Goal: Answer question/provide support: Share knowledge or assist other users

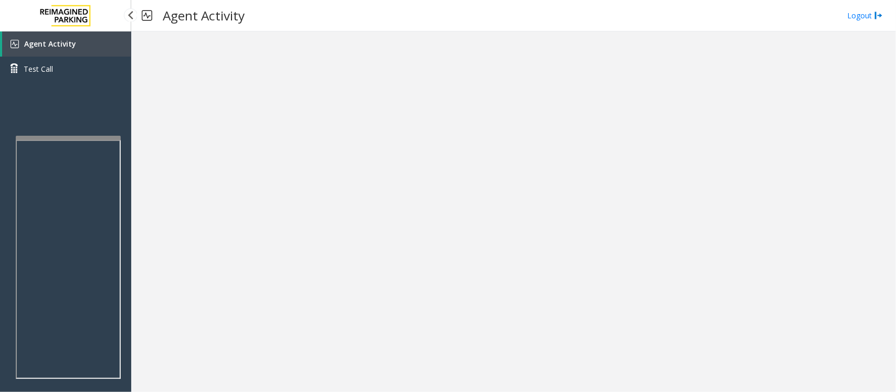
click at [111, 40] on link "Agent Activity" at bounding box center [66, 43] width 129 height 25
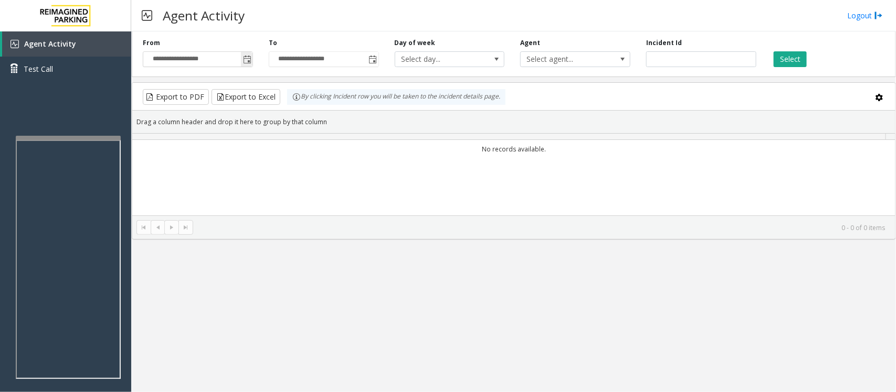
click at [246, 59] on span "Toggle popup" at bounding box center [247, 60] width 8 height 8
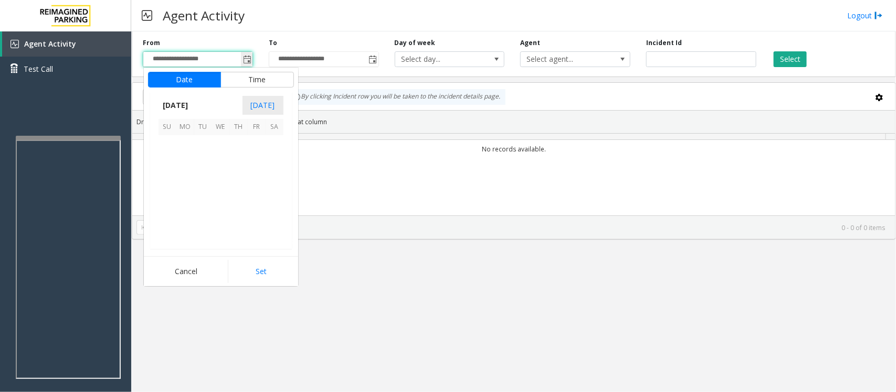
scroll to position [188113, 0]
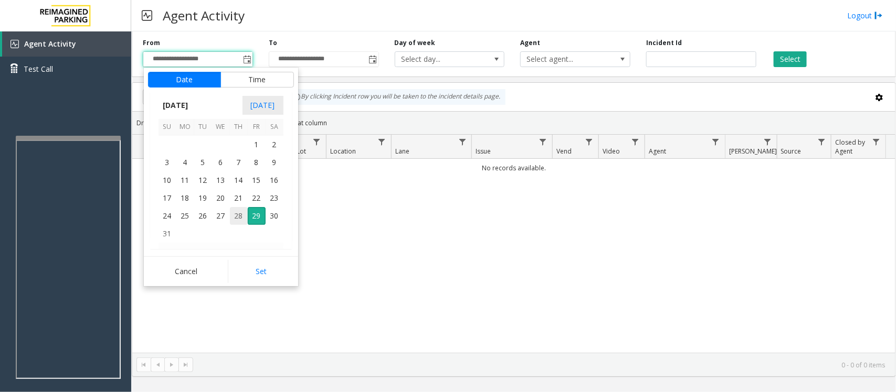
click at [239, 217] on span "28" at bounding box center [239, 216] width 18 height 18
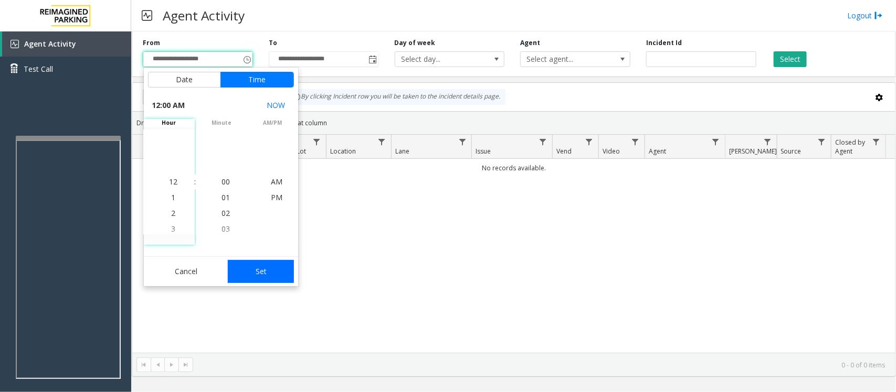
click at [273, 274] on button "Set" at bounding box center [261, 271] width 66 height 23
type input "**********"
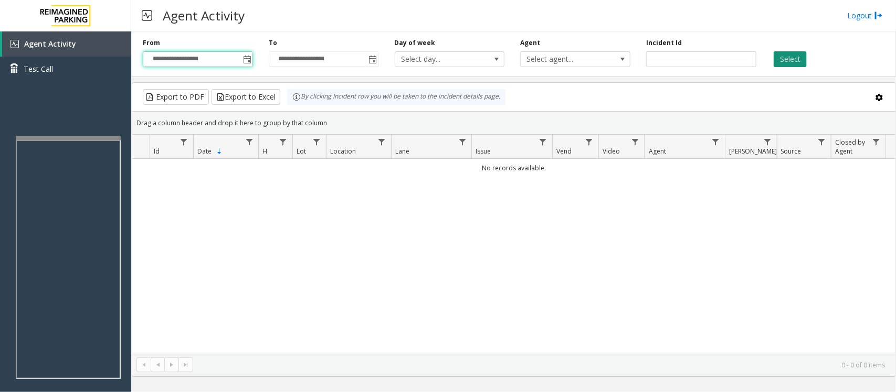
click at [791, 59] on button "Select" at bounding box center [789, 59] width 33 height 16
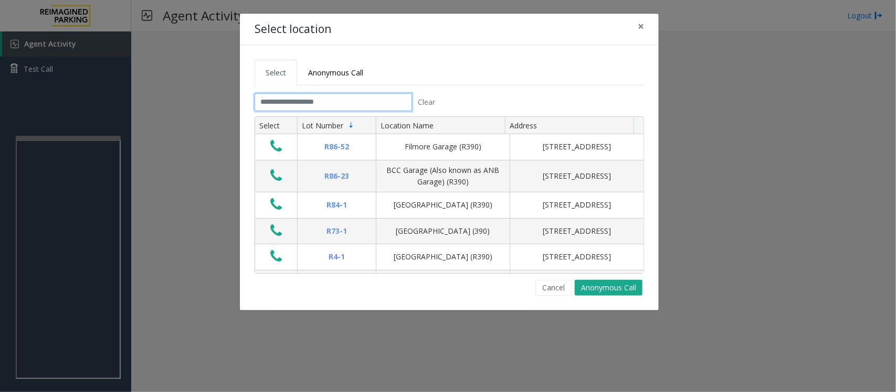
click at [340, 101] on input "text" at bounding box center [332, 102] width 157 height 18
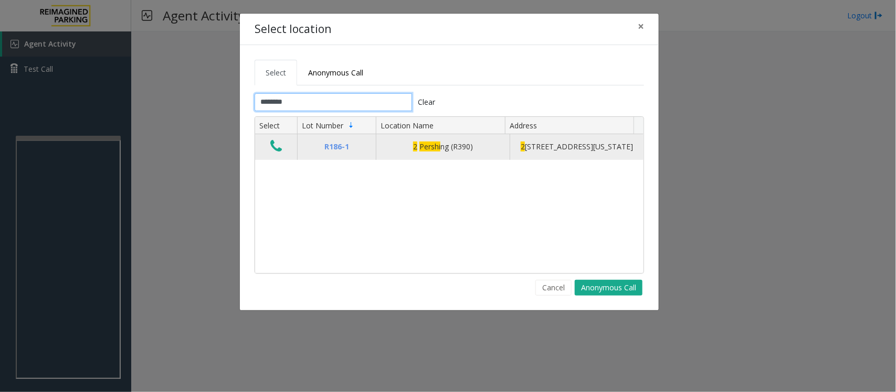
type input "********"
click at [276, 153] on icon "Data table" at bounding box center [276, 146] width 12 height 15
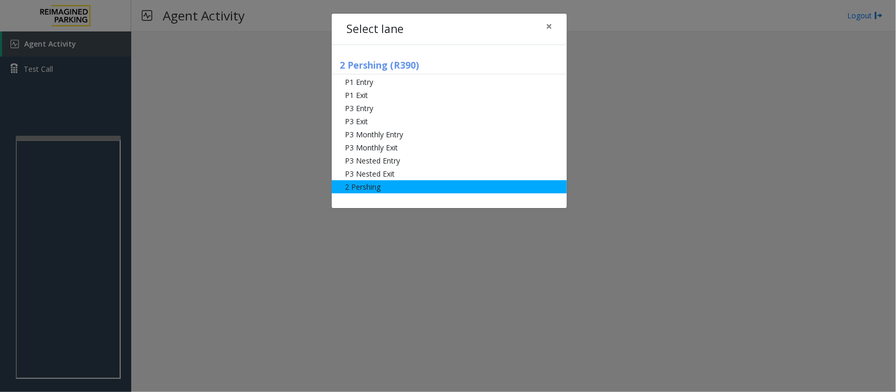
click at [391, 187] on li "2 Pershing" at bounding box center [449, 187] width 235 height 13
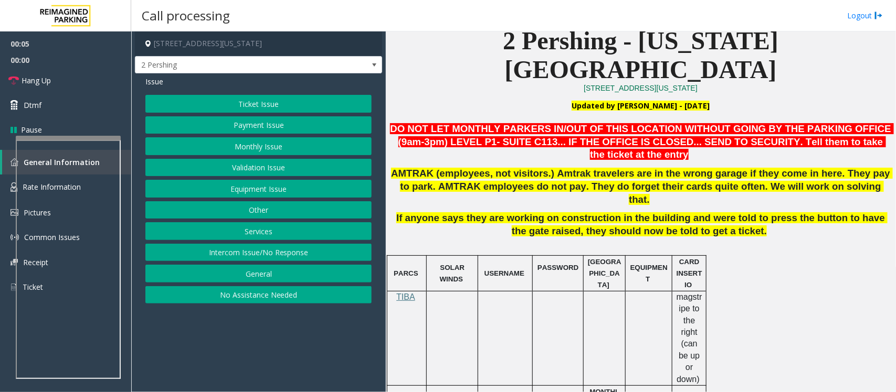
scroll to position [262, 0]
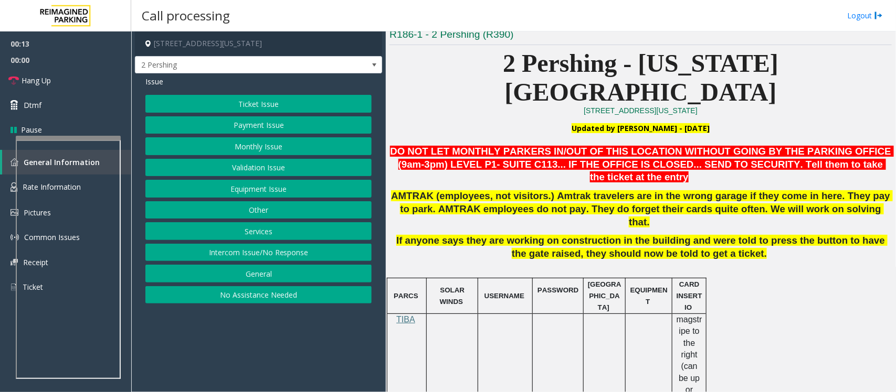
click at [270, 148] on button "Monthly Issue" at bounding box center [258, 146] width 226 height 18
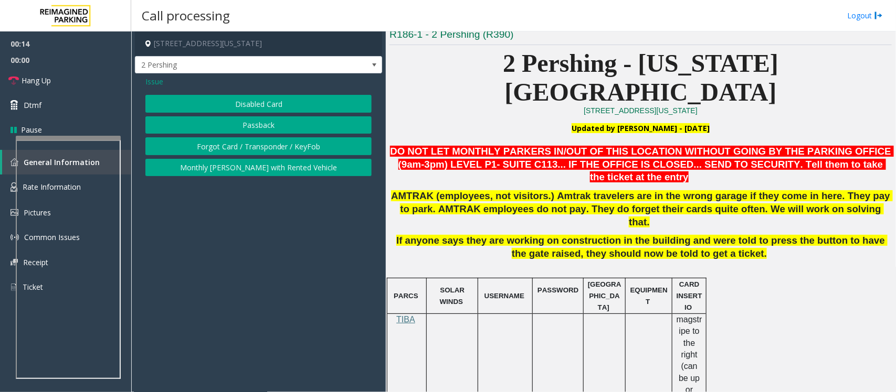
click at [268, 122] on button "Passback" at bounding box center [258, 125] width 226 height 18
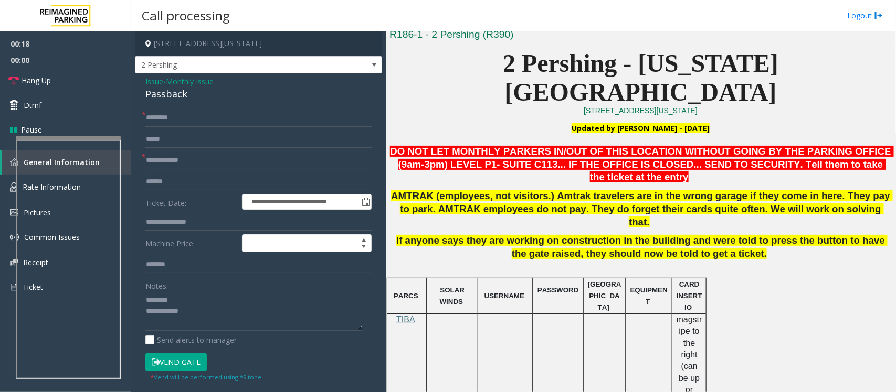
click at [163, 93] on div "Passback" at bounding box center [258, 94] width 226 height 14
click at [156, 313] on textarea at bounding box center [253, 311] width 217 height 39
click at [203, 316] on textarea at bounding box center [253, 311] width 217 height 39
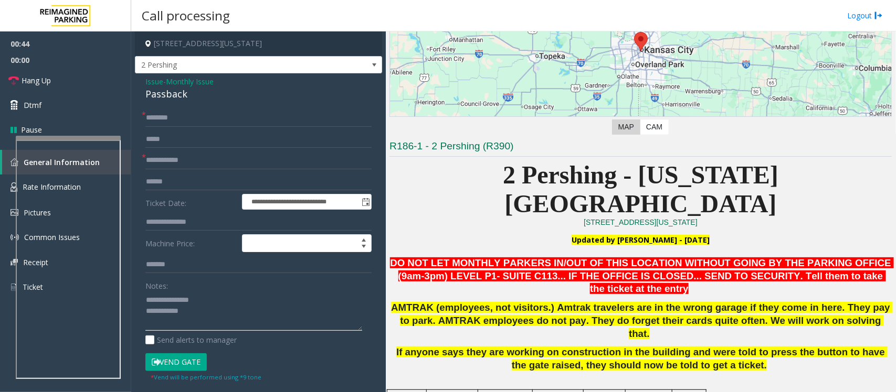
scroll to position [66, 0]
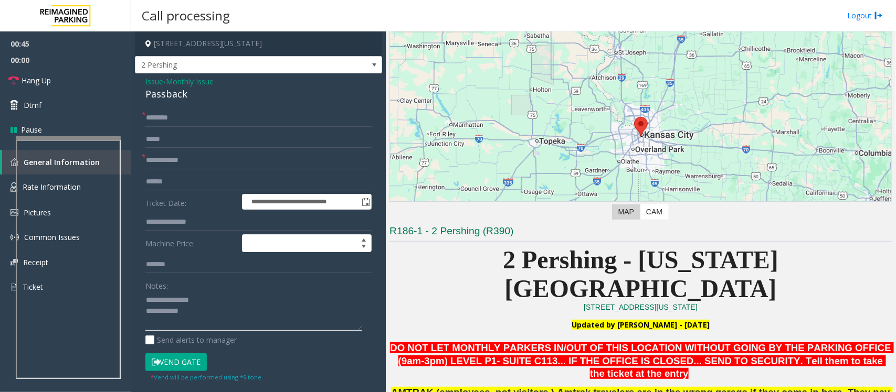
type textarea "**********"
click at [166, 159] on input "text" at bounding box center [258, 161] width 226 height 18
type input "**"
click at [174, 121] on input "text" at bounding box center [258, 118] width 226 height 18
type input "**"
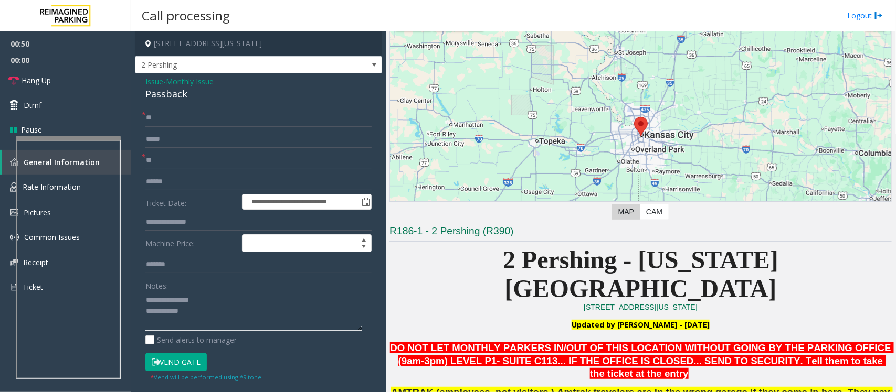
click at [211, 328] on textarea at bounding box center [253, 311] width 217 height 39
click at [63, 78] on link "Hang Up" at bounding box center [65, 80] width 131 height 25
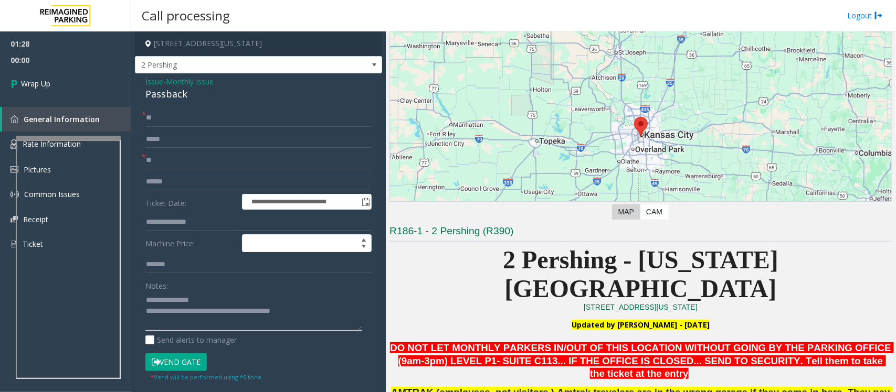
click at [323, 309] on textarea at bounding box center [253, 311] width 217 height 39
type textarea "**********"
click at [75, 80] on link "Wrap Up" at bounding box center [65, 83] width 131 height 31
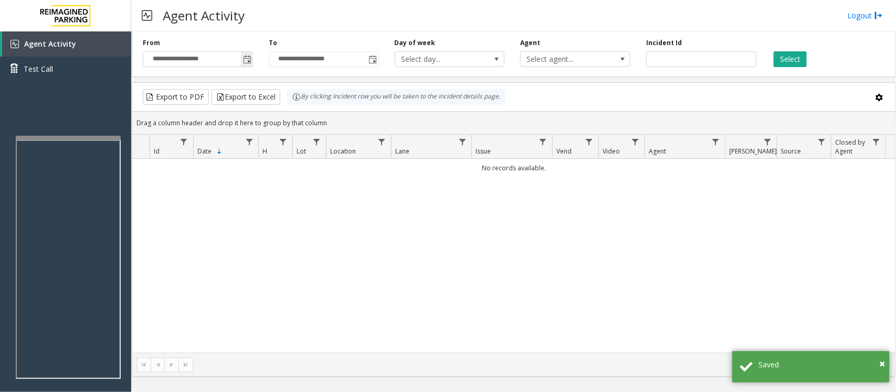
click at [247, 63] on span "Toggle popup" at bounding box center [247, 60] width 8 height 8
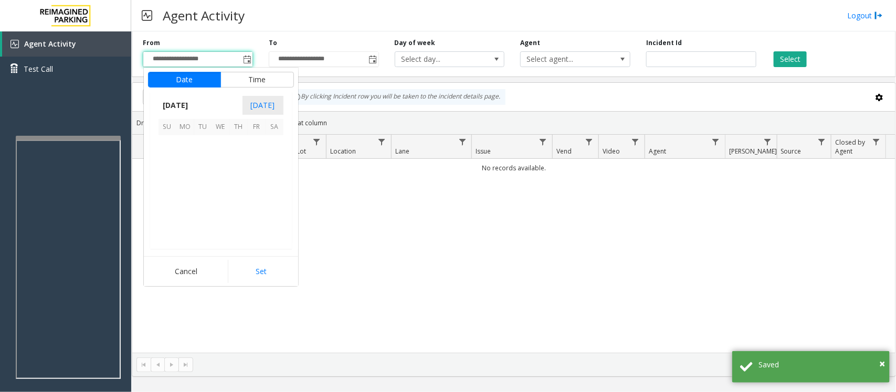
scroll to position [188113, 0]
click at [239, 218] on span "28" at bounding box center [239, 216] width 18 height 18
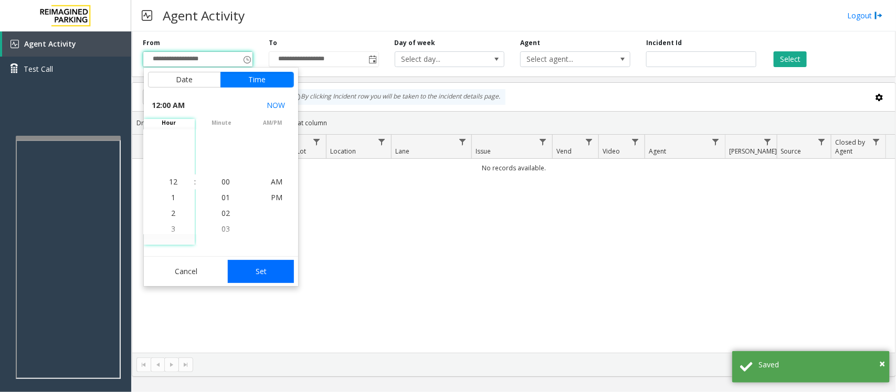
click at [270, 273] on button "Set" at bounding box center [261, 271] width 66 height 23
type input "**********"
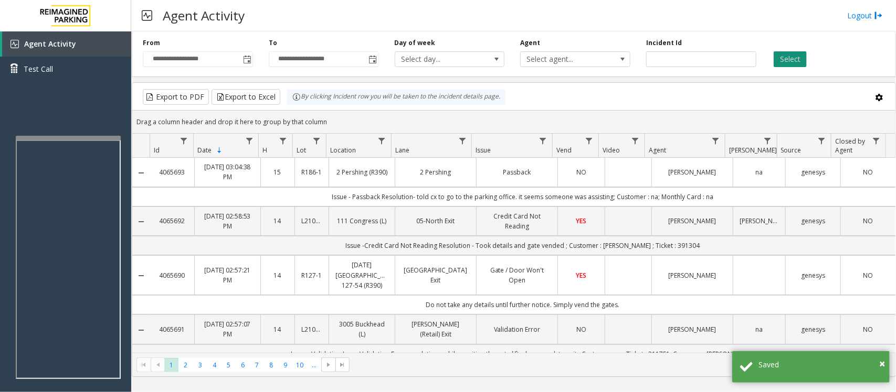
click at [790, 55] on button "Select" at bounding box center [789, 59] width 33 height 16
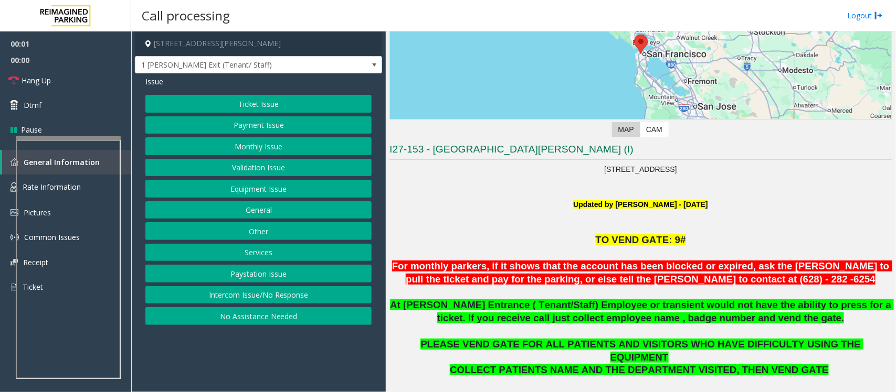
scroll to position [262, 0]
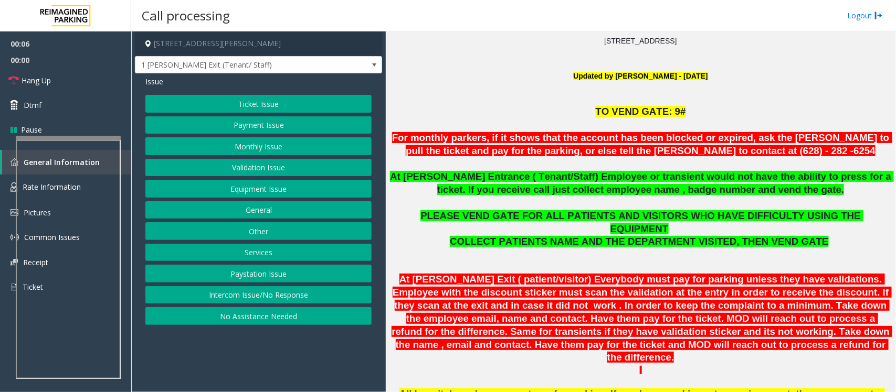
click at [248, 148] on button "Monthly Issue" at bounding box center [258, 146] width 226 height 18
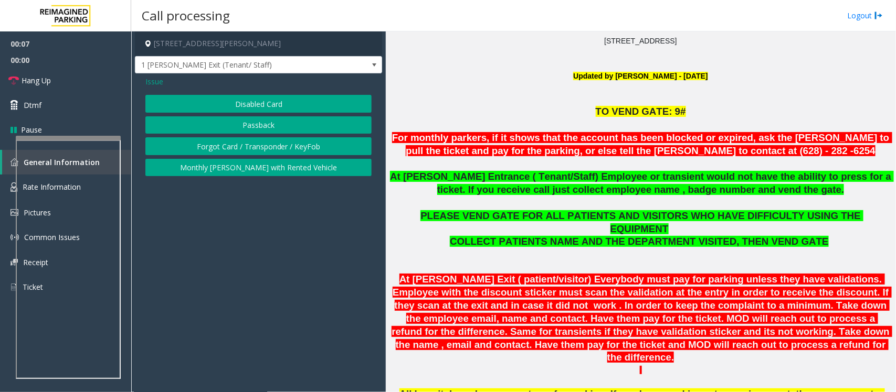
click at [269, 130] on button "Passback" at bounding box center [258, 125] width 226 height 18
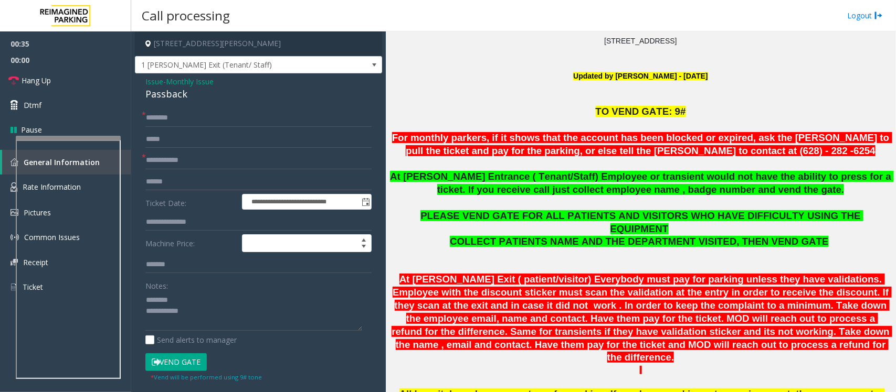
click at [167, 90] on div "Passback" at bounding box center [258, 94] width 226 height 14
drag, startPoint x: 775, startPoint y: 153, endPoint x: 652, endPoint y: 151, distance: 122.8
click at [652, 151] on p "For monthly parkers, if it shows that the account has been blocked or expired, …" at bounding box center [640, 145] width 502 height 26
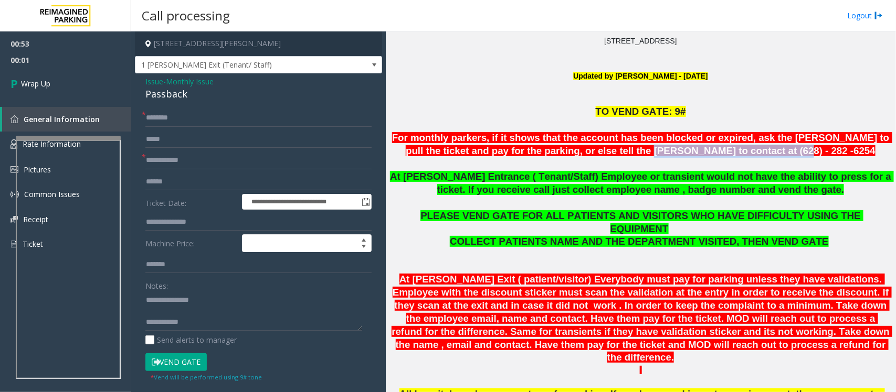
copy font "to contact at (628) - 282 -6254"
click at [198, 325] on textarea at bounding box center [253, 311] width 217 height 39
paste textarea "**********"
click at [202, 324] on textarea at bounding box center [253, 311] width 217 height 39
type textarea "**********"
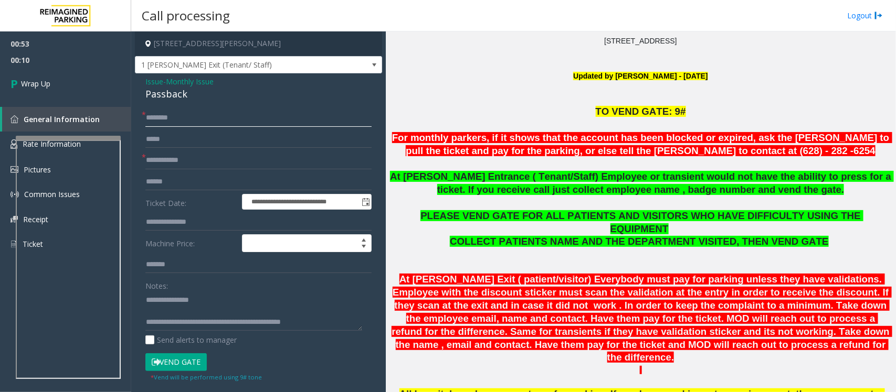
click at [181, 117] on input "text" at bounding box center [258, 118] width 226 height 18
type input "**"
click at [273, 165] on input "text" at bounding box center [258, 161] width 226 height 18
type input "**"
click at [87, 79] on link "Wrap Up" at bounding box center [65, 83] width 131 height 31
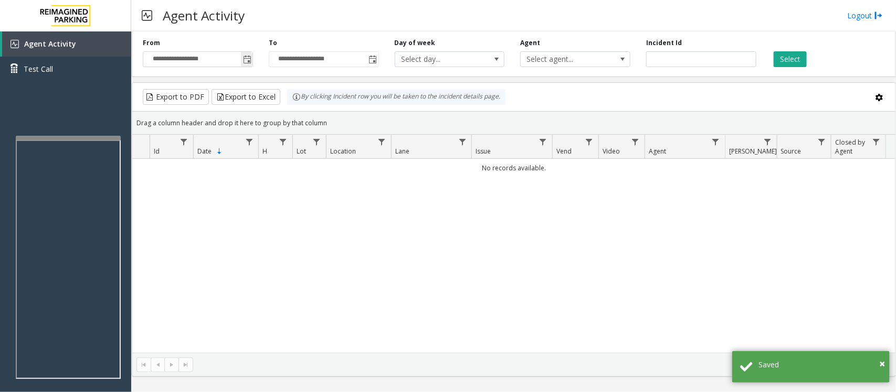
click at [244, 56] on span "Toggle popup" at bounding box center [247, 60] width 8 height 8
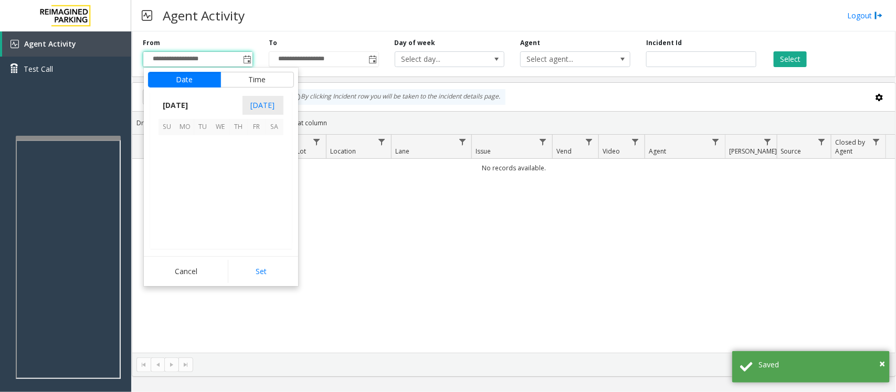
scroll to position [188113, 0]
click at [236, 214] on span "28" at bounding box center [239, 216] width 18 height 18
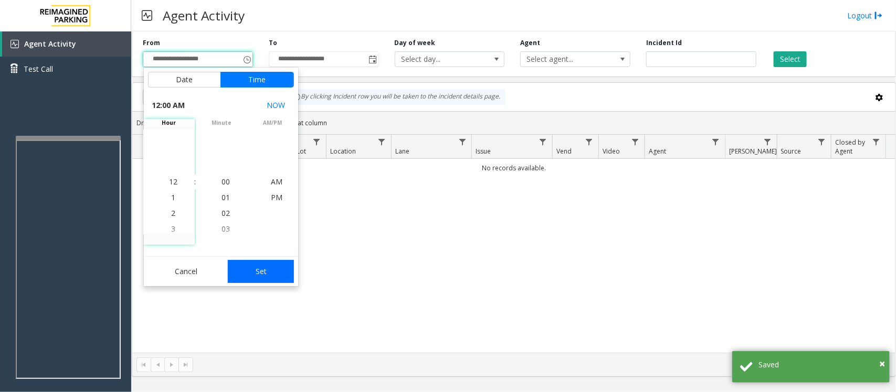
click at [256, 263] on button "Set" at bounding box center [261, 271] width 66 height 23
type input "**********"
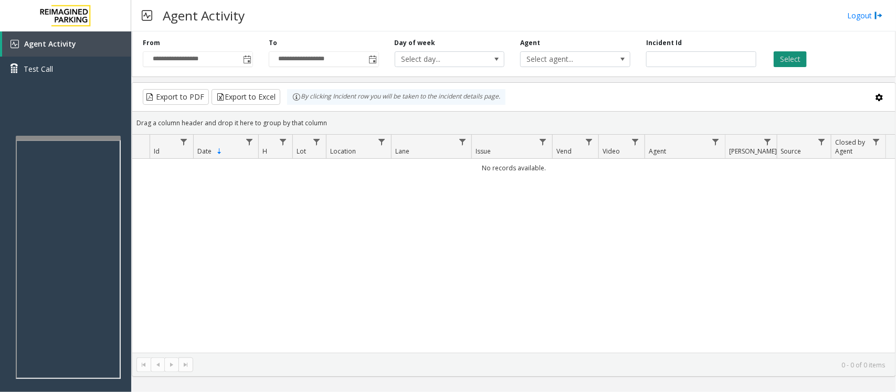
click at [796, 54] on button "Select" at bounding box center [789, 59] width 33 height 16
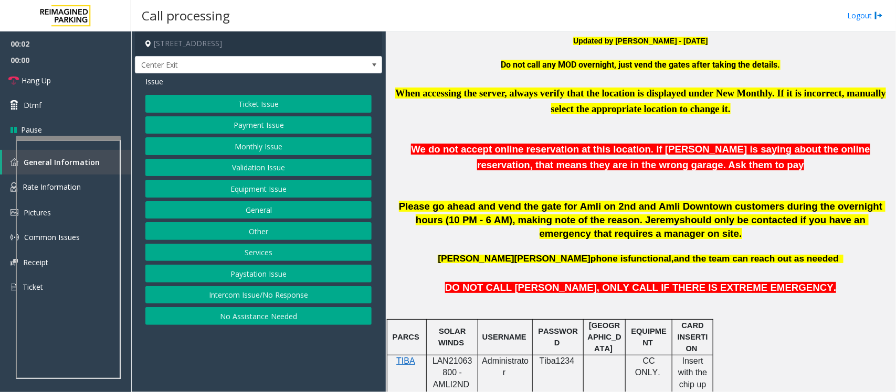
scroll to position [394, 0]
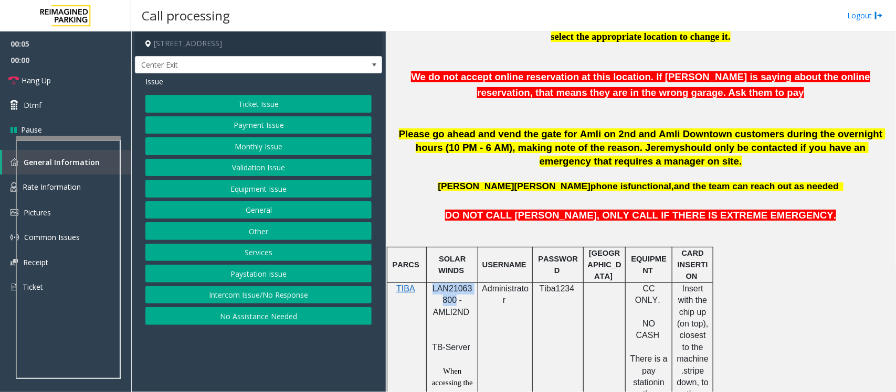
drag, startPoint x: 432, startPoint y: 291, endPoint x: 454, endPoint y: 302, distance: 24.4
click at [454, 302] on span "LAN21063800 - AMLI2ND" at bounding box center [452, 300] width 40 height 33
copy span "LAN21063800"
click at [263, 171] on button "Validation Issue" at bounding box center [258, 168] width 226 height 18
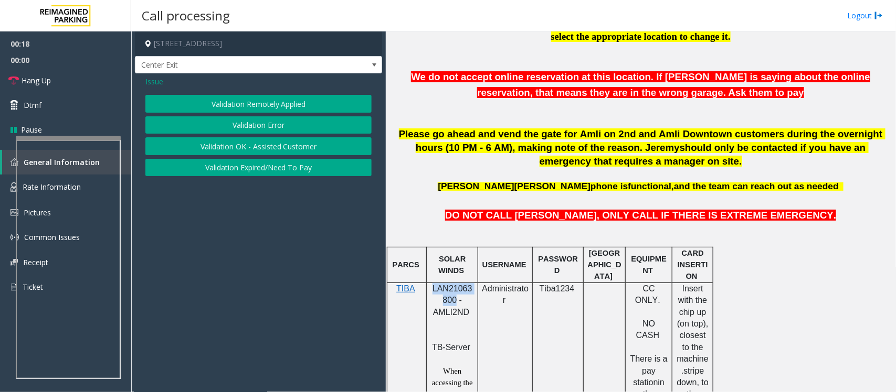
click at [278, 126] on button "Validation Error" at bounding box center [258, 125] width 226 height 18
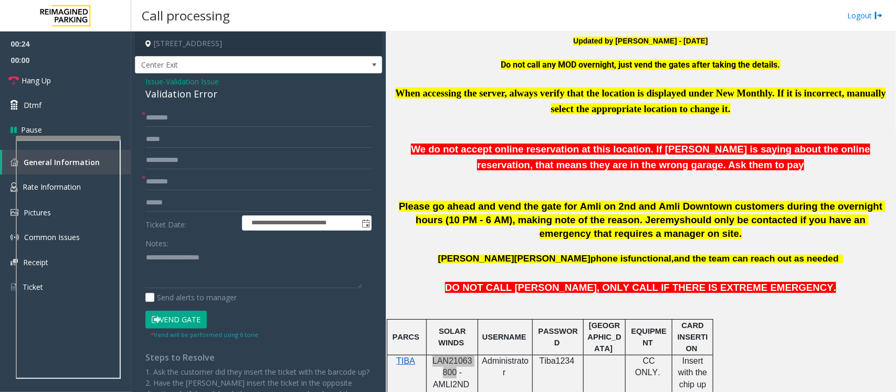
scroll to position [131, 0]
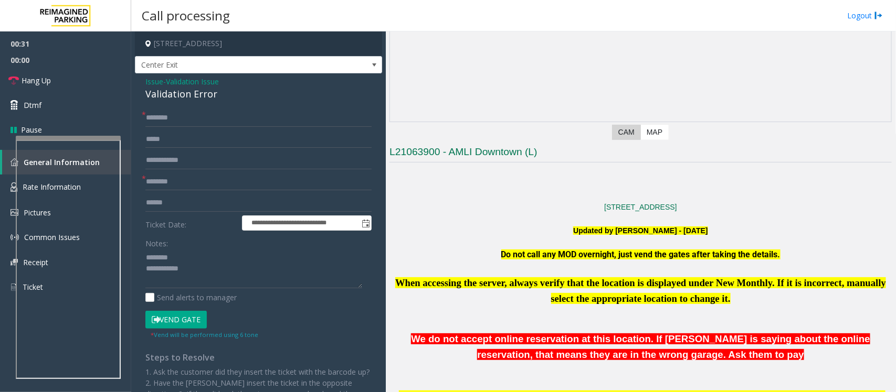
click at [171, 92] on div "Validation Error" at bounding box center [258, 94] width 226 height 14
click at [213, 280] on textarea at bounding box center [253, 268] width 217 height 39
click at [181, 274] on textarea at bounding box center [253, 268] width 217 height 39
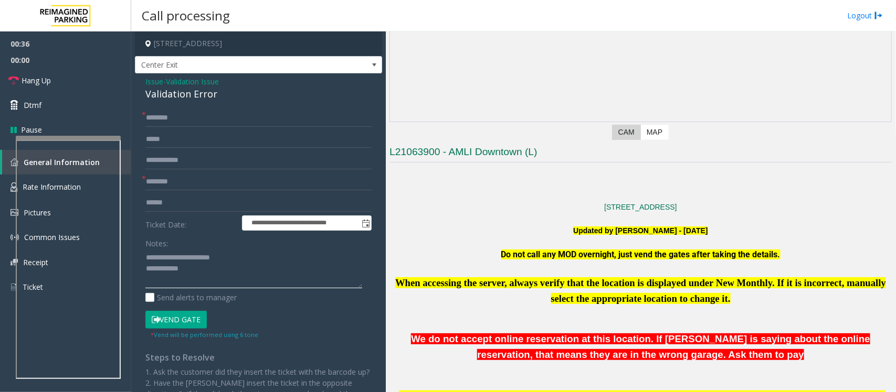
click at [190, 274] on textarea at bounding box center [253, 268] width 217 height 39
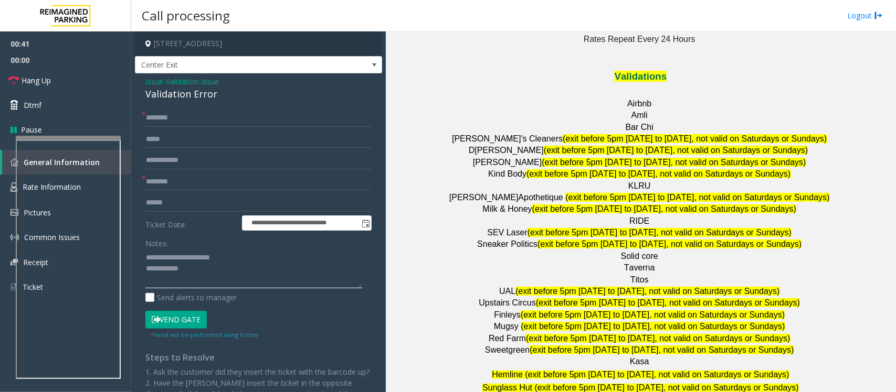
scroll to position [1312, 0]
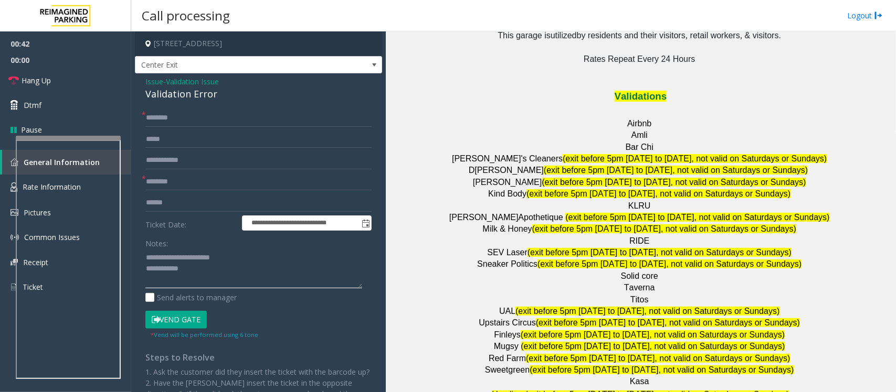
type textarea "**********"
drag, startPoint x: 664, startPoint y: 225, endPoint x: 617, endPoint y: 222, distance: 47.3
click at [617, 271] on p "Solid core" at bounding box center [640, 277] width 502 height 12
copy p "Solid core"
click at [167, 179] on input "text" at bounding box center [258, 182] width 226 height 18
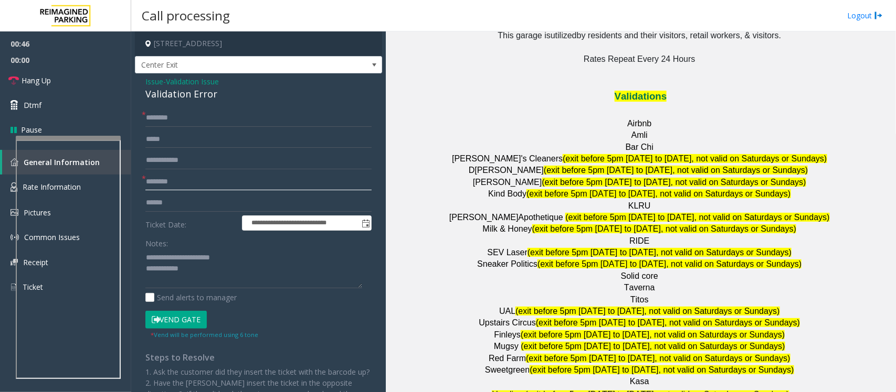
paste input "**********"
type input "**********"
click at [172, 205] on input "text" at bounding box center [258, 203] width 226 height 18
click at [167, 205] on input "text" at bounding box center [258, 203] width 226 height 18
click at [165, 203] on input "text" at bounding box center [258, 203] width 226 height 18
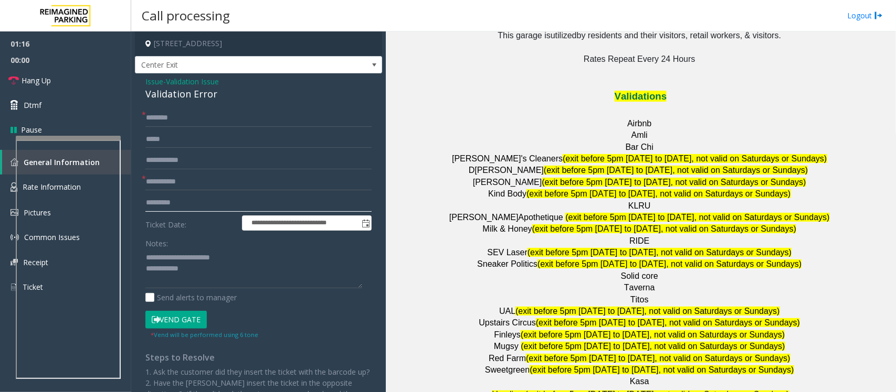
drag, startPoint x: 189, startPoint y: 202, endPoint x: 200, endPoint y: 218, distance: 19.4
click at [143, 210] on div "**********" at bounding box center [258, 292] width 242 height 367
click at [207, 207] on input "*********" at bounding box center [258, 203] width 226 height 18
click at [156, 206] on input "*********" at bounding box center [258, 203] width 226 height 18
type input "*******"
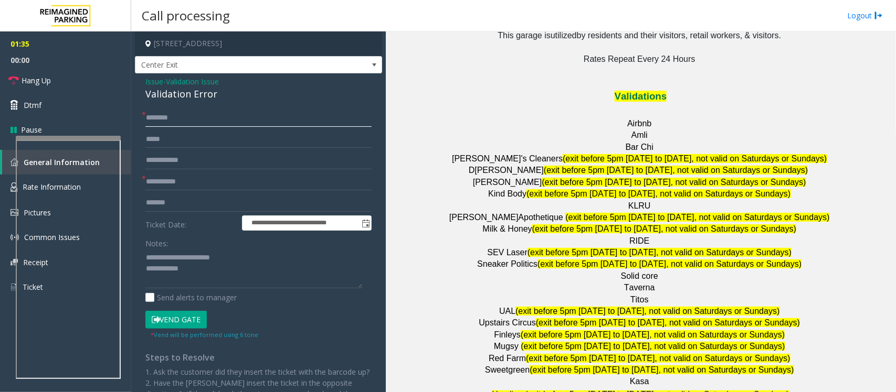
click at [168, 113] on input "text" at bounding box center [258, 118] width 226 height 18
type input "******"
click at [146, 259] on textarea at bounding box center [253, 268] width 217 height 39
click at [206, 255] on textarea at bounding box center [253, 268] width 217 height 39
click at [198, 257] on textarea at bounding box center [253, 268] width 217 height 39
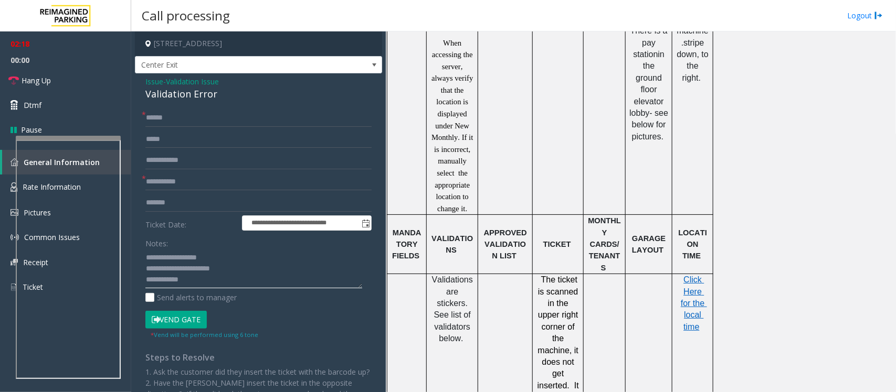
scroll to position [721, 0]
click at [691, 284] on span "Click Here for the local time" at bounding box center [694, 304] width 26 height 56
click at [169, 319] on button "Vend Gate" at bounding box center [175, 320] width 61 height 18
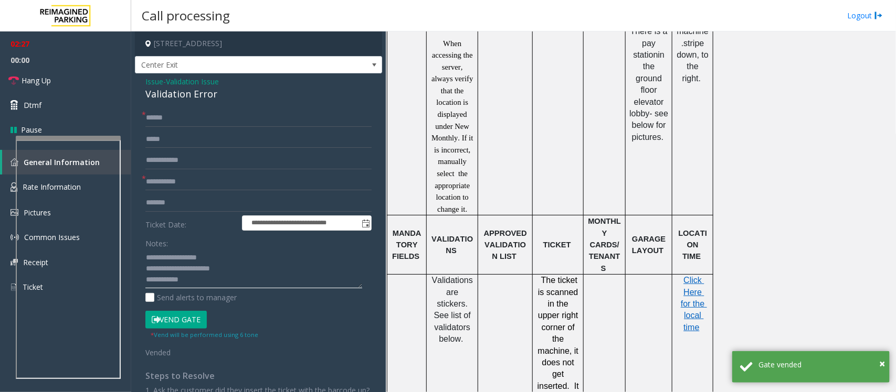
click at [216, 277] on textarea at bounding box center [253, 268] width 217 height 39
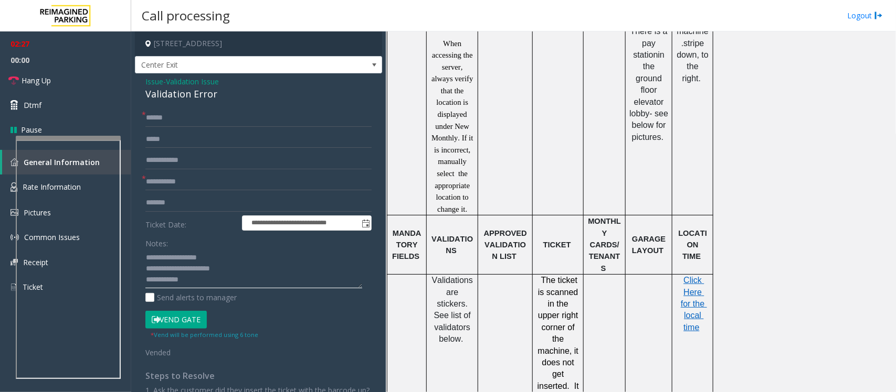
paste textarea "**********"
type textarea "**********"
click at [59, 77] on link "Hang Up" at bounding box center [65, 80] width 131 height 25
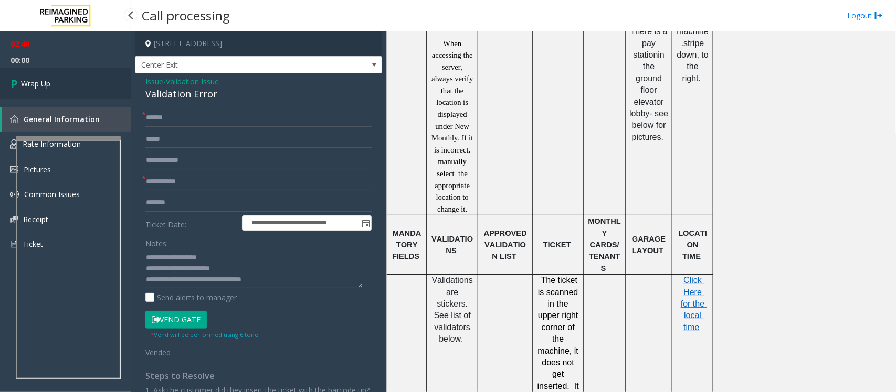
click at [59, 77] on link "Wrap Up" at bounding box center [65, 83] width 131 height 31
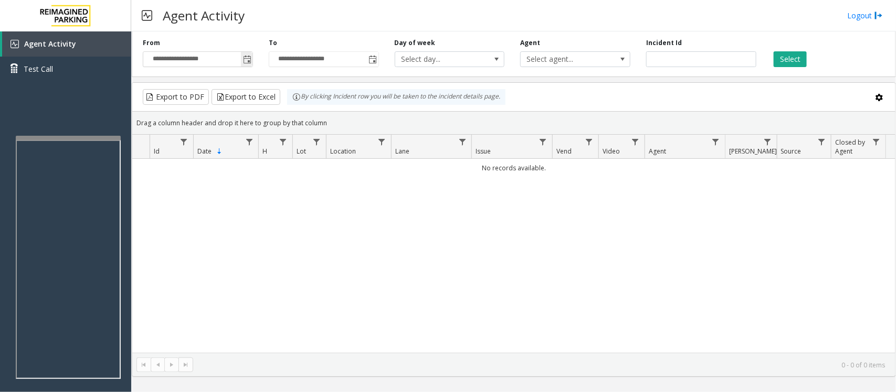
click at [249, 59] on span "Toggle popup" at bounding box center [247, 60] width 8 height 8
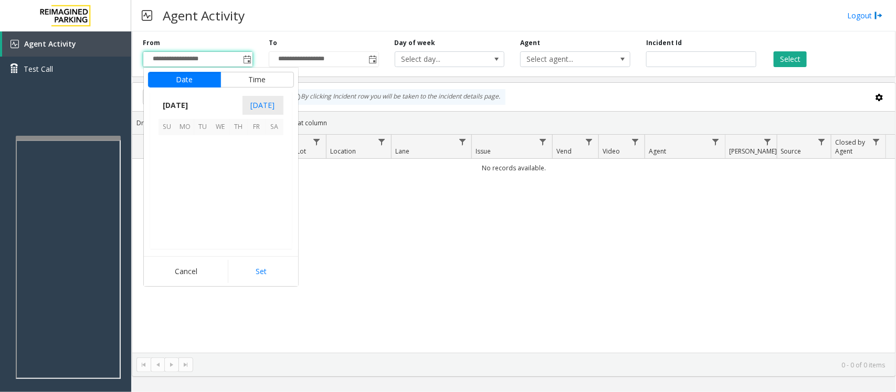
scroll to position [188113, 0]
click at [238, 216] on span "28" at bounding box center [239, 216] width 18 height 18
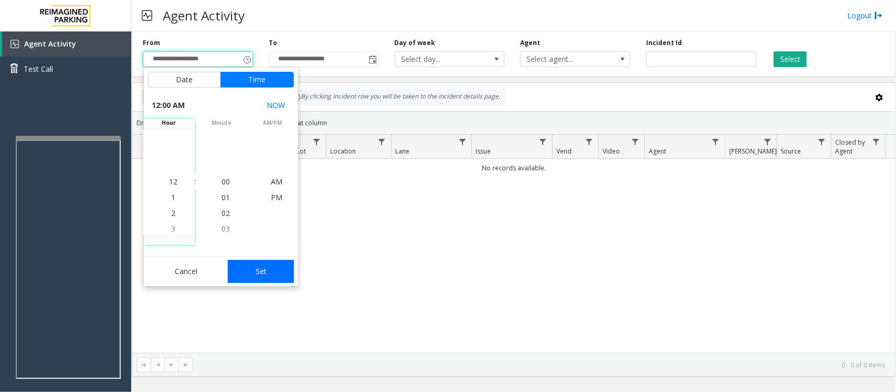
click at [269, 280] on button "Set" at bounding box center [261, 271] width 66 height 23
type input "**********"
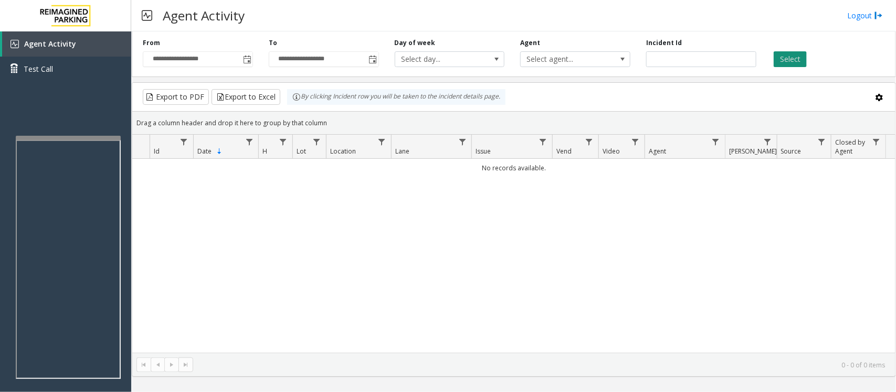
click at [795, 56] on button "Select" at bounding box center [789, 59] width 33 height 16
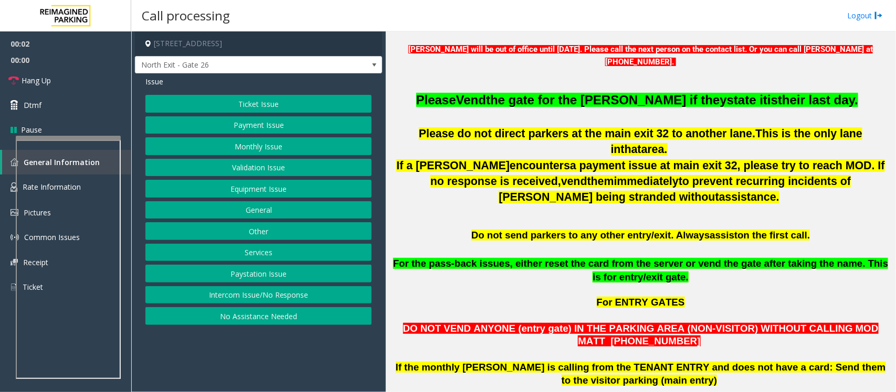
scroll to position [328, 0]
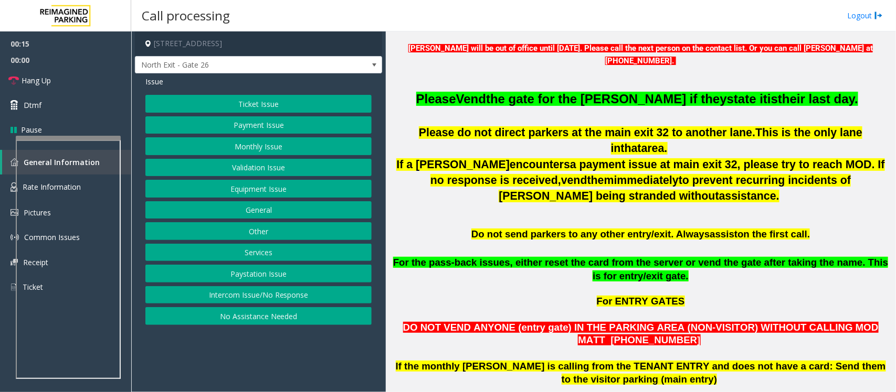
click at [312, 300] on button "Intercom Issue/No Response" at bounding box center [258, 295] width 226 height 18
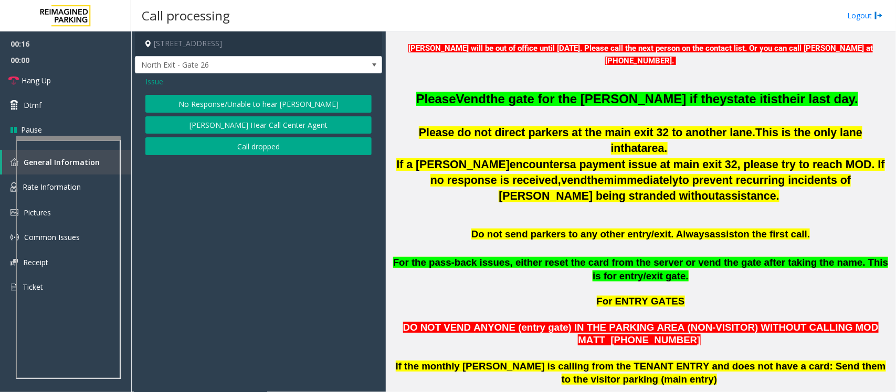
click at [252, 101] on button "No Response/Unable to hear [PERSON_NAME]" at bounding box center [258, 104] width 226 height 18
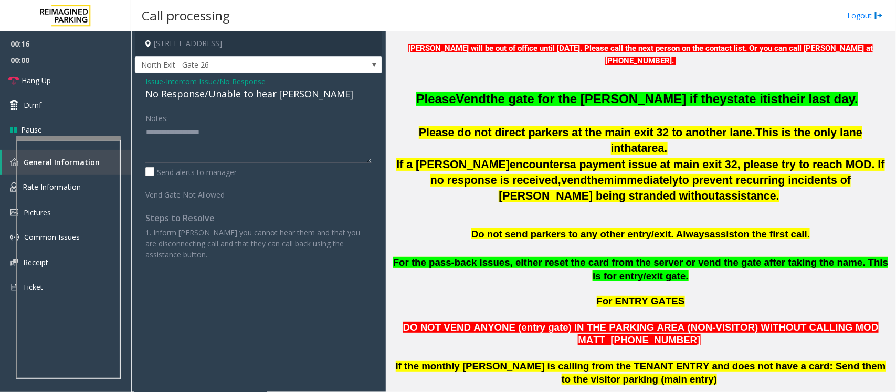
click at [241, 94] on div "No Response/Unable to hear [PERSON_NAME]" at bounding box center [258, 94] width 226 height 14
type textarea "**********"
click at [69, 79] on link "Hang Up" at bounding box center [65, 80] width 131 height 25
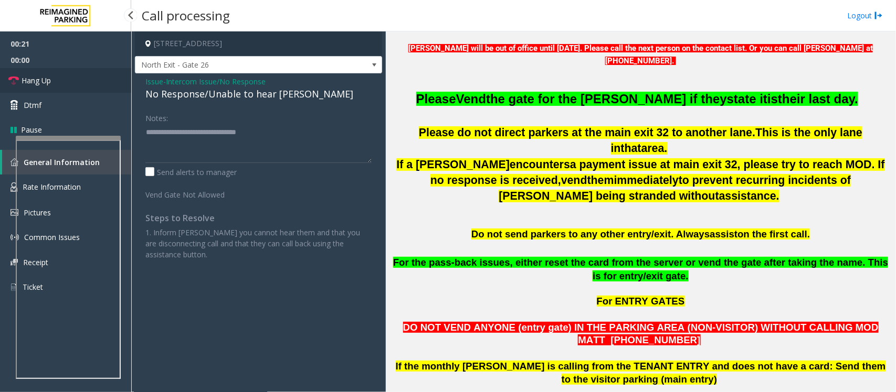
click at [69, 79] on link "Hang Up" at bounding box center [65, 80] width 131 height 25
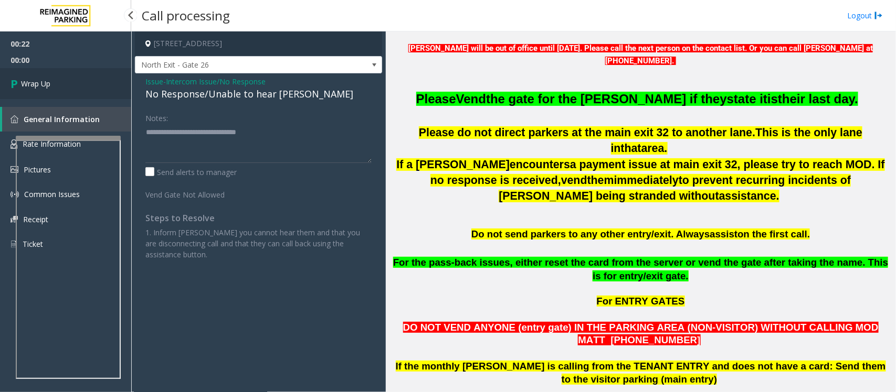
click at [69, 79] on link "Wrap Up" at bounding box center [65, 83] width 131 height 31
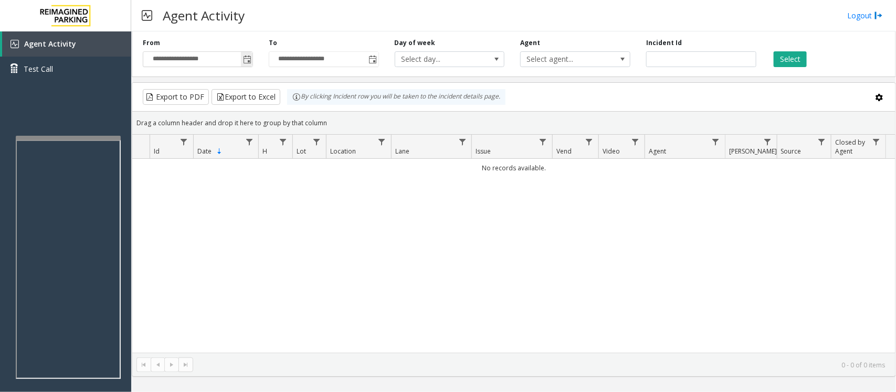
click at [248, 59] on span "Toggle popup" at bounding box center [247, 60] width 8 height 8
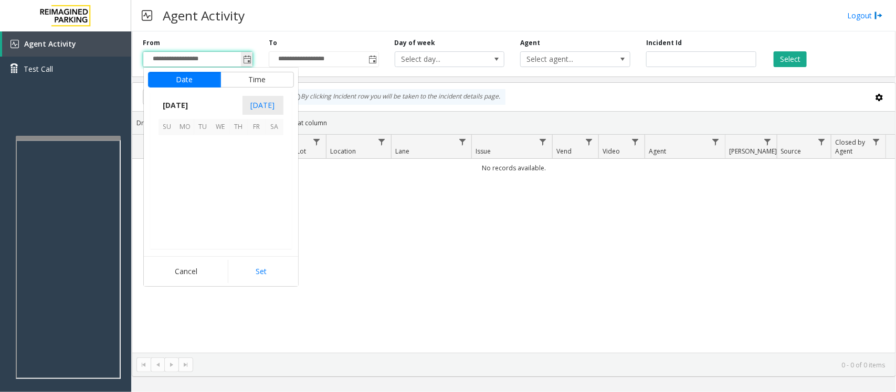
scroll to position [188113, 0]
click at [236, 213] on span "28" at bounding box center [239, 216] width 18 height 18
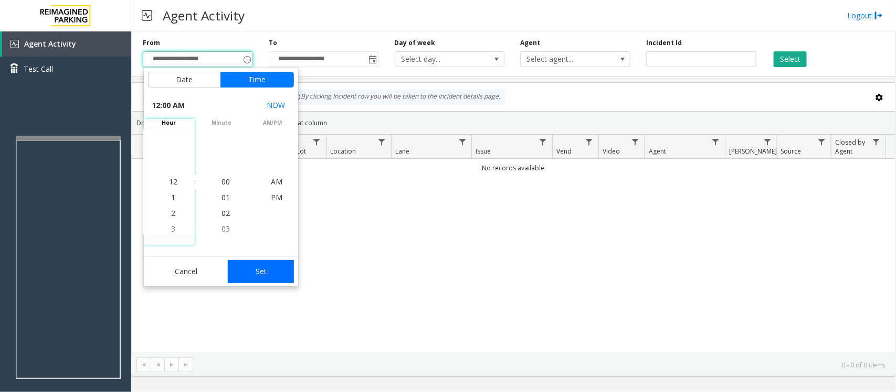
click at [268, 274] on button "Set" at bounding box center [261, 271] width 66 height 23
type input "**********"
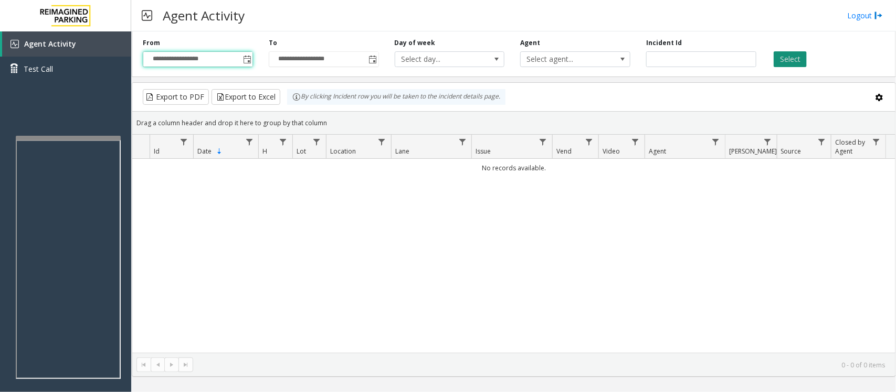
click at [787, 53] on button "Select" at bounding box center [789, 59] width 33 height 16
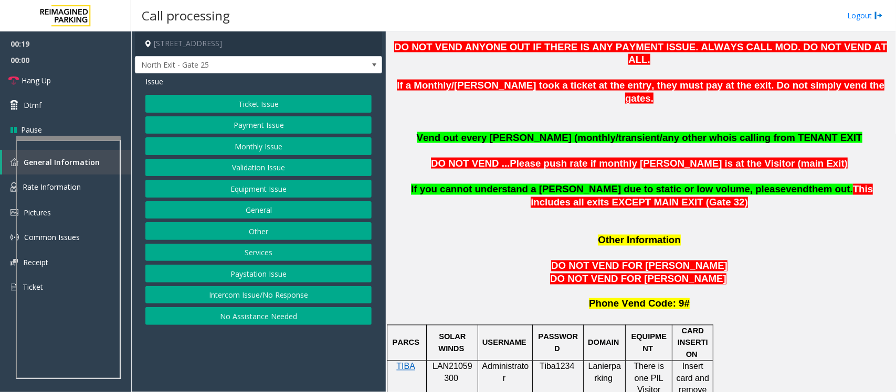
scroll to position [721, 0]
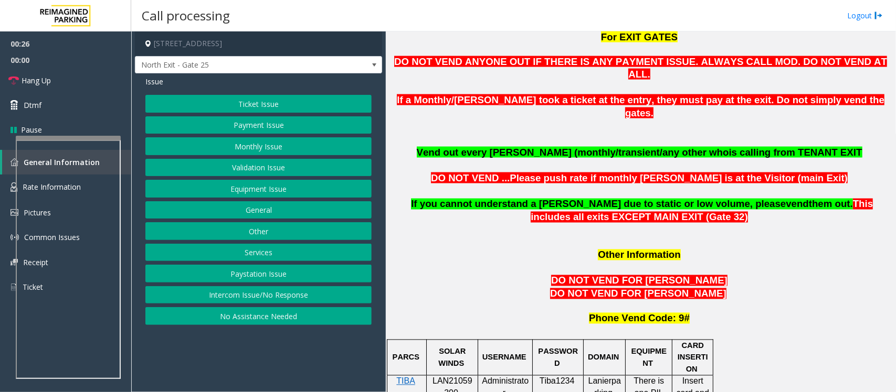
click at [250, 186] on button "Equipment Issue" at bounding box center [258, 189] width 226 height 18
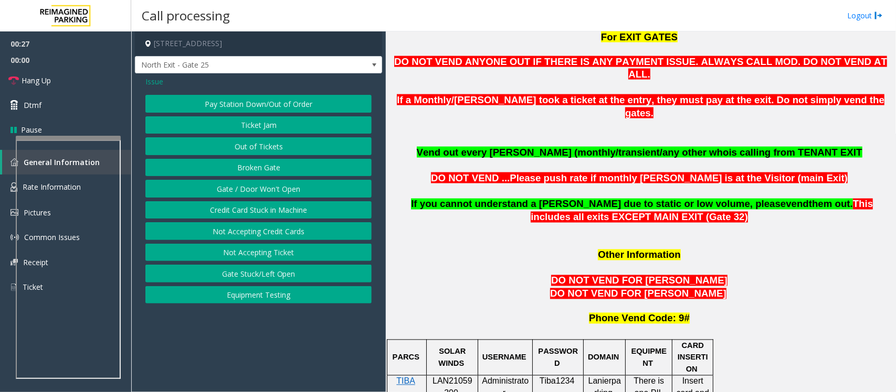
click at [250, 186] on button "Gate / Door Won't Open" at bounding box center [258, 189] width 226 height 18
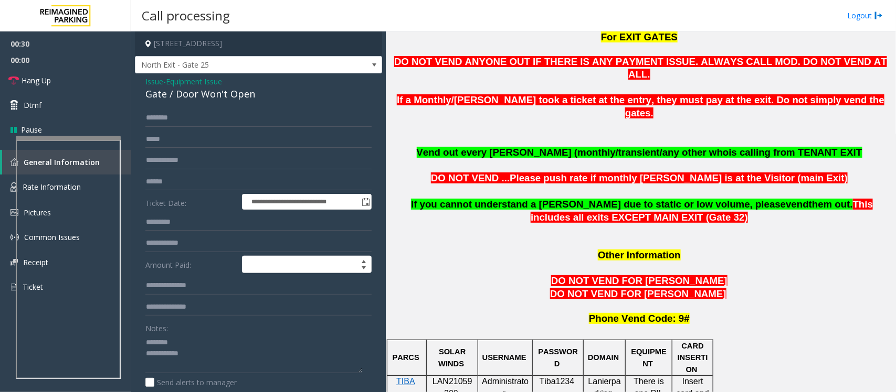
click at [181, 98] on div "Gate / Door Won't Open" at bounding box center [258, 94] width 226 height 14
click at [51, 82] on span "Hang Up" at bounding box center [36, 80] width 29 height 11
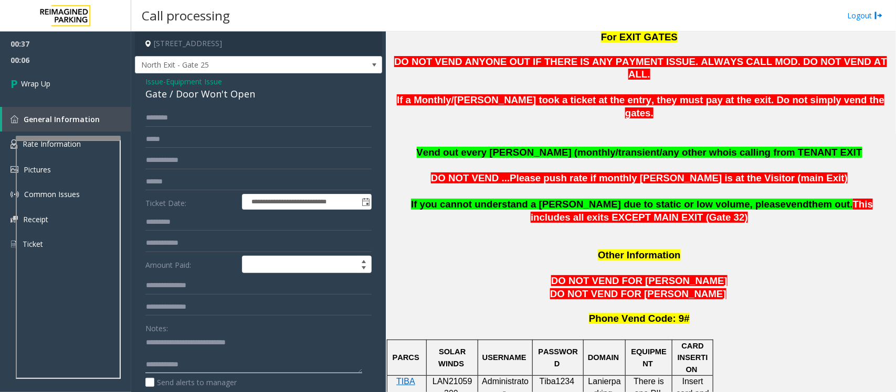
click at [272, 365] on textarea at bounding box center [253, 353] width 217 height 39
paste textarea "**********"
type textarea "**********"
click at [45, 84] on span "Wrap Up" at bounding box center [35, 83] width 29 height 11
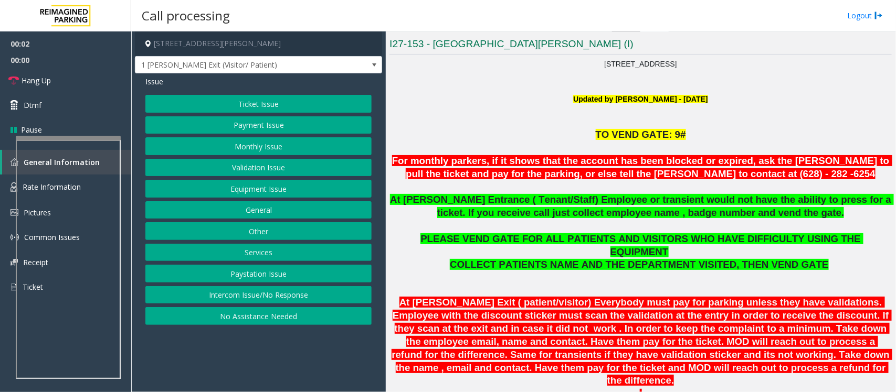
scroll to position [262, 0]
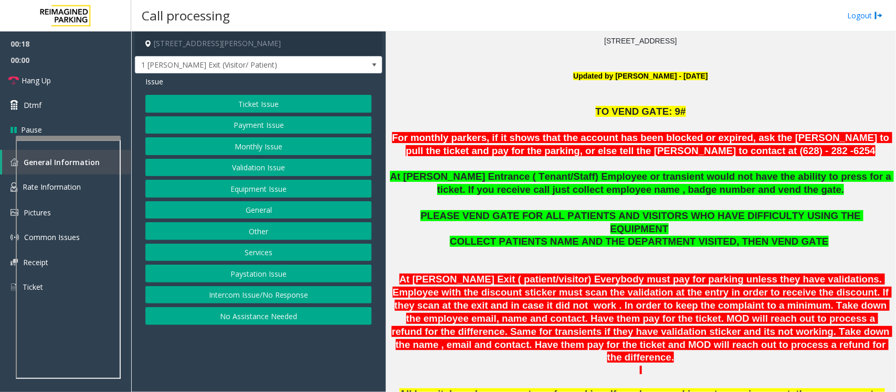
click at [309, 168] on button "Validation Issue" at bounding box center [258, 168] width 226 height 18
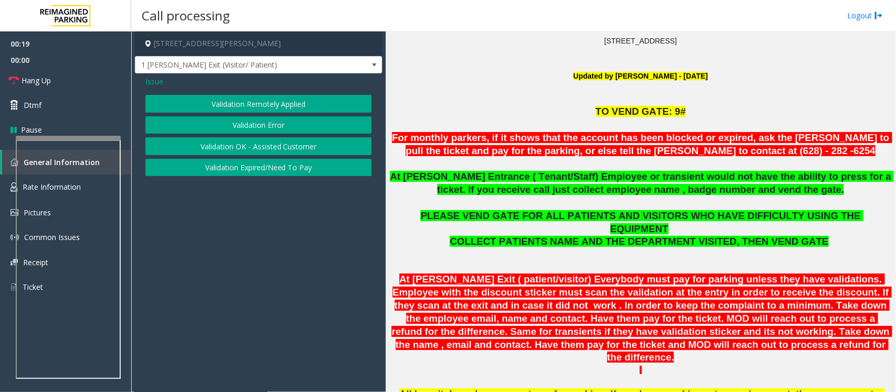
click at [274, 130] on button "Validation Error" at bounding box center [258, 125] width 226 height 18
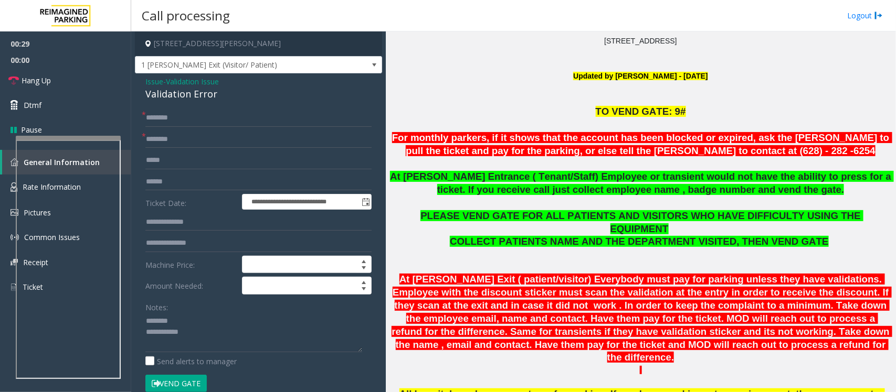
click at [168, 98] on div "Validation Error" at bounding box center [258, 94] width 226 height 14
click at [205, 333] on textarea at bounding box center [253, 332] width 217 height 39
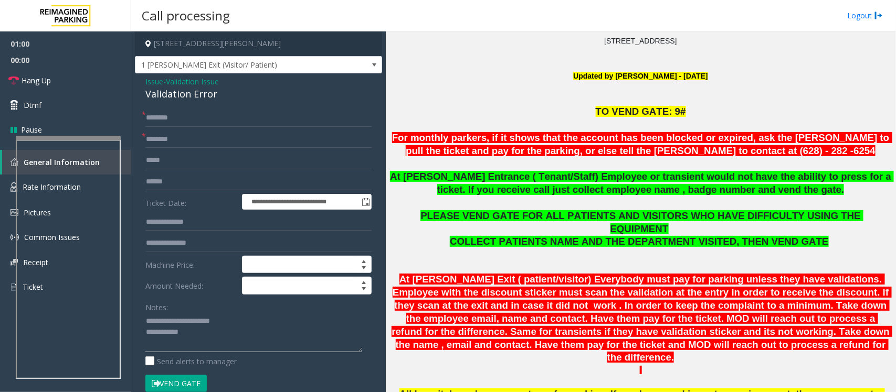
type textarea "**********"
click at [176, 142] on input "text" at bounding box center [258, 140] width 226 height 18
click at [209, 345] on textarea at bounding box center [253, 332] width 217 height 39
click at [176, 144] on input "text" at bounding box center [258, 140] width 226 height 18
type input "**"
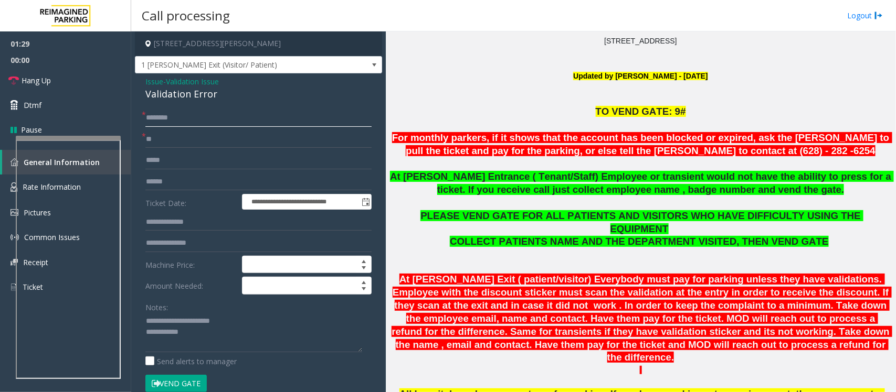
click at [165, 113] on input "text" at bounding box center [258, 118] width 226 height 18
type input "**"
click at [211, 332] on textarea at bounding box center [253, 332] width 217 height 39
click at [215, 345] on textarea at bounding box center [253, 332] width 217 height 39
paste textarea "**********"
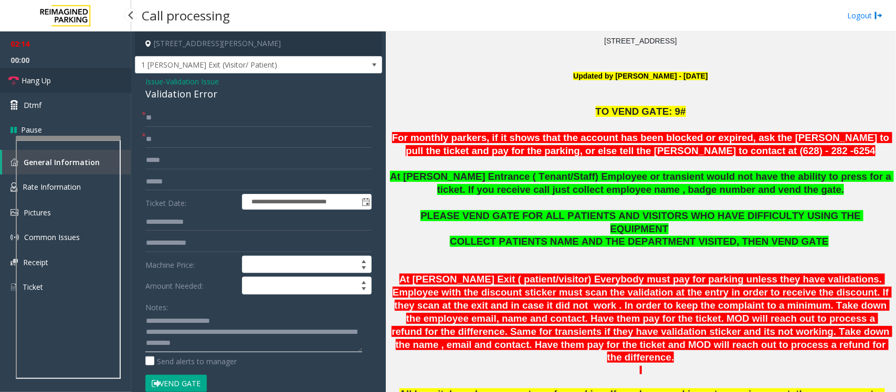
type textarea "**********"
click at [65, 86] on link "Hang Up" at bounding box center [65, 80] width 131 height 25
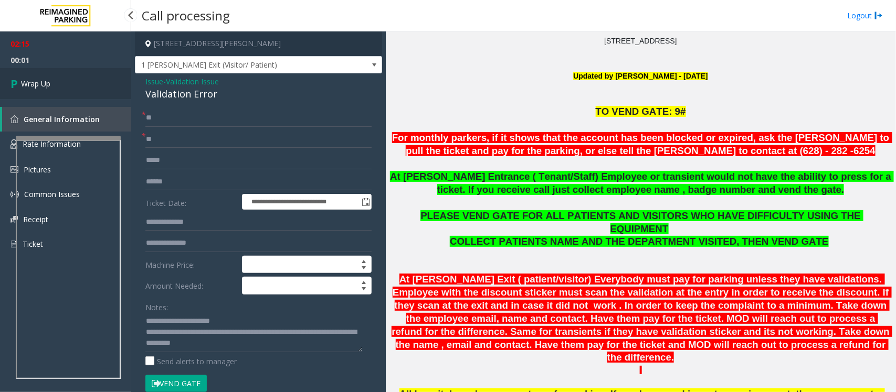
click at [65, 86] on link "Wrap Up" at bounding box center [65, 83] width 131 height 31
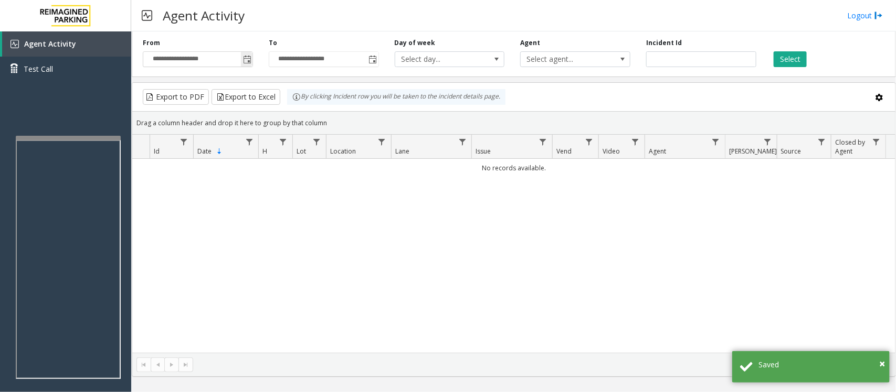
click at [248, 60] on span "Toggle popup" at bounding box center [247, 60] width 8 height 8
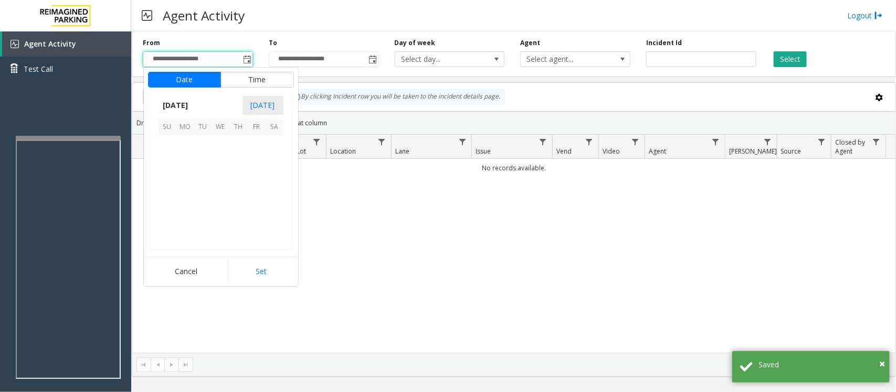
scroll to position [188113, 0]
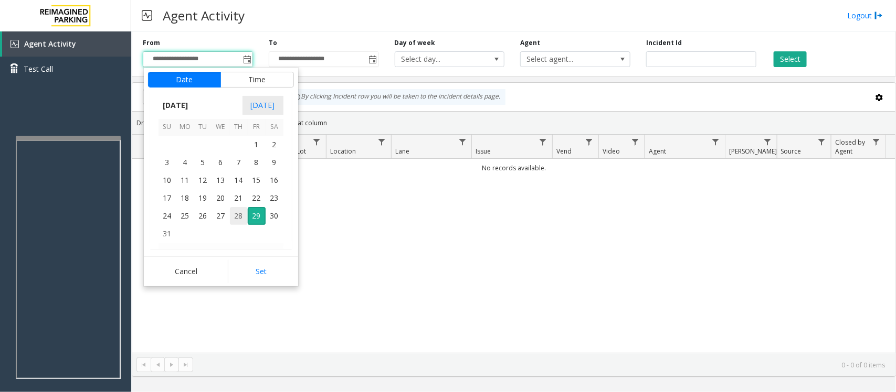
click at [237, 218] on span "28" at bounding box center [239, 216] width 18 height 18
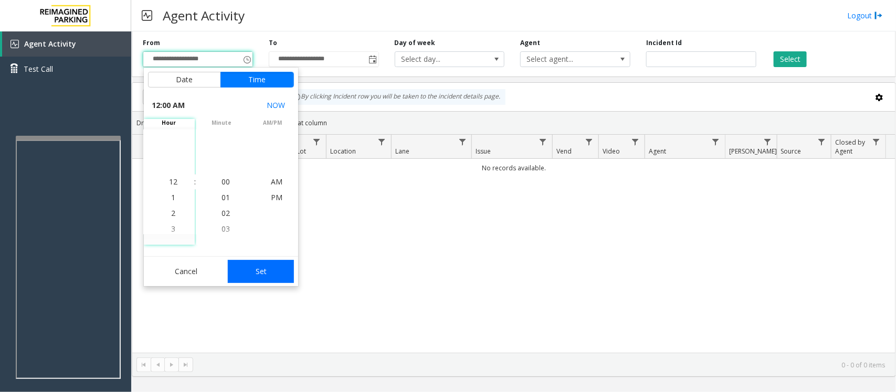
click at [249, 265] on button "Set" at bounding box center [261, 271] width 66 height 23
type input "**********"
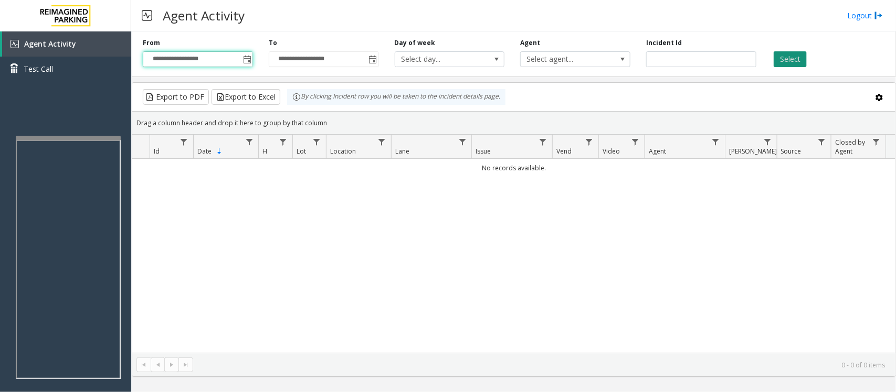
click at [795, 61] on button "Select" at bounding box center [789, 59] width 33 height 16
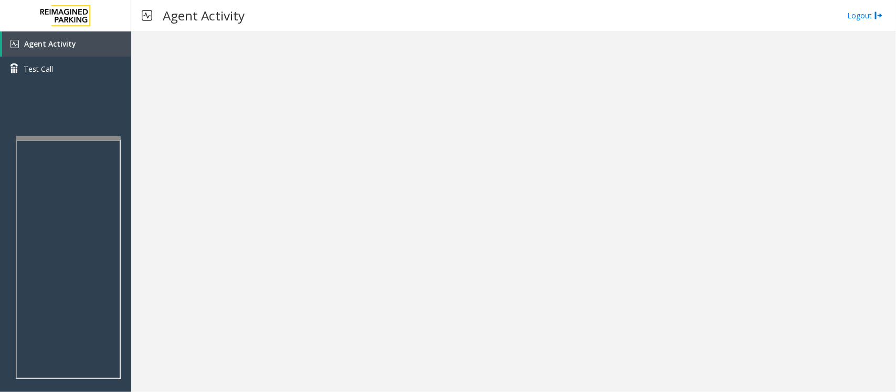
drag, startPoint x: 564, startPoint y: 267, endPoint x: 826, endPoint y: 423, distance: 305.7
click at [826, 392] on html "Agent Activity Test Call × Close Powered by Umojo © 2025 Agent Activity Logout …" at bounding box center [448, 196] width 896 height 392
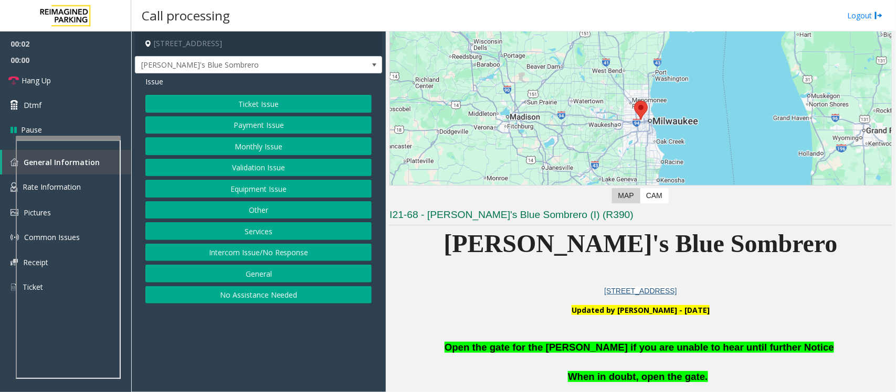
scroll to position [197, 0]
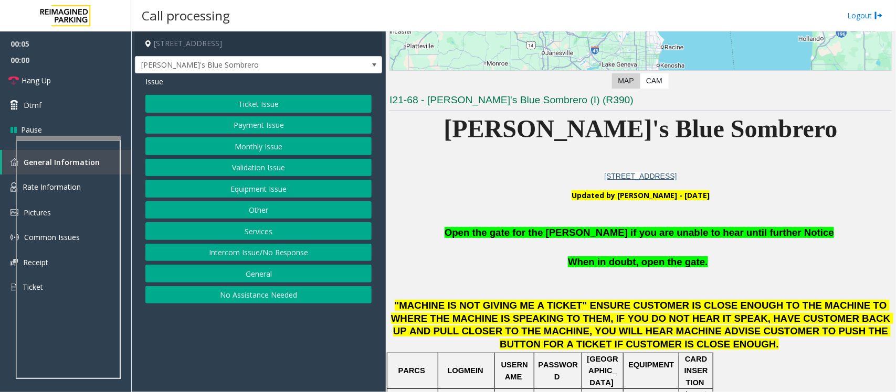
click at [281, 189] on button "Equipment Issue" at bounding box center [258, 189] width 226 height 18
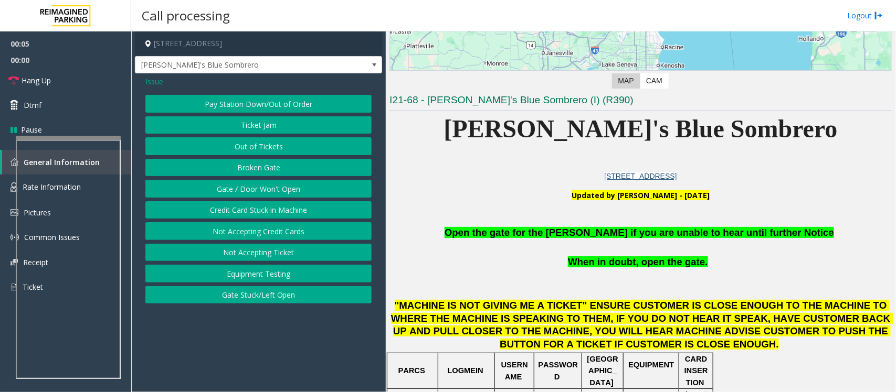
click at [281, 189] on button "Gate / Door Won't Open" at bounding box center [258, 189] width 226 height 18
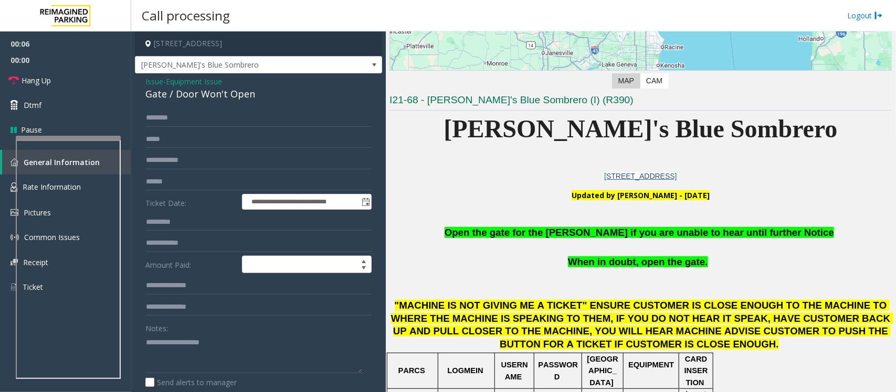
click at [517, 234] on span "Open the gate for the [PERSON_NAME] if you are unable to hear until further Not…" at bounding box center [638, 232] width 389 height 11
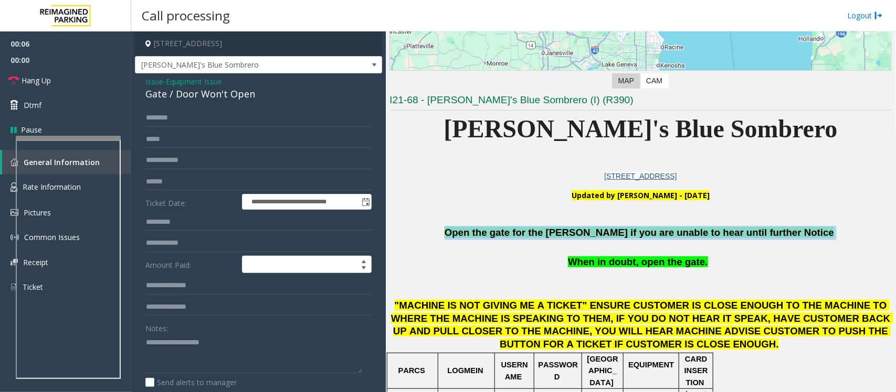
click at [517, 234] on span "Open the gate for the [PERSON_NAME] if you are unable to hear until further Not…" at bounding box center [638, 232] width 389 height 11
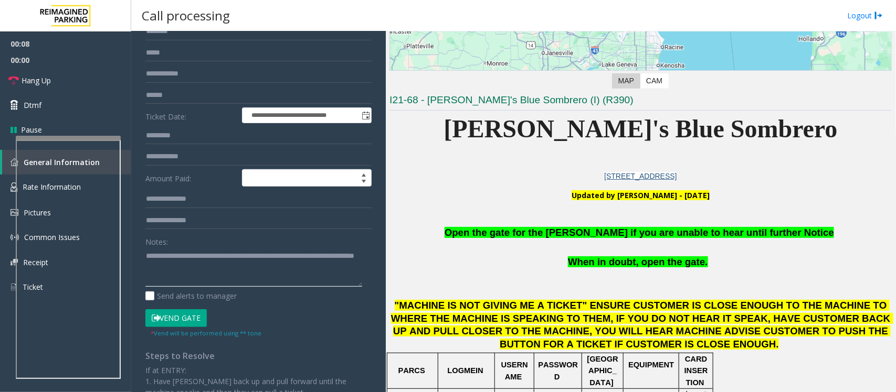
scroll to position [180, 0]
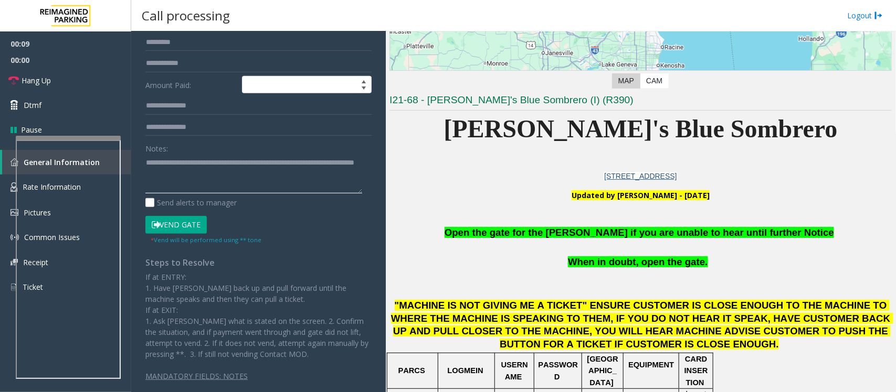
type textarea "**********"
click at [187, 222] on button "Vend Gate" at bounding box center [175, 225] width 61 height 18
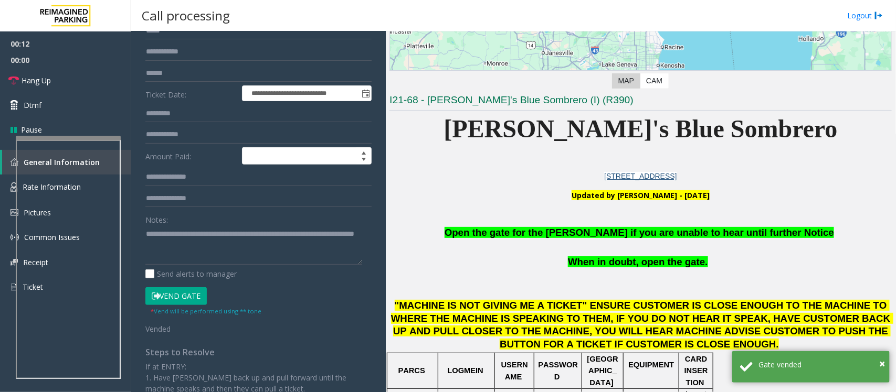
scroll to position [0, 0]
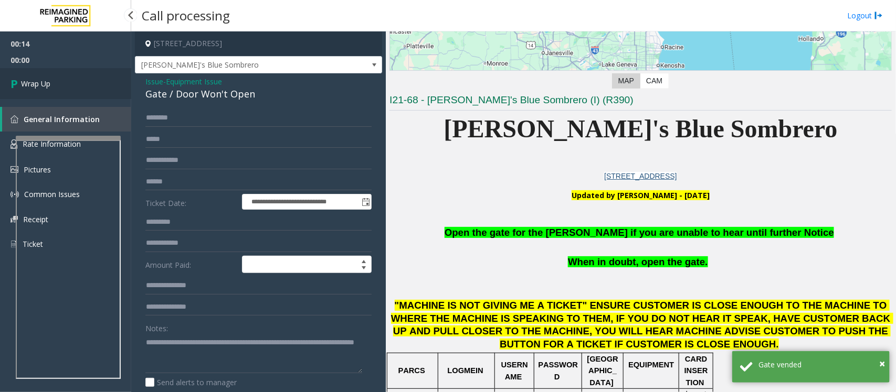
click at [72, 87] on link "Wrap Up" at bounding box center [65, 83] width 131 height 31
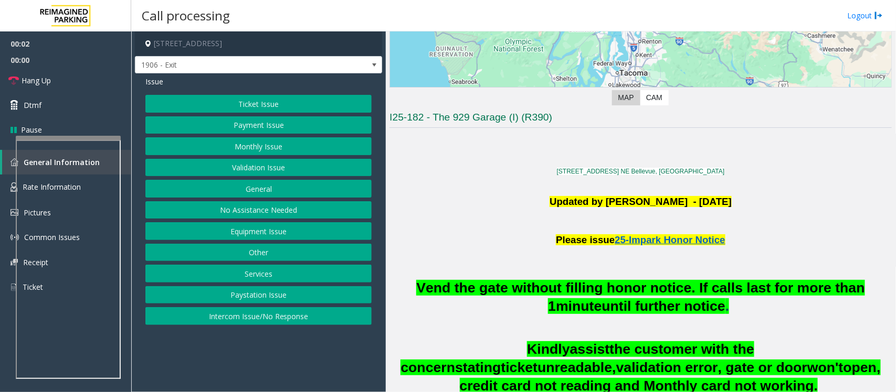
scroll to position [262, 0]
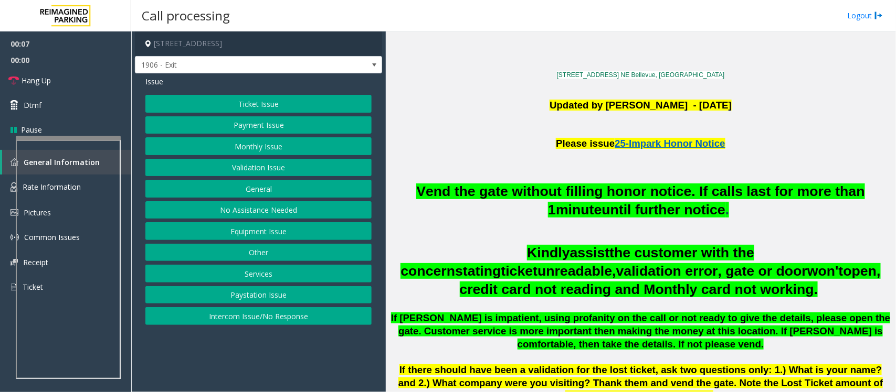
click at [245, 107] on button "Ticket Issue" at bounding box center [258, 104] width 226 height 18
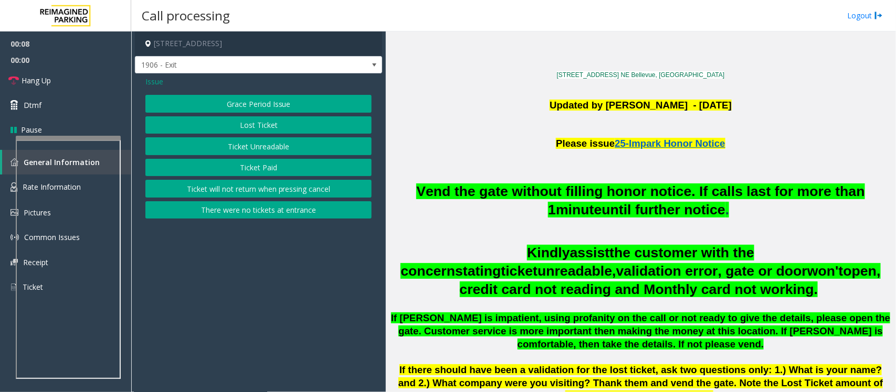
click at [253, 148] on button "Ticket Unreadable" at bounding box center [258, 146] width 226 height 18
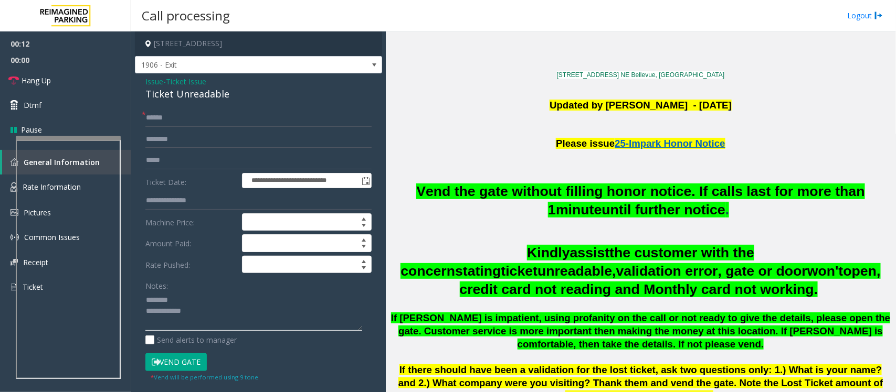
type textarea "**********"
click at [182, 115] on input "text" at bounding box center [258, 118] width 226 height 18
type input "******"
click at [189, 98] on div "Ticket Unreadable" at bounding box center [258, 94] width 226 height 14
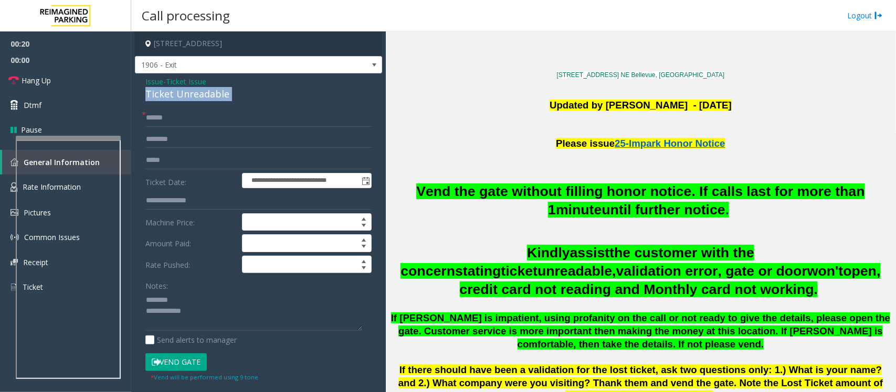
click at [189, 98] on div "Ticket Unreadable" at bounding box center [258, 94] width 226 height 14
type textarea "**********"
click at [173, 143] on input "text" at bounding box center [258, 140] width 226 height 18
type input "****"
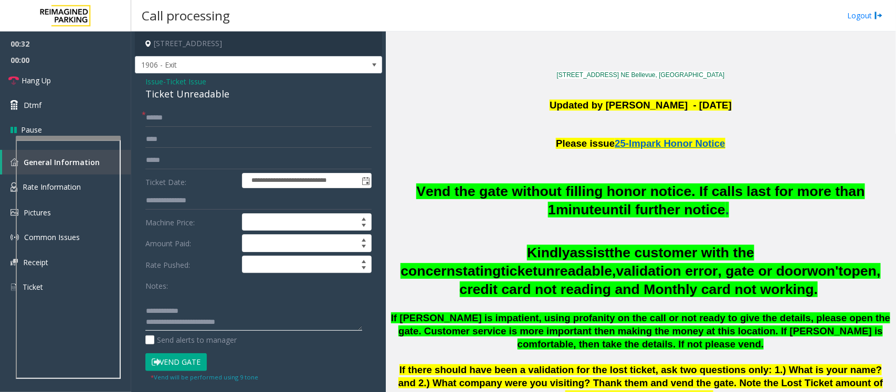
click at [156, 300] on textarea at bounding box center [253, 311] width 217 height 39
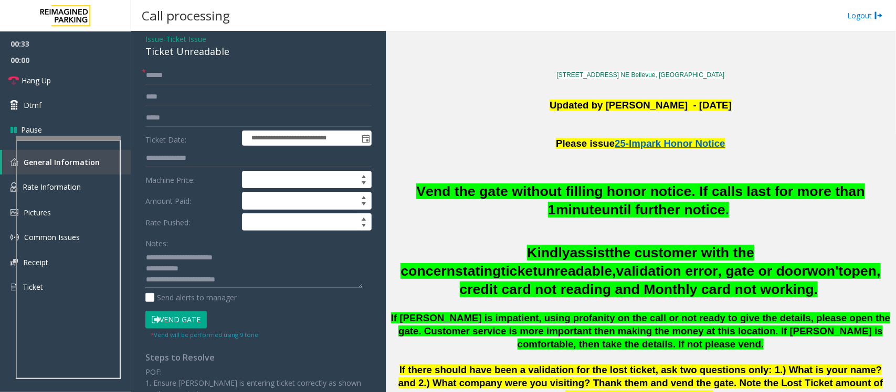
scroll to position [66, 0]
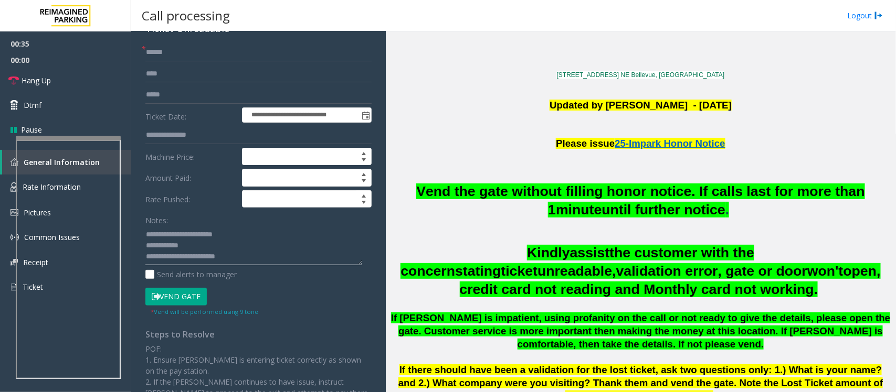
click at [146, 256] on textarea at bounding box center [253, 245] width 217 height 39
type textarea "**********"
click at [182, 301] on button "Vend Gate" at bounding box center [175, 297] width 61 height 18
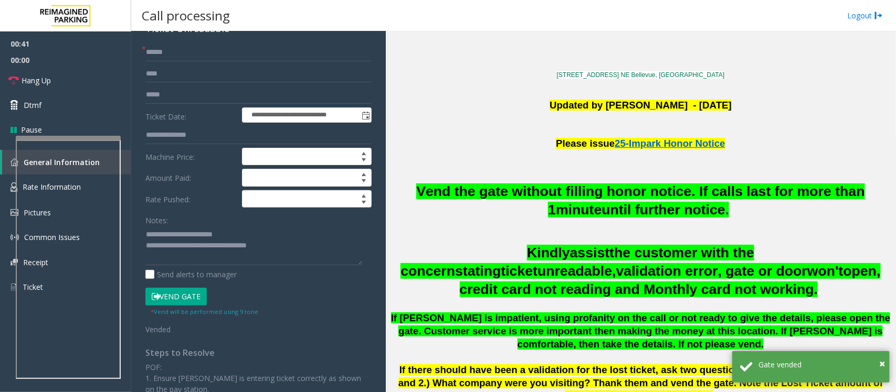
scroll to position [0, 0]
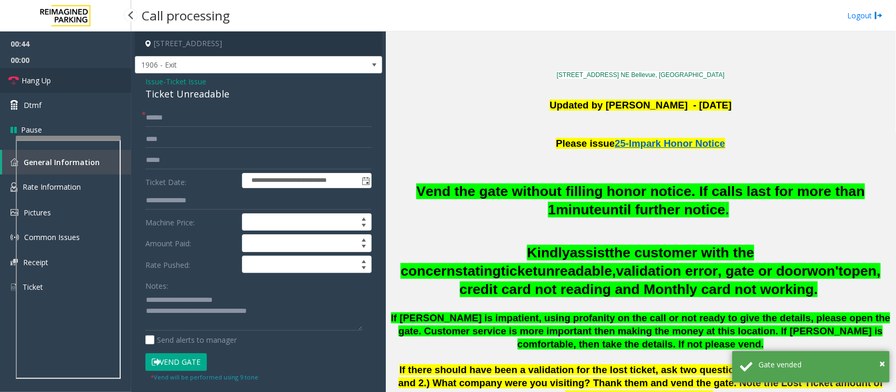
click at [44, 80] on span "Hang Up" at bounding box center [36, 80] width 29 height 11
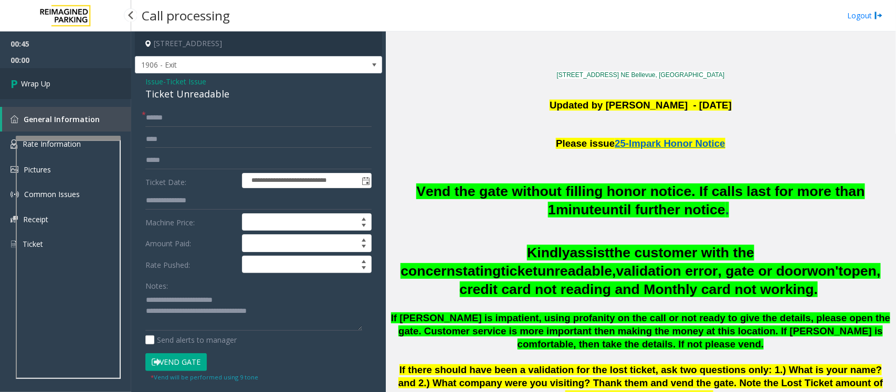
click at [44, 80] on span "Wrap Up" at bounding box center [35, 83] width 29 height 11
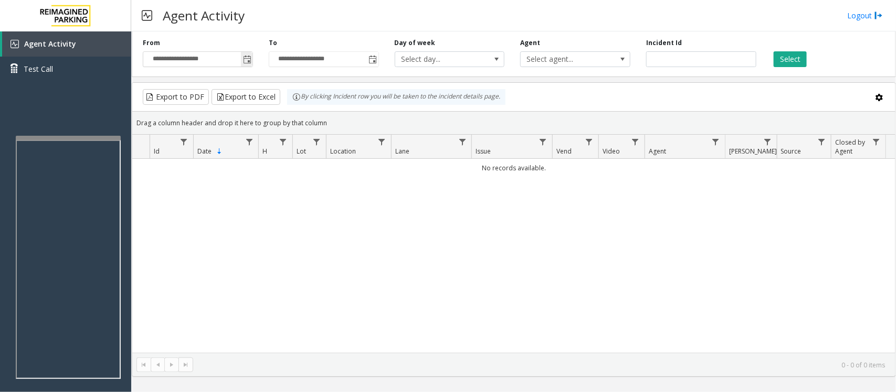
click at [247, 56] on span "Toggle popup" at bounding box center [247, 60] width 8 height 8
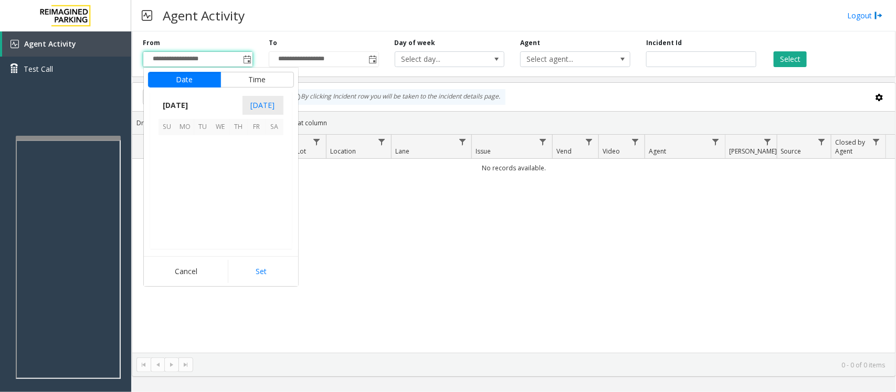
scroll to position [188113, 0]
click at [239, 213] on span "28" at bounding box center [239, 216] width 18 height 18
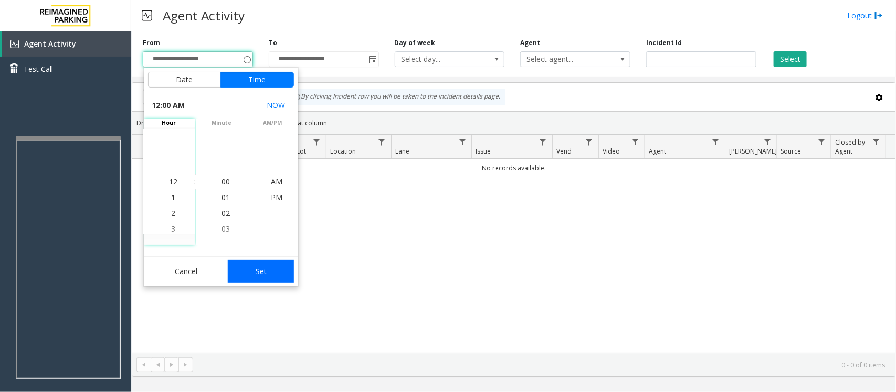
click at [280, 266] on button "Set" at bounding box center [261, 271] width 66 height 23
type input "**********"
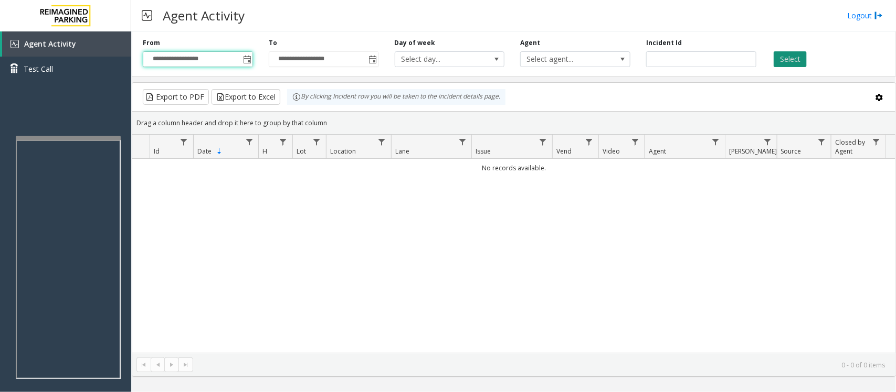
click at [782, 55] on button "Select" at bounding box center [789, 59] width 33 height 16
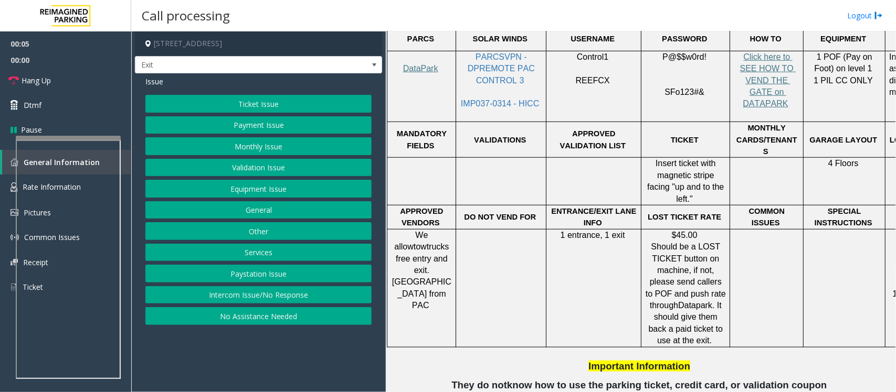
scroll to position [262, 0]
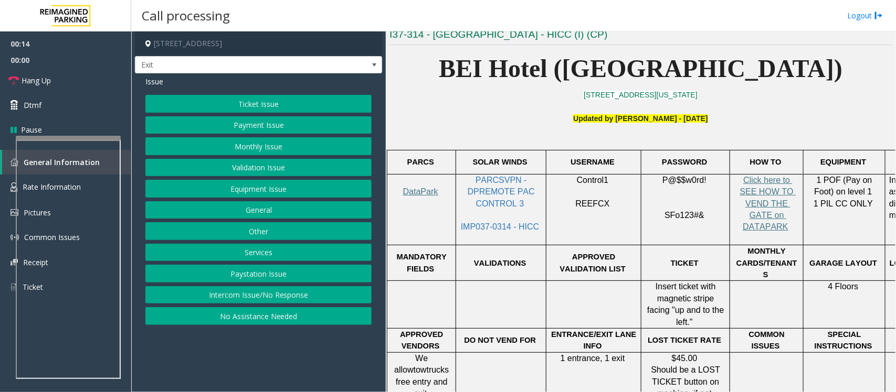
click at [247, 105] on button "Ticket Issue" at bounding box center [258, 104] width 226 height 18
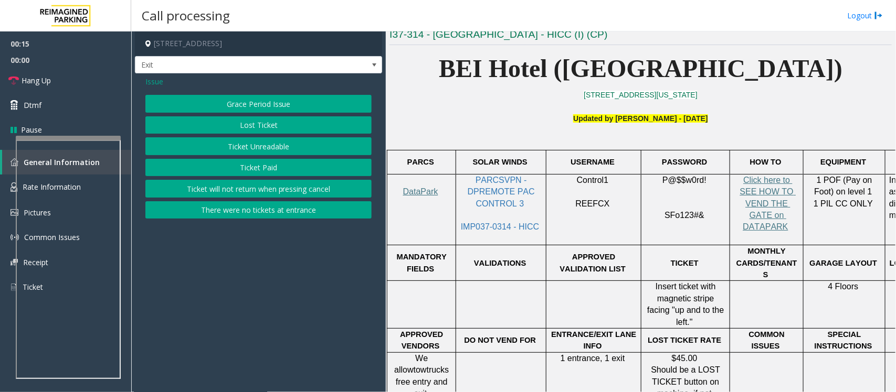
click at [252, 152] on button "Ticket Unreadable" at bounding box center [258, 146] width 226 height 18
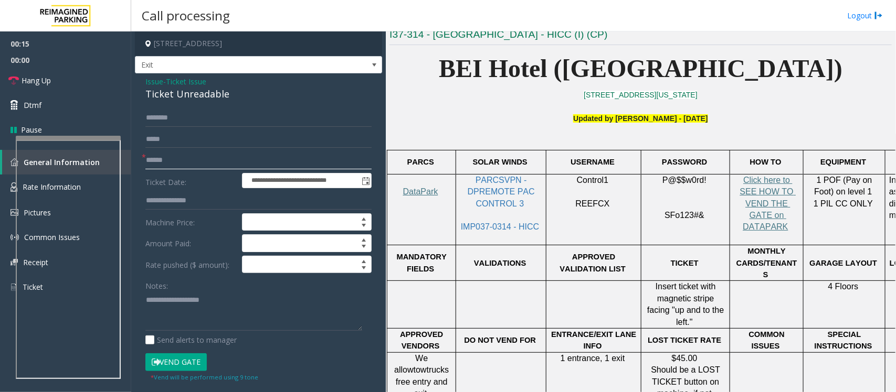
click at [216, 160] on input "text" at bounding box center [258, 161] width 226 height 18
type textarea "**********"
click at [159, 162] on input "text" at bounding box center [258, 161] width 226 height 18
click at [161, 161] on input "text" at bounding box center [258, 161] width 226 height 18
type input "*********"
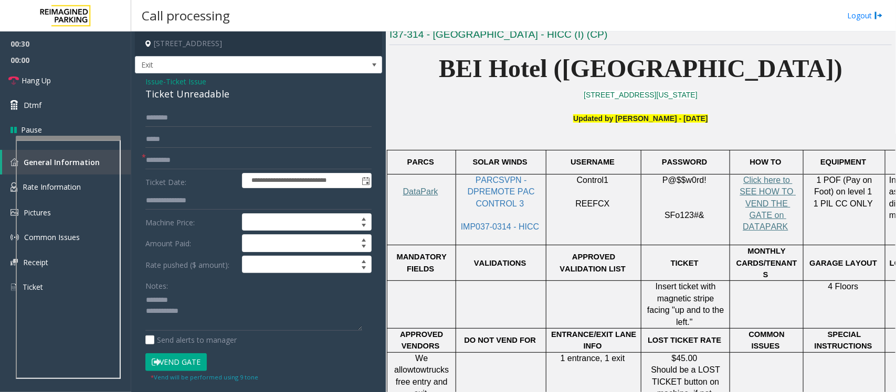
click at [177, 98] on div "Ticket Unreadable" at bounding box center [258, 94] width 226 height 14
click at [189, 313] on textarea at bounding box center [253, 311] width 217 height 39
type textarea "**********"
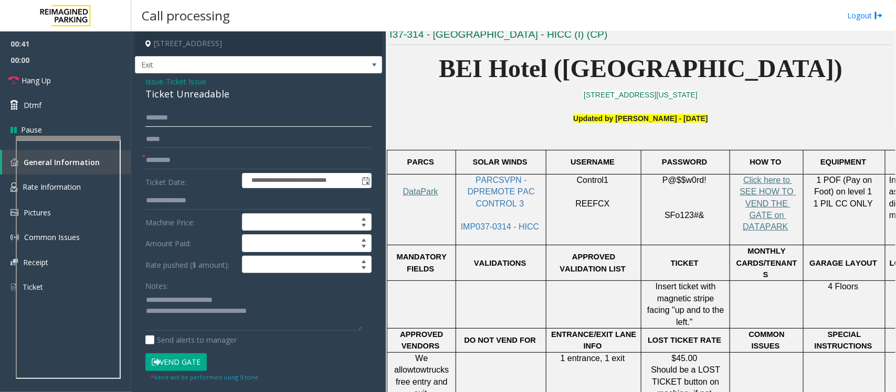
click at [155, 118] on input "text" at bounding box center [258, 118] width 226 height 18
click at [176, 119] on input "text" at bounding box center [258, 118] width 226 height 18
click at [177, 123] on input "text" at bounding box center [258, 118] width 226 height 18
type input "****"
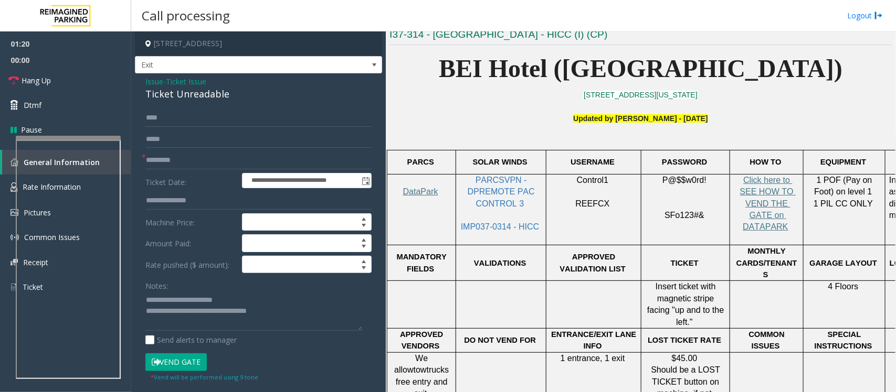
click at [190, 365] on button "Vend Gate" at bounding box center [175, 363] width 61 height 18
click at [63, 77] on link "Hang Up" at bounding box center [65, 80] width 131 height 25
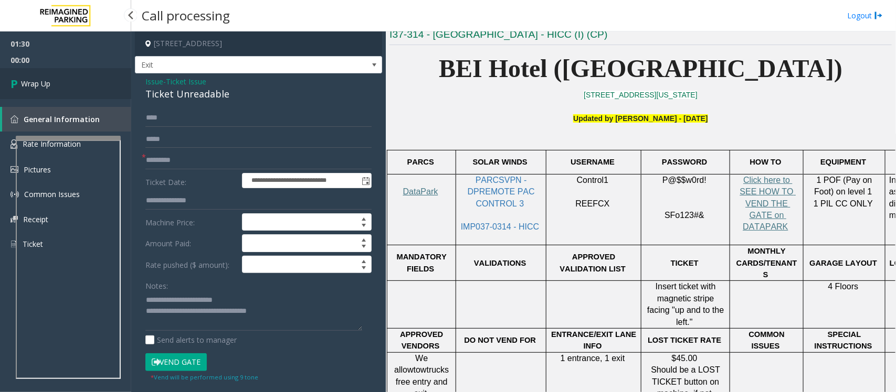
click at [63, 77] on link "Wrap Up" at bounding box center [65, 83] width 131 height 31
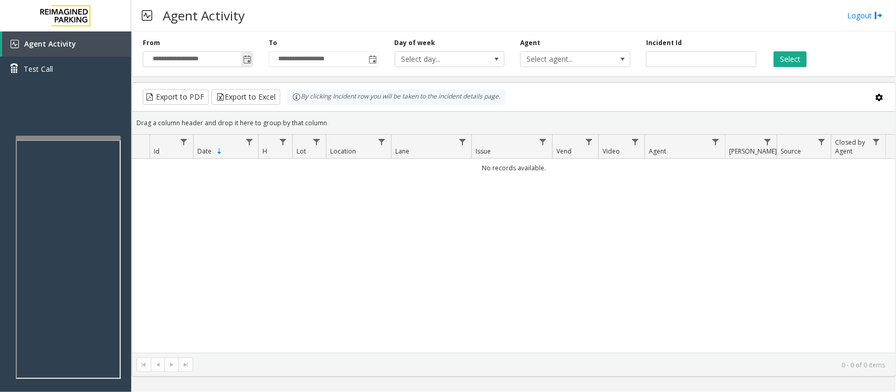
click at [248, 57] on span "Toggle popup" at bounding box center [247, 60] width 8 height 8
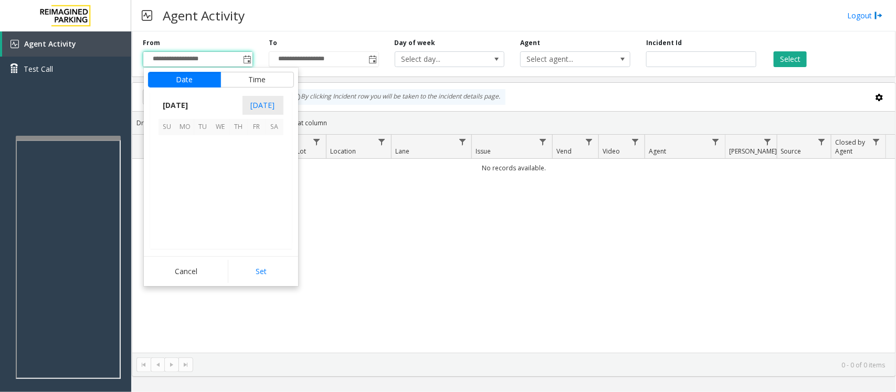
scroll to position [188113, 0]
click at [238, 214] on span "28" at bounding box center [239, 216] width 18 height 18
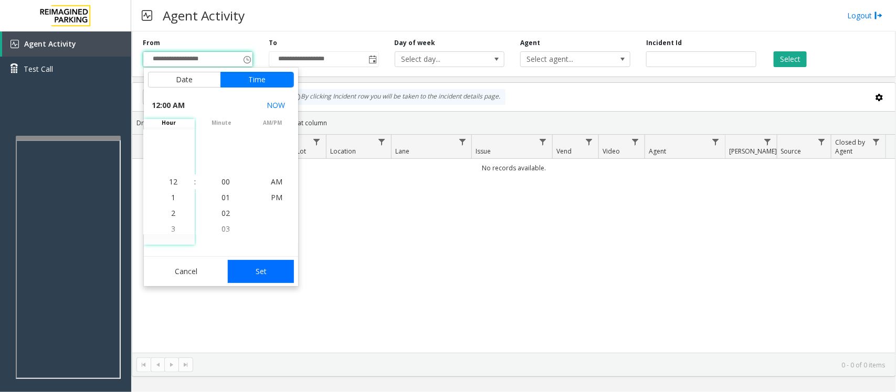
click at [273, 271] on button "Set" at bounding box center [261, 271] width 66 height 23
type input "**********"
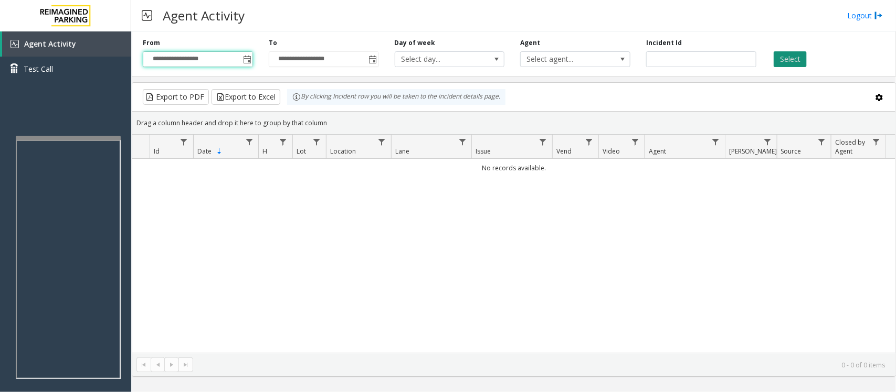
click at [793, 57] on button "Select" at bounding box center [789, 59] width 33 height 16
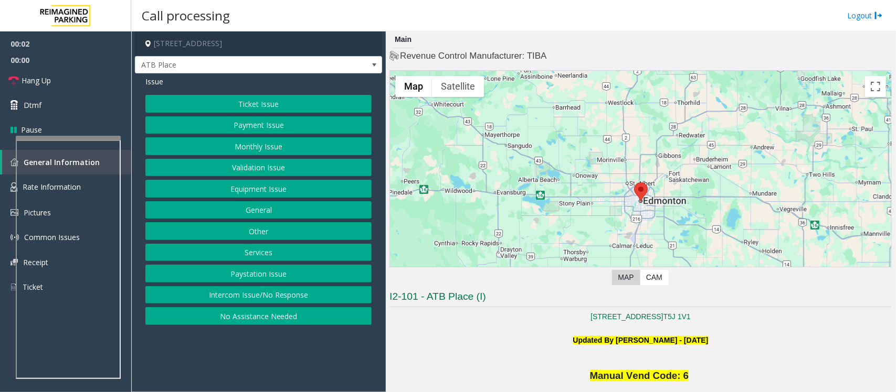
scroll to position [328, 0]
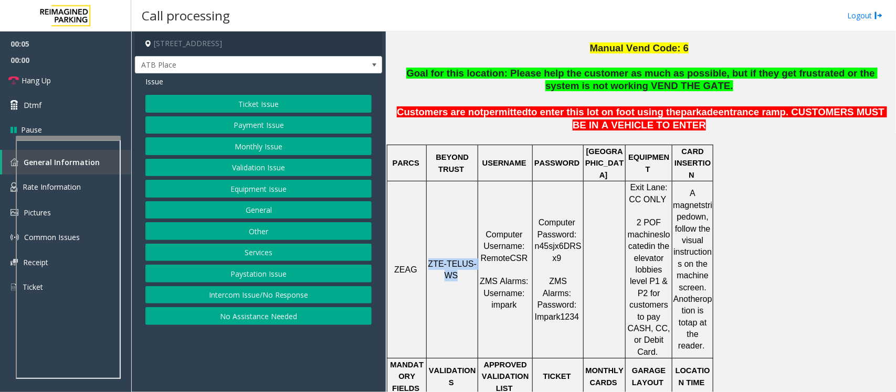
drag, startPoint x: 434, startPoint y: 239, endPoint x: 457, endPoint y: 254, distance: 26.8
click at [457, 260] on span "ZTE-TELUS-WS" at bounding box center [452, 270] width 48 height 20
copy span "ZTE-TELUS-WS"
click at [317, 302] on button "Intercom Issue/No Response" at bounding box center [258, 295] width 226 height 18
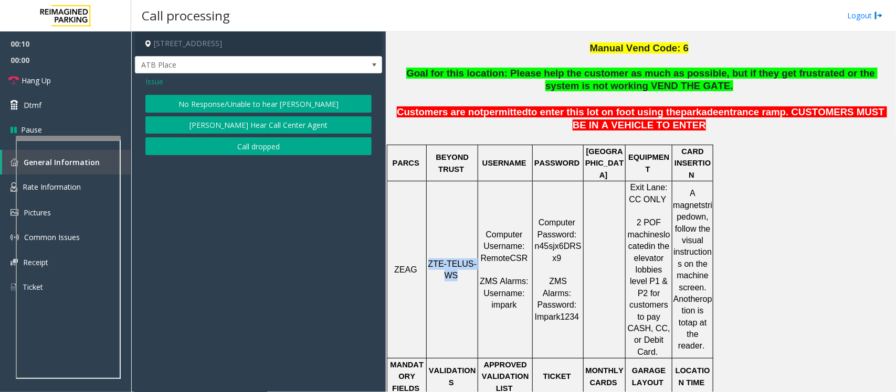
click at [269, 102] on button "No Response/Unable to hear [PERSON_NAME]" at bounding box center [258, 104] width 226 height 18
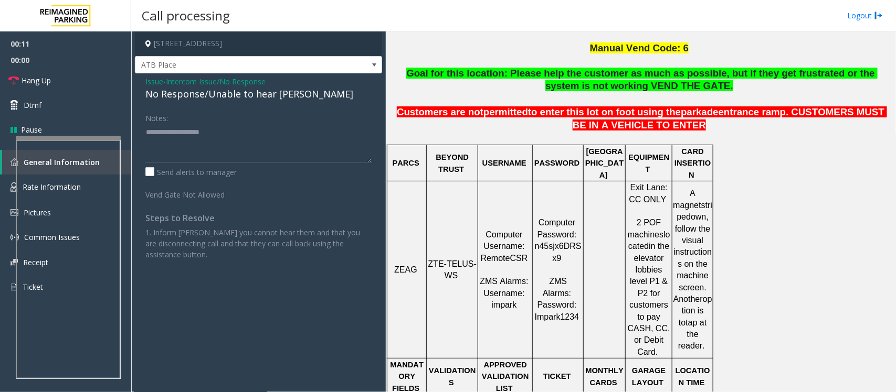
click at [247, 92] on div "No Response/Unable to hear [PERSON_NAME]" at bounding box center [258, 94] width 226 height 14
click at [221, 79] on span "Intercom Issue/No Response" at bounding box center [216, 81] width 100 height 11
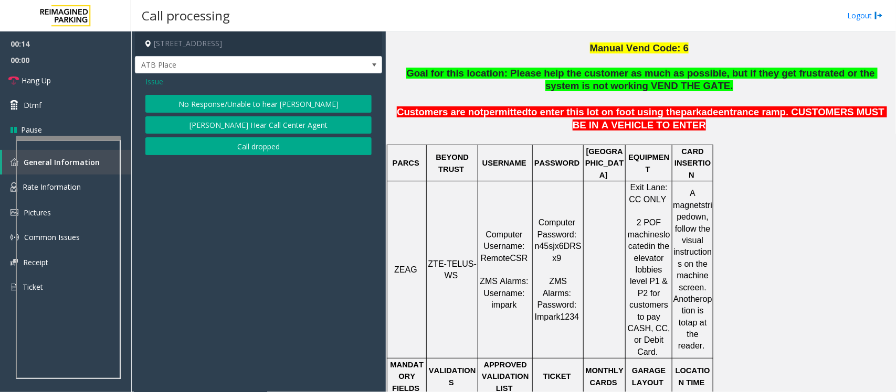
click at [434, 260] on span "ZTE-TELUS-WS" at bounding box center [452, 270] width 48 height 20
click at [433, 260] on span "ZTE-TELUS-WS" at bounding box center [452, 270] width 48 height 20
drag, startPoint x: 434, startPoint y: 241, endPoint x: 462, endPoint y: 252, distance: 29.9
click at [462, 259] on p "ZTE-TELUS-WS" at bounding box center [452, 271] width 50 height 24
copy p "ZTE-TELUS-WS"
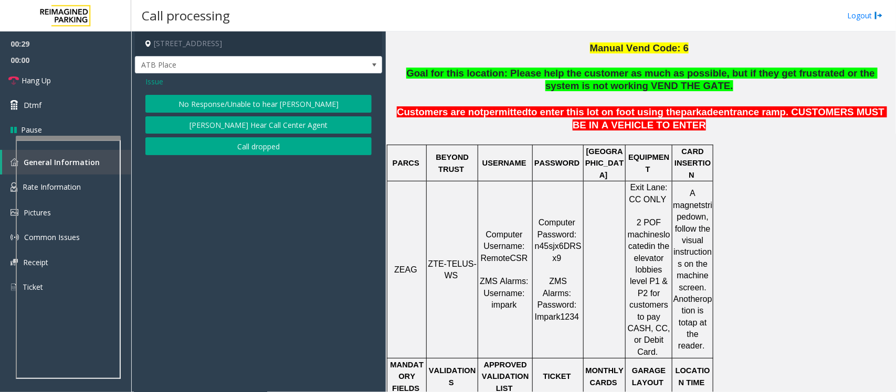
click at [156, 80] on span "Issue" at bounding box center [154, 81] width 18 height 11
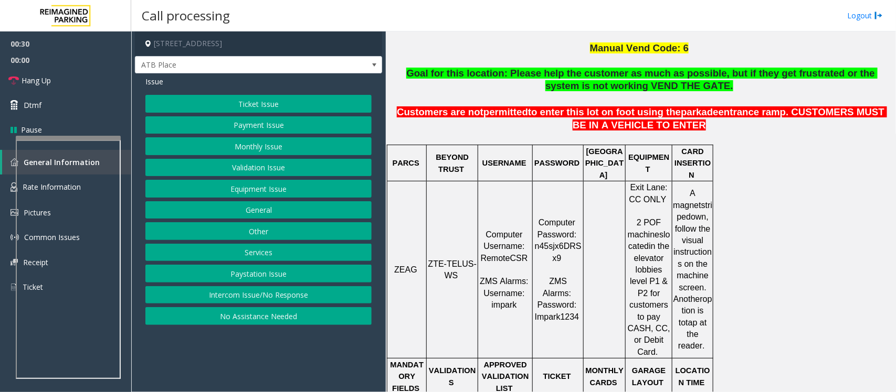
click at [241, 108] on button "Ticket Issue" at bounding box center [258, 104] width 226 height 18
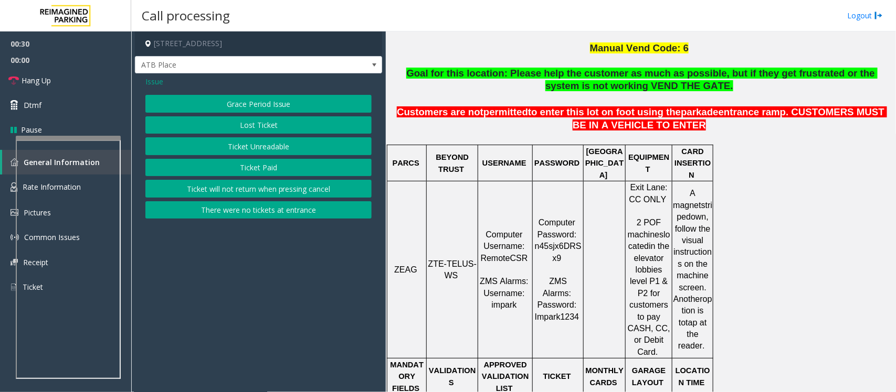
click at [252, 148] on button "Ticket Unreadable" at bounding box center [258, 146] width 226 height 18
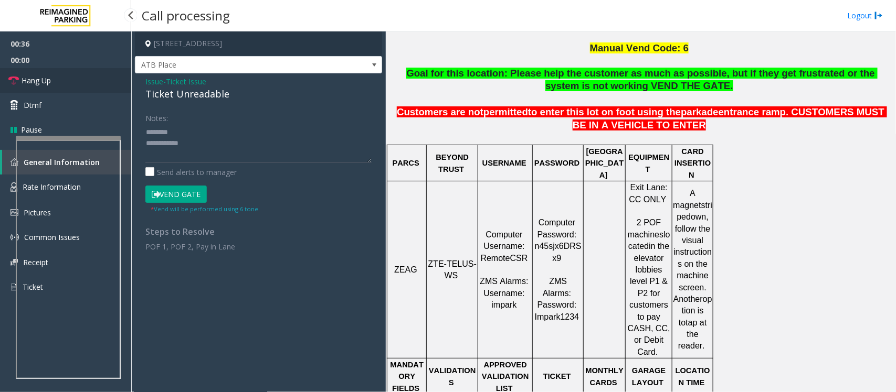
click at [72, 79] on link "Hang Up" at bounding box center [65, 80] width 131 height 25
click at [210, 92] on div "Ticket Unreadable" at bounding box center [258, 94] width 226 height 14
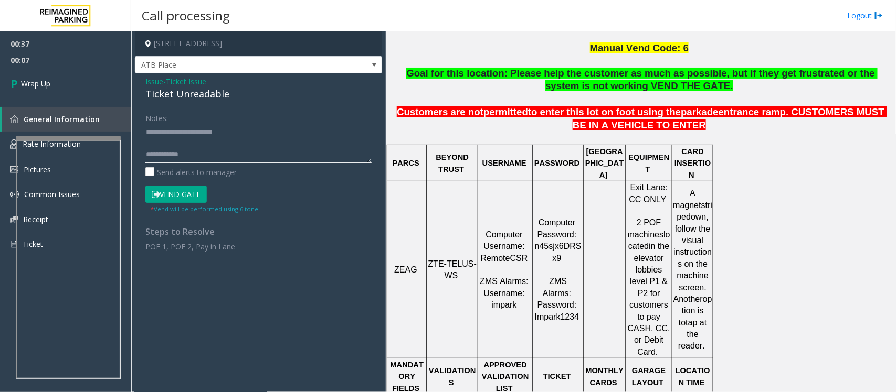
click at [242, 153] on textarea at bounding box center [258, 143] width 226 height 39
paste textarea "**********"
type textarea "**********"
click at [34, 79] on span "Wrap Up" at bounding box center [35, 83] width 29 height 11
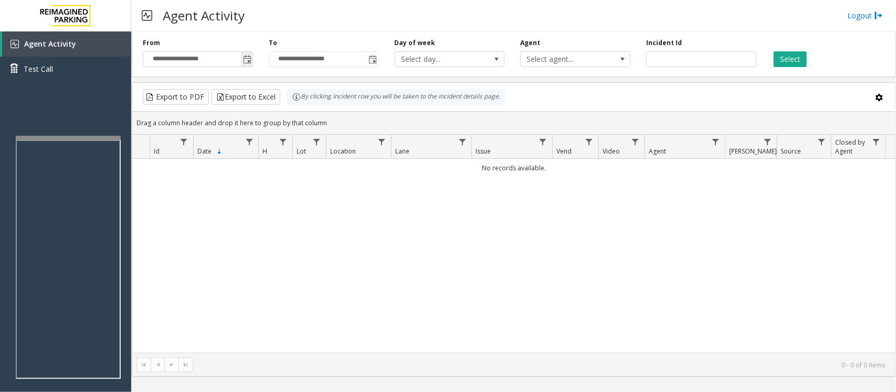
click at [243, 62] on span "Toggle popup" at bounding box center [247, 60] width 8 height 8
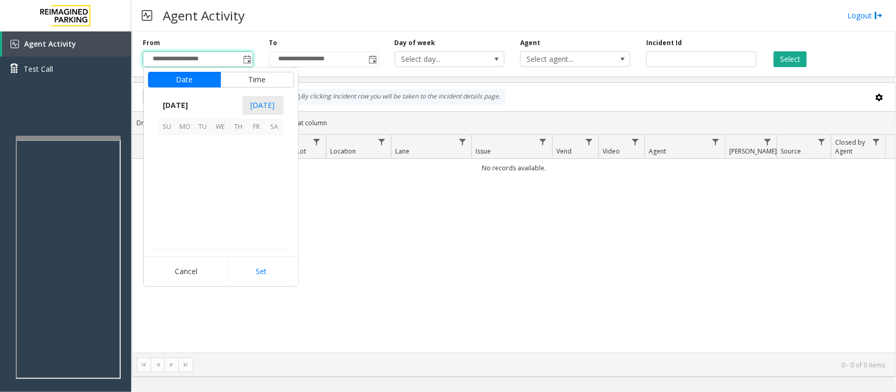
scroll to position [188113, 0]
click at [237, 210] on span "28" at bounding box center [239, 216] width 18 height 18
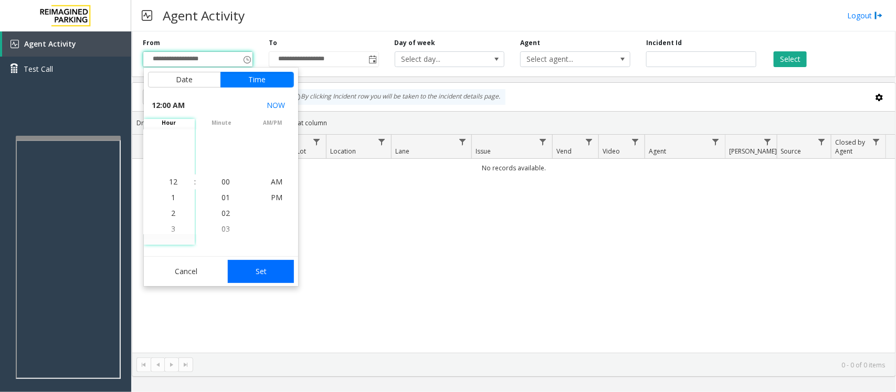
click at [254, 266] on button "Set" at bounding box center [261, 271] width 66 height 23
type input "**********"
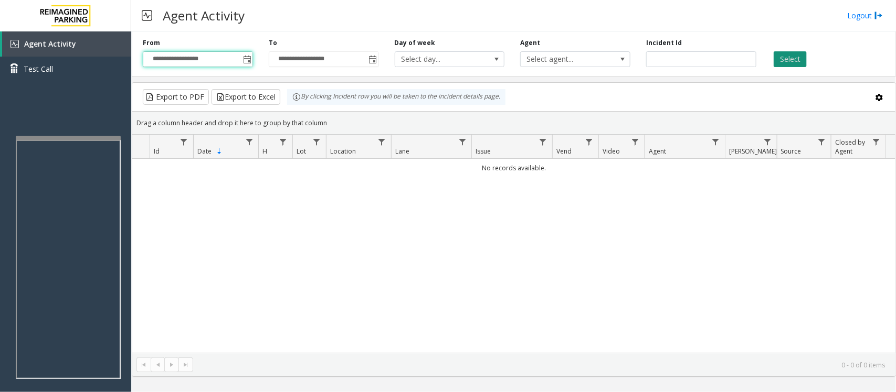
click at [790, 63] on button "Select" at bounding box center [789, 59] width 33 height 16
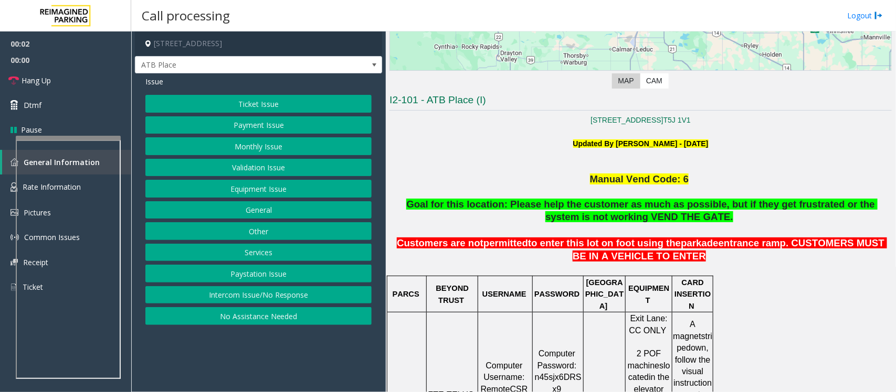
scroll to position [459, 0]
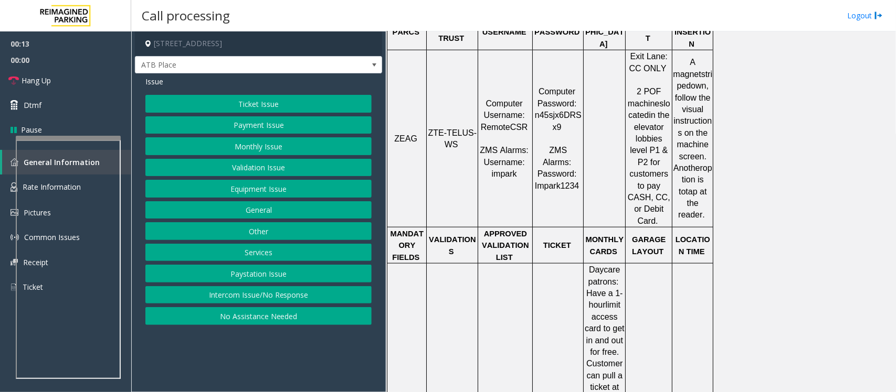
click at [278, 105] on button "Ticket Issue" at bounding box center [258, 104] width 226 height 18
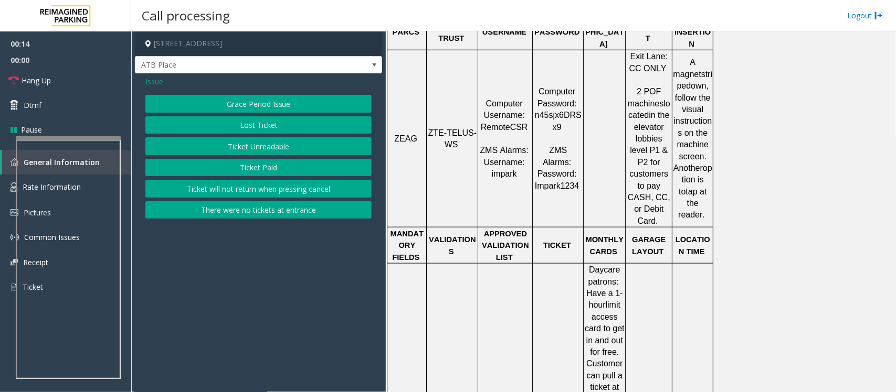
click at [269, 146] on button "Ticket Unreadable" at bounding box center [258, 146] width 226 height 18
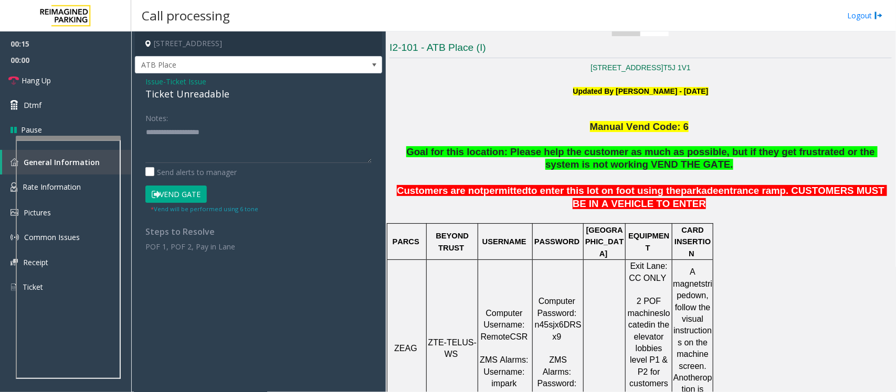
scroll to position [197, 0]
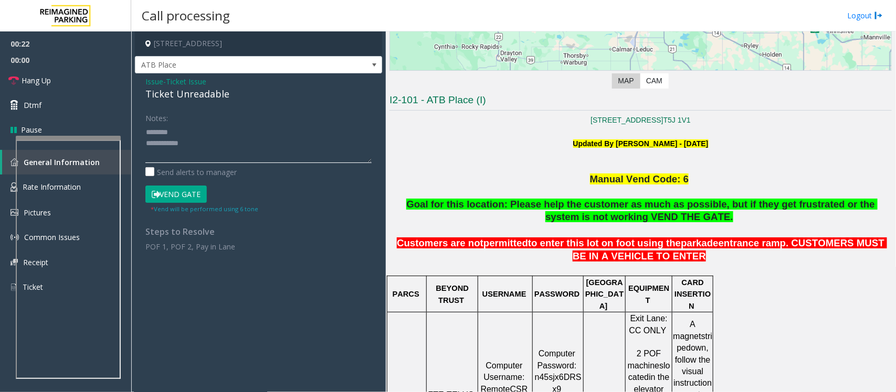
click at [176, 125] on textarea at bounding box center [258, 143] width 226 height 39
click at [144, 129] on div "Notes: Send alerts to manager Vend Gate * Vend will be performed using 6 tone S…" at bounding box center [258, 180] width 242 height 143
click at [146, 130] on textarea at bounding box center [258, 143] width 226 height 39
click at [180, 141] on textarea at bounding box center [258, 143] width 226 height 39
click at [177, 150] on textarea at bounding box center [258, 143] width 226 height 39
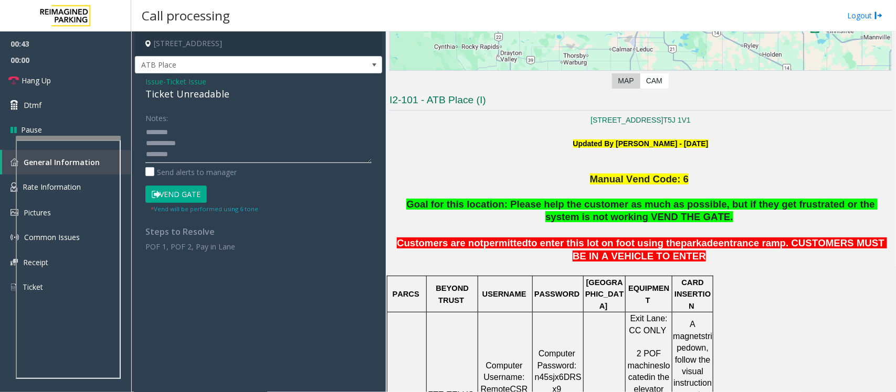
click at [177, 142] on textarea at bounding box center [258, 143] width 226 height 39
click at [178, 91] on div "Ticket Unreadable" at bounding box center [258, 94] width 226 height 14
copy div "Ticket Unreadable"
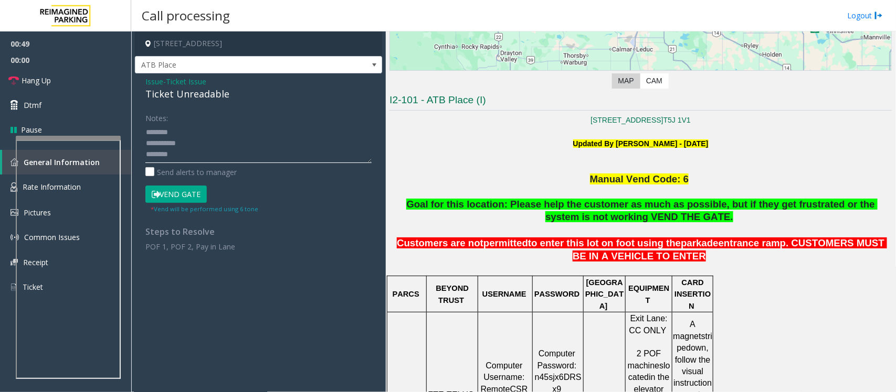
click at [178, 156] on textarea at bounding box center [258, 143] width 226 height 39
paste textarea "**********"
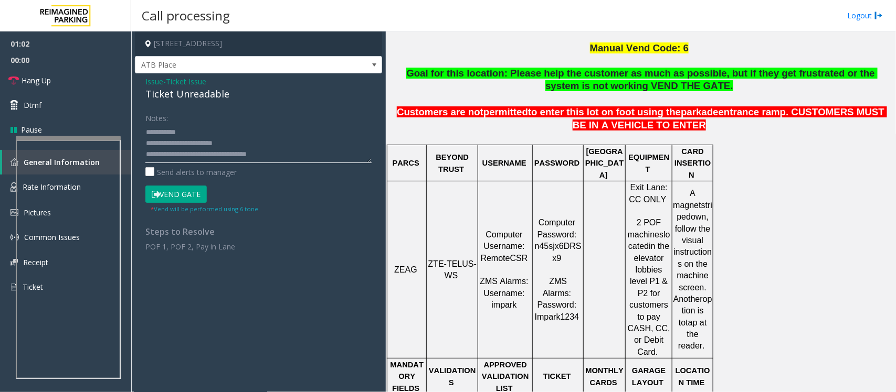
scroll to position [262, 0]
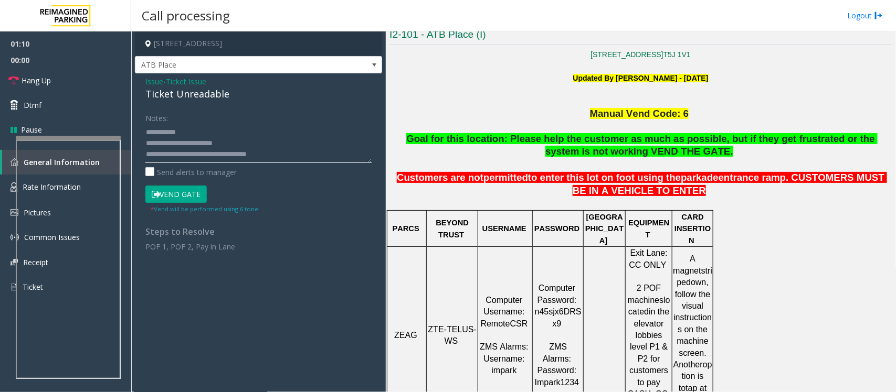
type textarea "**********"
click at [193, 193] on button "Vend Gate" at bounding box center [175, 195] width 61 height 18
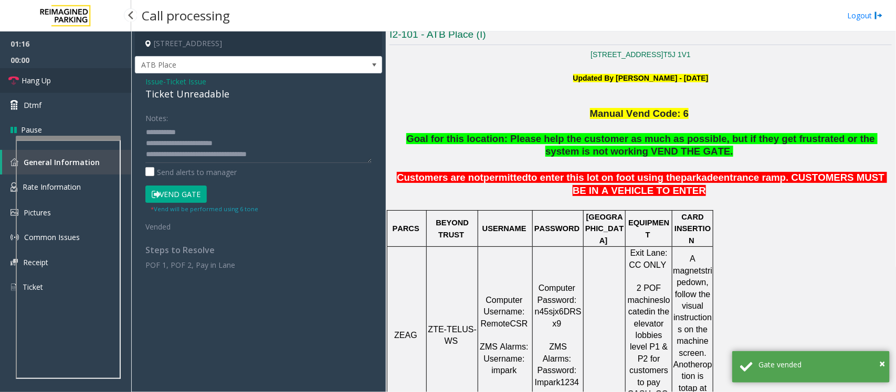
click at [47, 82] on span "Hang Up" at bounding box center [36, 80] width 29 height 11
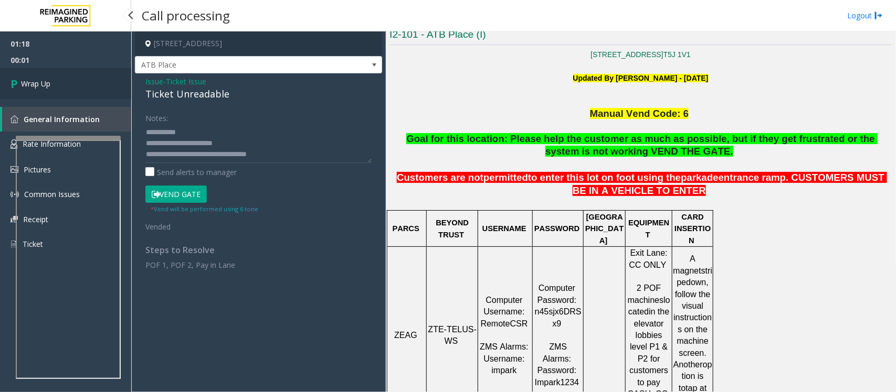
click at [47, 82] on span "Wrap Up" at bounding box center [35, 83] width 29 height 11
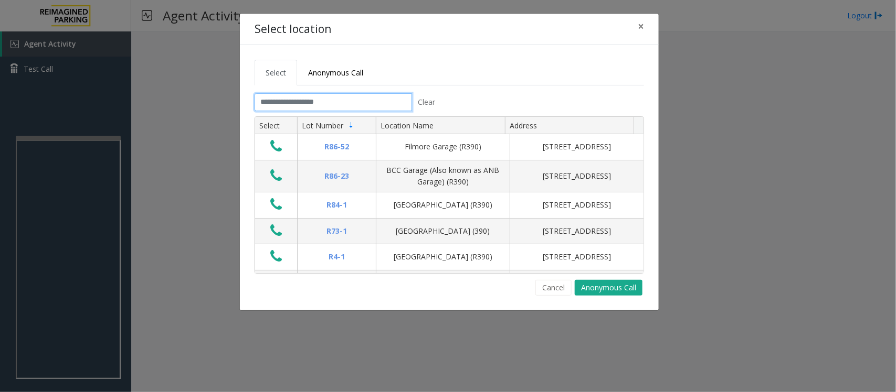
click at [357, 105] on input "text" at bounding box center [332, 102] width 157 height 18
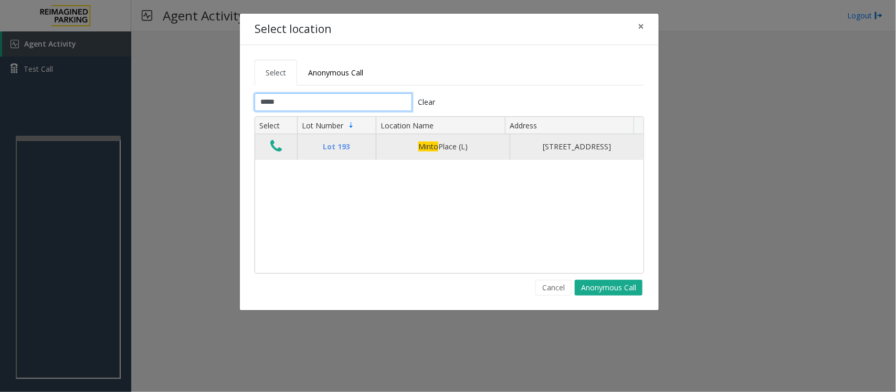
type input "*****"
click at [276, 153] on icon "Data table" at bounding box center [276, 146] width 12 height 15
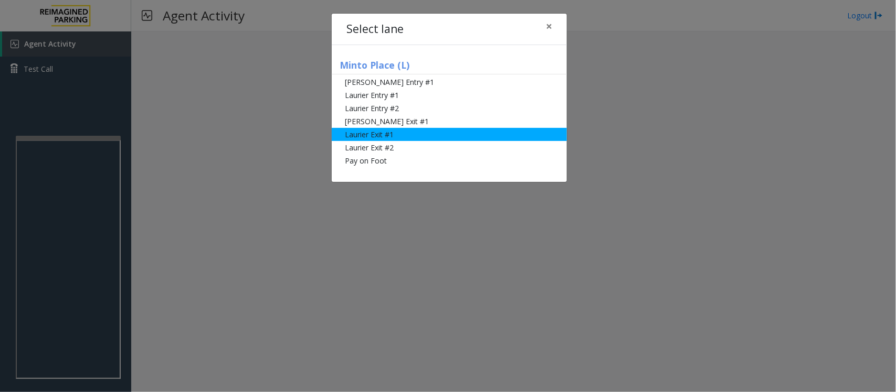
click at [368, 135] on li "Laurier Exit #1" at bounding box center [449, 134] width 235 height 13
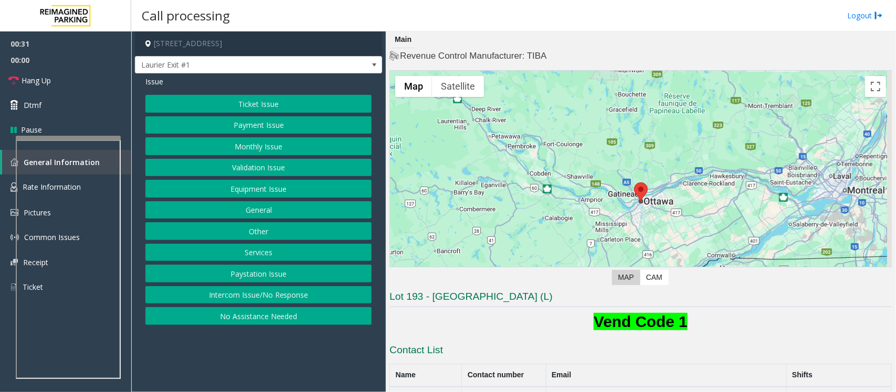
click at [285, 124] on button "Payment Issue" at bounding box center [258, 125] width 226 height 18
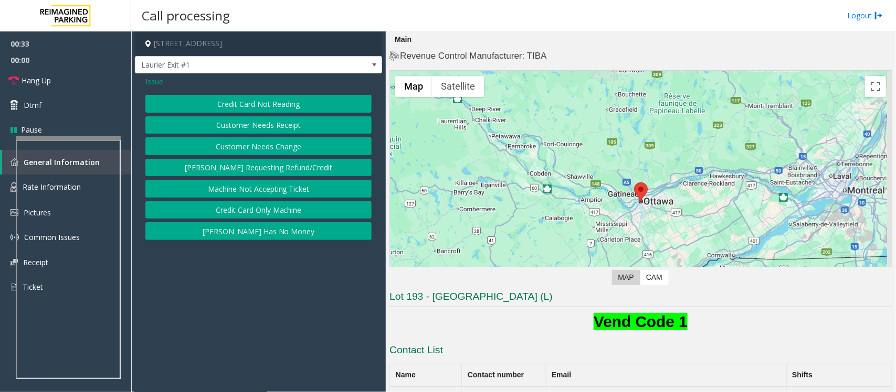
click at [293, 235] on button "[PERSON_NAME] Has No Money" at bounding box center [258, 231] width 226 height 18
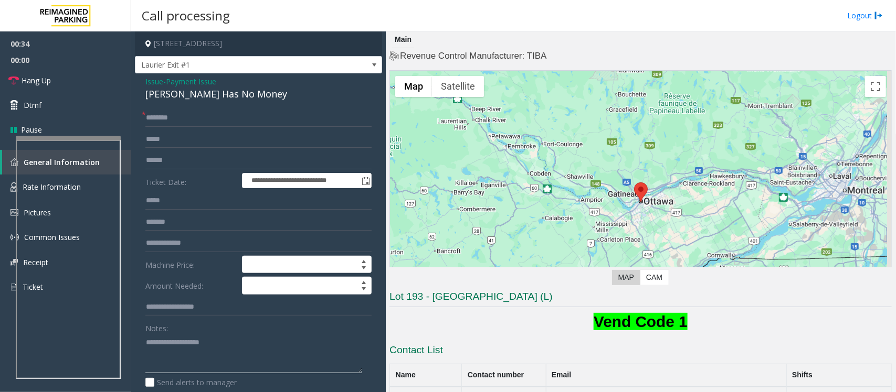
click at [195, 364] on textarea at bounding box center [253, 353] width 217 height 39
click at [174, 160] on input "text" at bounding box center [258, 161] width 226 height 18
click at [193, 98] on div "[PERSON_NAME] Has No Money" at bounding box center [258, 94] width 226 height 14
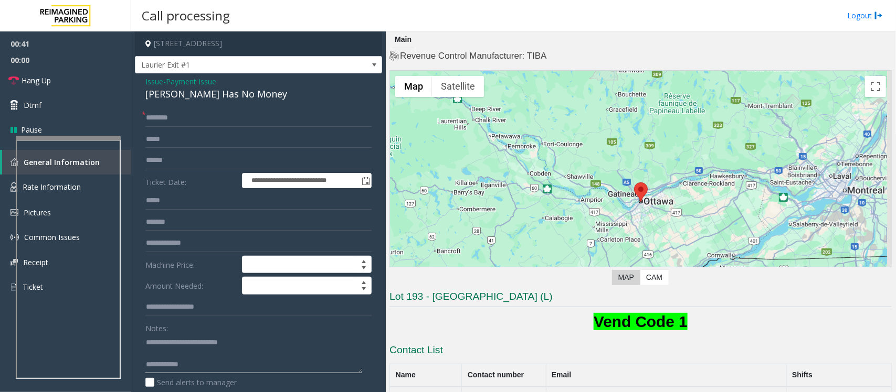
click at [236, 354] on textarea at bounding box center [253, 353] width 217 height 39
click at [232, 361] on textarea at bounding box center [253, 353] width 217 height 39
type textarea "**********"
click at [177, 163] on input "text" at bounding box center [258, 161] width 226 height 18
type input "*"
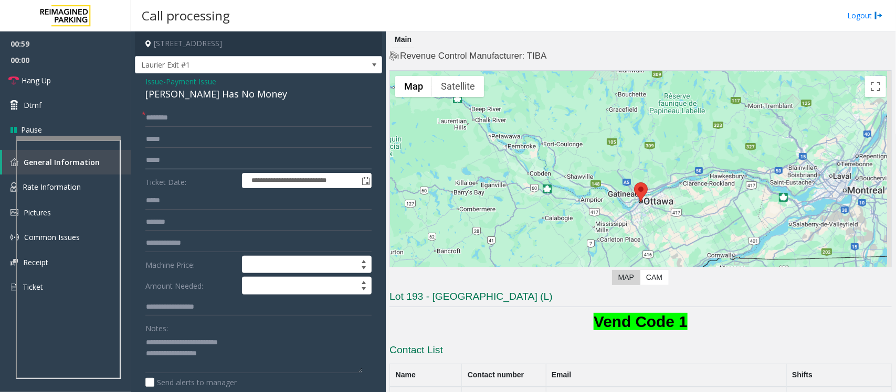
type input "*****"
click at [177, 119] on input "text" at bounding box center [258, 118] width 226 height 18
drag, startPoint x: 196, startPoint y: 355, endPoint x: 237, endPoint y: 353, distance: 41.5
click at [237, 353] on textarea at bounding box center [253, 353] width 217 height 39
type textarea "**********"
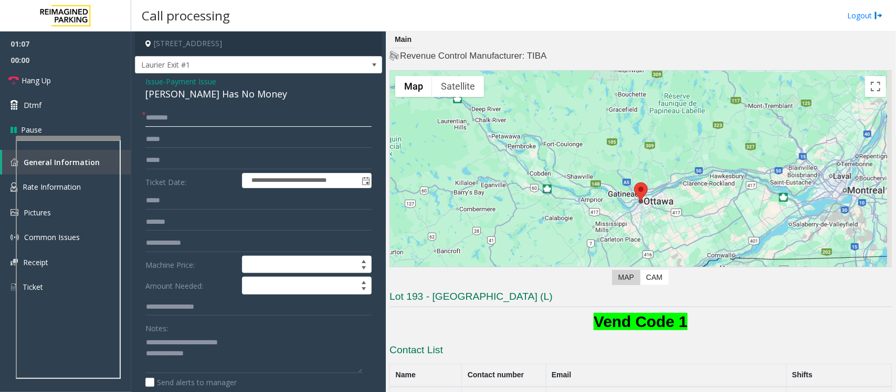
click at [195, 115] on input "text" at bounding box center [258, 118] width 226 height 18
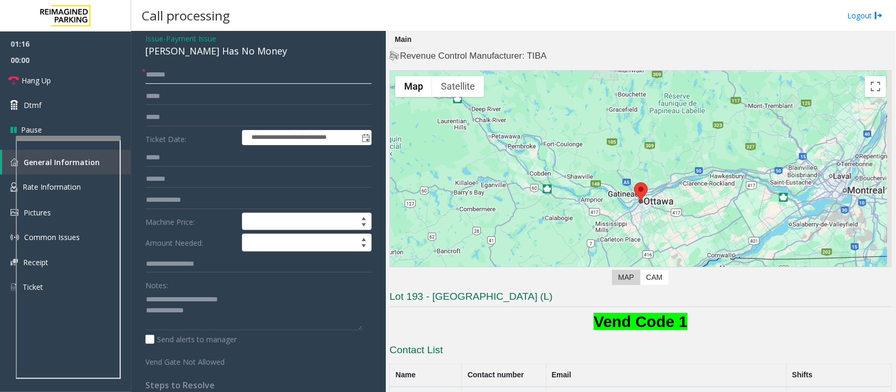
scroll to position [66, 0]
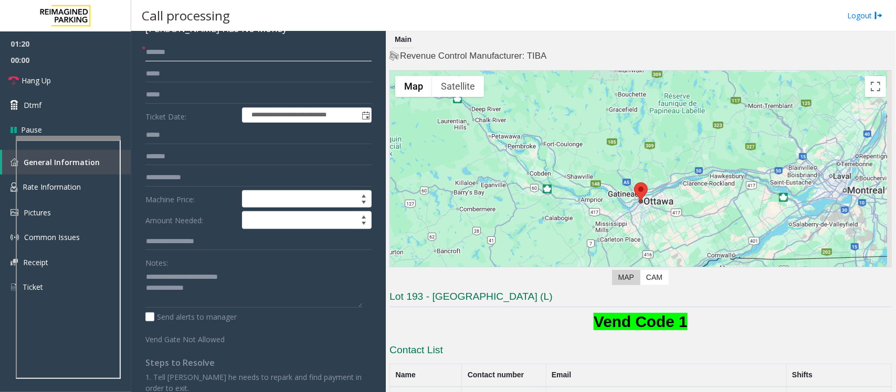
type input "*******"
click at [239, 293] on textarea at bounding box center [253, 288] width 217 height 39
drag, startPoint x: 63, startPoint y: 77, endPoint x: 137, endPoint y: 135, distance: 94.5
click at [63, 76] on link "Hang Up" at bounding box center [65, 80] width 131 height 25
click at [271, 298] on textarea at bounding box center [253, 288] width 217 height 39
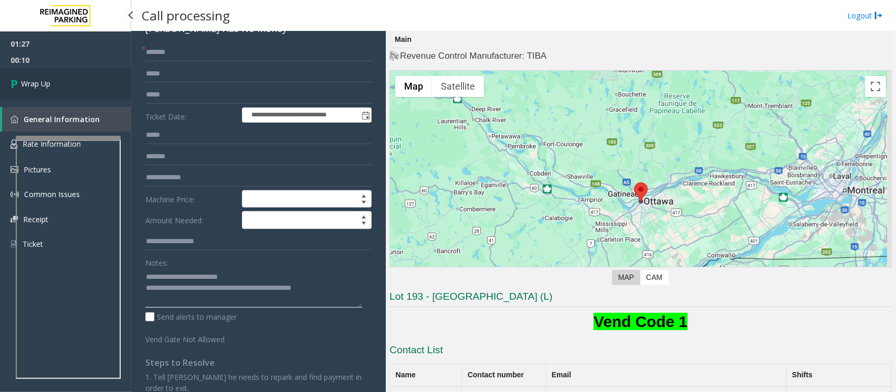
type textarea "**********"
click at [62, 86] on link "Wrap Up" at bounding box center [65, 83] width 131 height 31
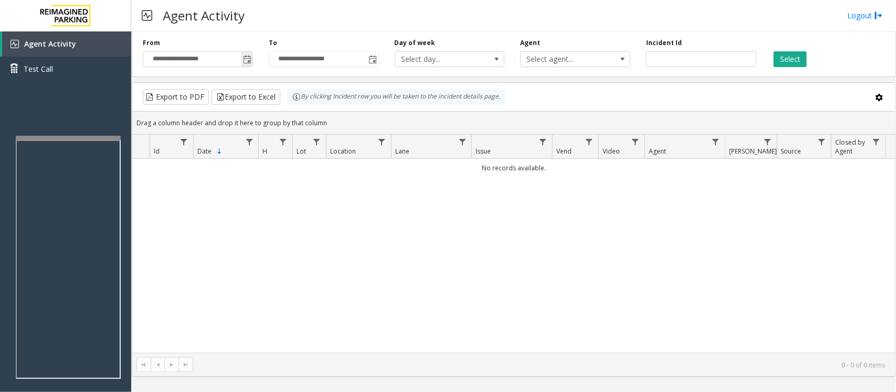
click at [247, 58] on span "Toggle popup" at bounding box center [247, 60] width 8 height 8
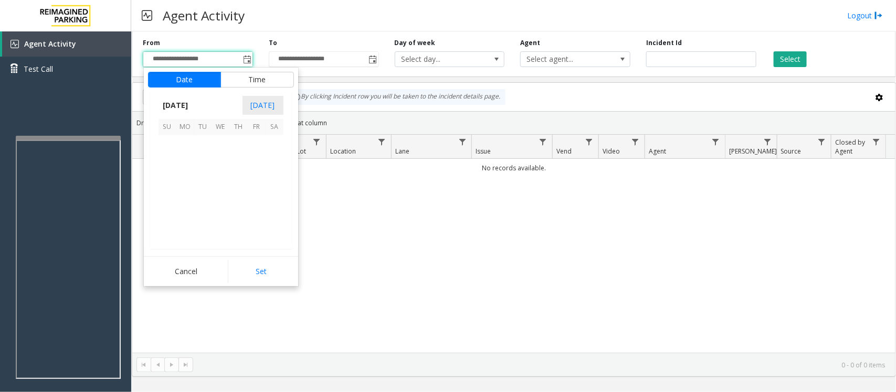
scroll to position [188113, 0]
click at [238, 214] on span "28" at bounding box center [239, 216] width 18 height 18
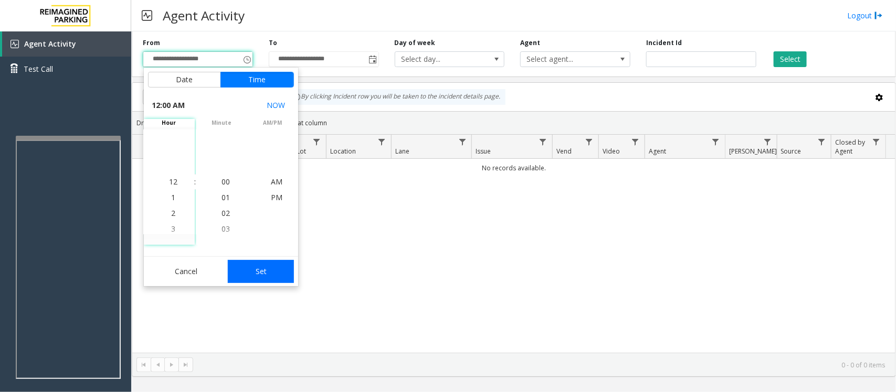
click at [271, 277] on button "Set" at bounding box center [261, 271] width 66 height 23
type input "**********"
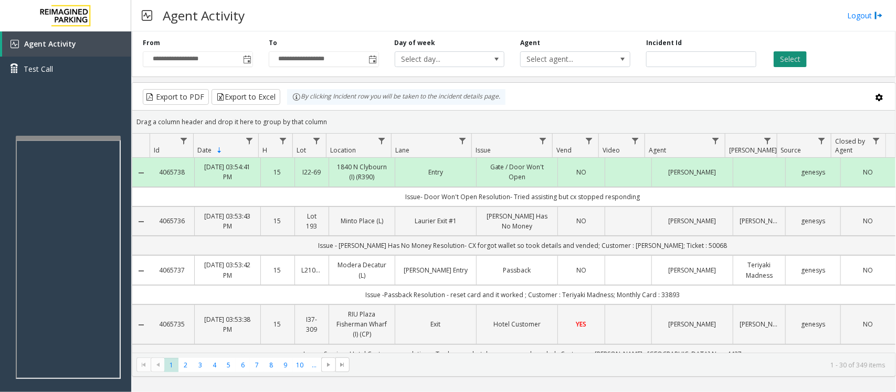
click at [792, 55] on button "Select" at bounding box center [789, 59] width 33 height 16
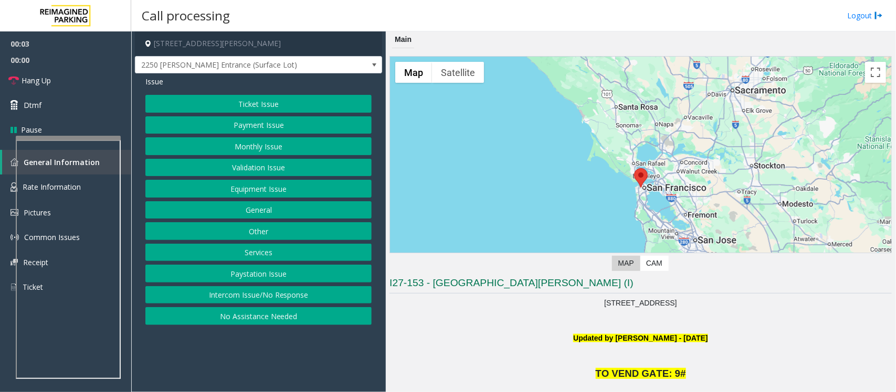
scroll to position [197, 0]
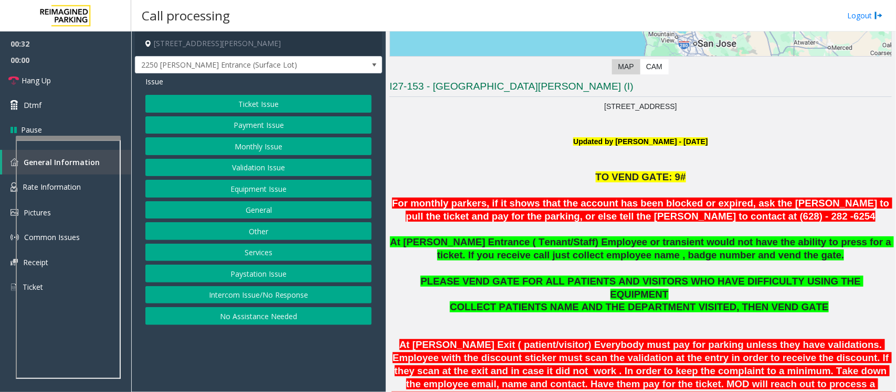
click at [287, 151] on button "Monthly Issue" at bounding box center [258, 146] width 226 height 18
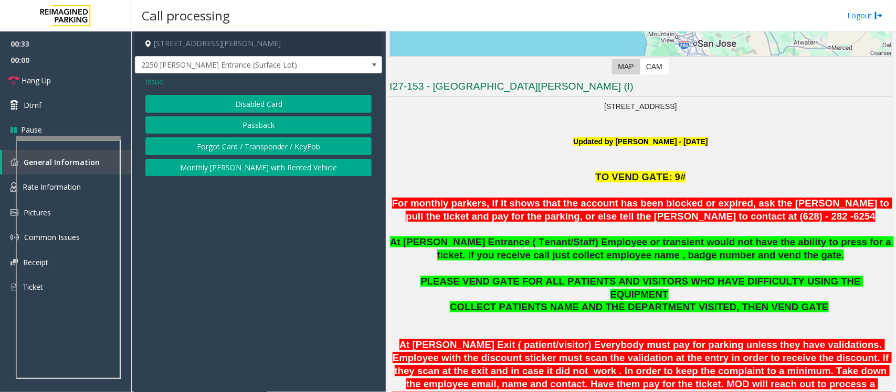
click at [297, 109] on button "Disabled Card" at bounding box center [258, 104] width 226 height 18
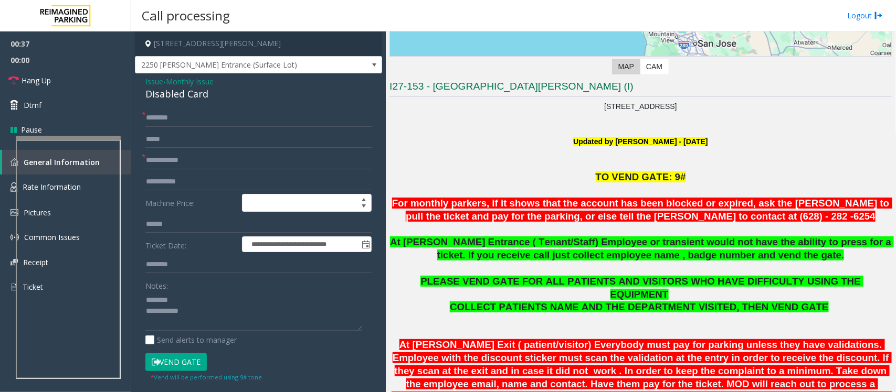
click at [176, 90] on div "Disabled Card" at bounding box center [258, 94] width 226 height 14
type textarea "**********"
click at [180, 157] on input "text" at bounding box center [258, 161] width 226 height 18
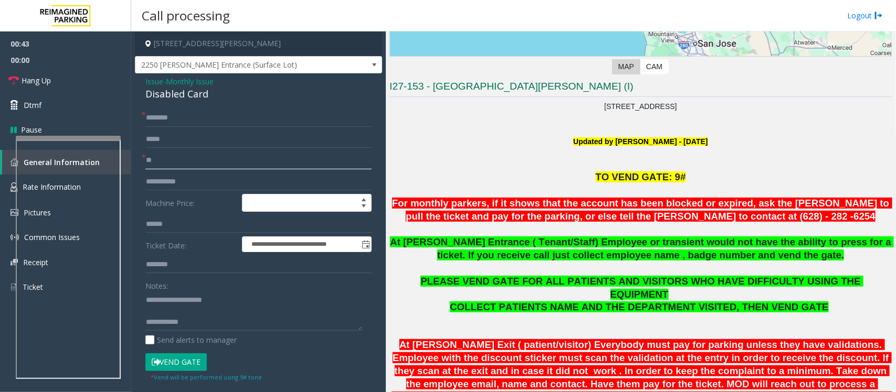
type input "**"
click at [193, 114] on input "text" at bounding box center [258, 118] width 226 height 18
type input "**"
click at [194, 310] on textarea at bounding box center [253, 311] width 217 height 39
click at [205, 317] on textarea at bounding box center [253, 311] width 217 height 39
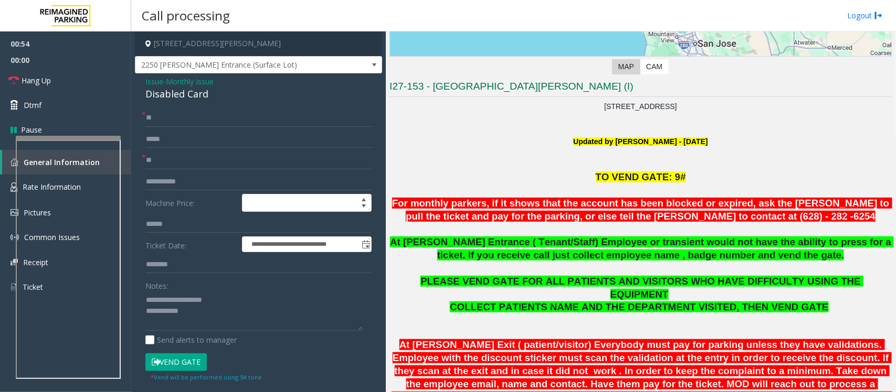
click at [595, 214] on font "For monthly parkers, if it shows that the account has been blocked or expired, …" at bounding box center [642, 210] width 500 height 24
drag, startPoint x: 593, startPoint y: 214, endPoint x: 776, endPoint y: 217, distance: 182.1
click at [776, 217] on p "For monthly parkers, if it shows that the account has been blocked or expired, …" at bounding box center [640, 210] width 502 height 26
copy font "tell the [PERSON_NAME] to contact at (628) - 282 -6254"
click at [227, 332] on div "Notes: Send alerts to manager" at bounding box center [258, 311] width 226 height 69
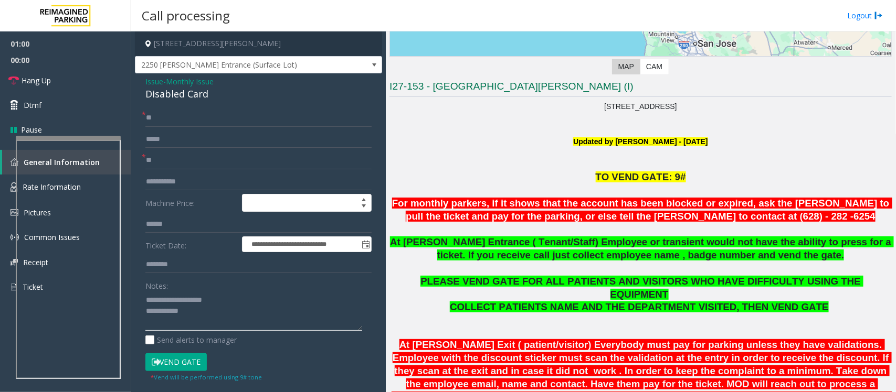
click at [229, 323] on textarea at bounding box center [253, 311] width 217 height 39
paste textarea "**********"
click at [188, 313] on textarea at bounding box center [253, 311] width 217 height 39
click at [79, 84] on link "Hang Up" at bounding box center [65, 80] width 131 height 25
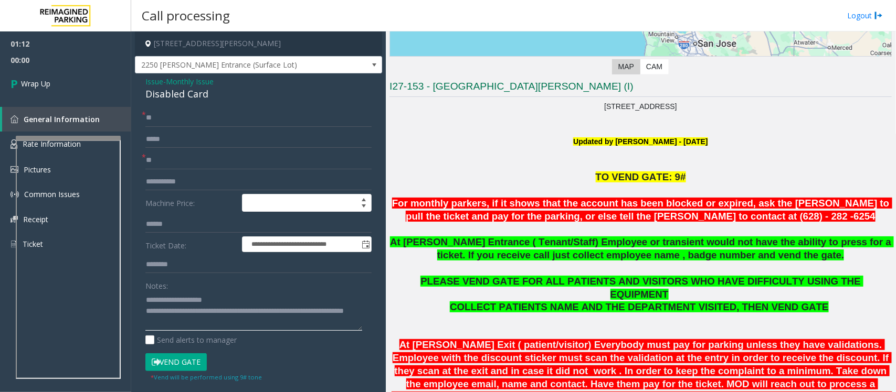
click at [241, 311] on textarea at bounding box center [253, 311] width 217 height 39
click at [239, 311] on textarea at bounding box center [253, 311] width 217 height 39
click at [237, 313] on textarea at bounding box center [253, 311] width 217 height 39
type textarea "**********"
click at [45, 78] on span "Wrap Up" at bounding box center [35, 83] width 29 height 11
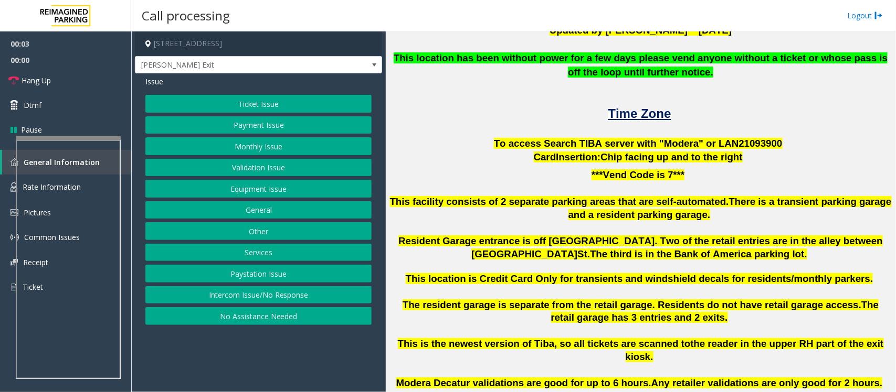
scroll to position [262, 0]
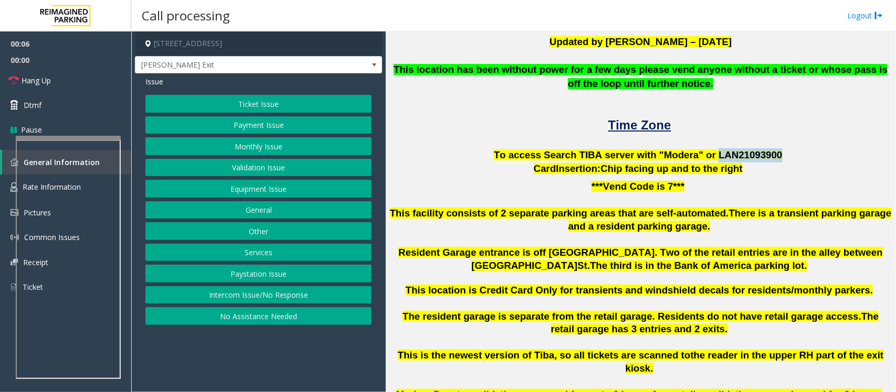
drag, startPoint x: 701, startPoint y: 154, endPoint x: 758, endPoint y: 155, distance: 57.2
click at [758, 155] on p "To access Search TIBA server with "Modera" or LAN21093 900" at bounding box center [640, 155] width 502 height 14
copy span "LAN21093 900"
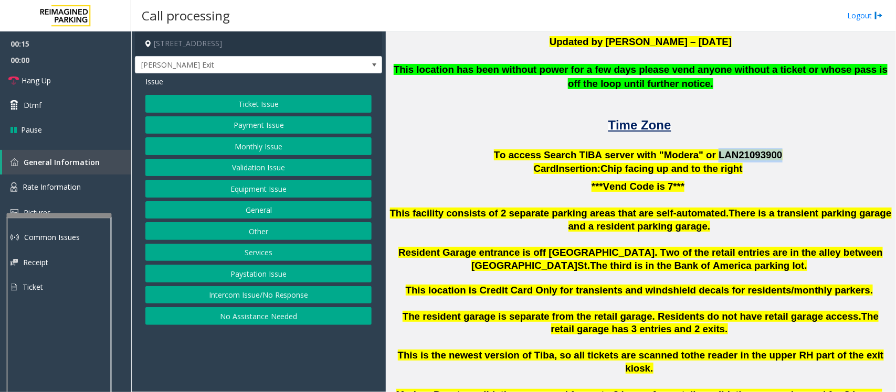
click at [61, 214] on div at bounding box center [59, 216] width 105 height 4
click at [63, 187] on span "Rate Information" at bounding box center [52, 187] width 58 height 10
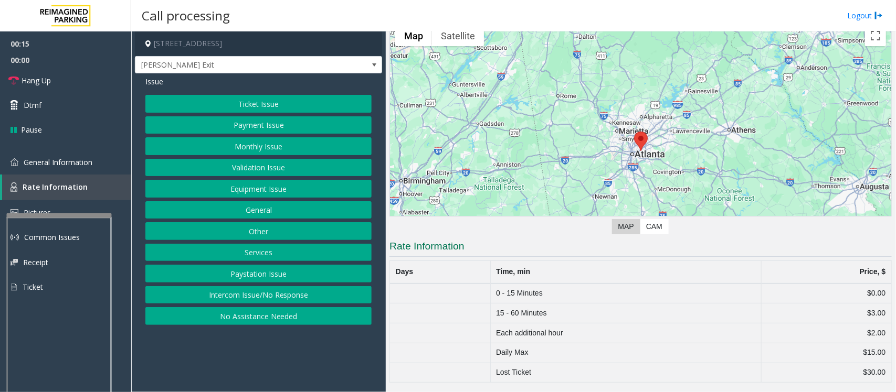
scroll to position [37, 0]
click at [256, 104] on button "Ticket Issue" at bounding box center [258, 104] width 226 height 18
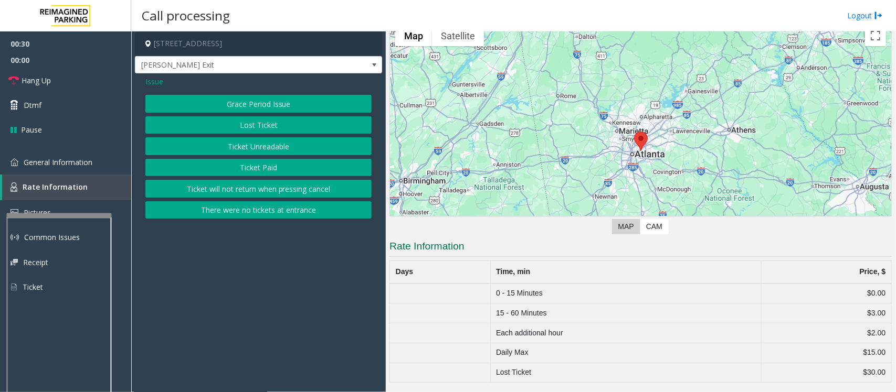
click at [155, 80] on span "Issue" at bounding box center [154, 81] width 18 height 11
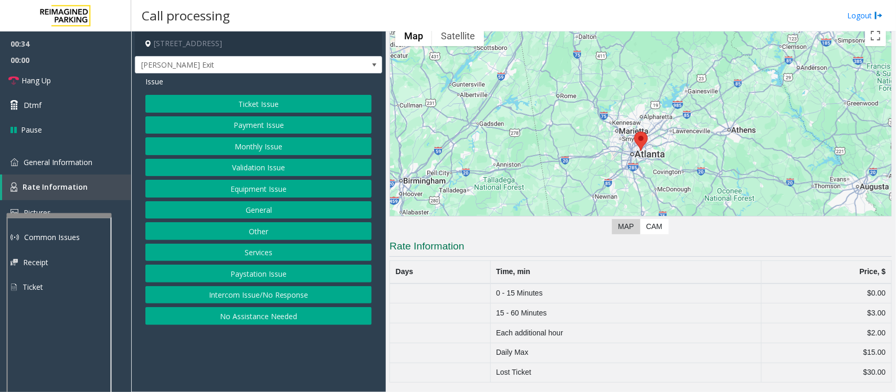
click at [155, 82] on span "Issue" at bounding box center [154, 81] width 18 height 11
click at [158, 85] on span "Issue" at bounding box center [154, 81] width 18 height 11
click at [82, 163] on span "General Information" at bounding box center [58, 162] width 69 height 10
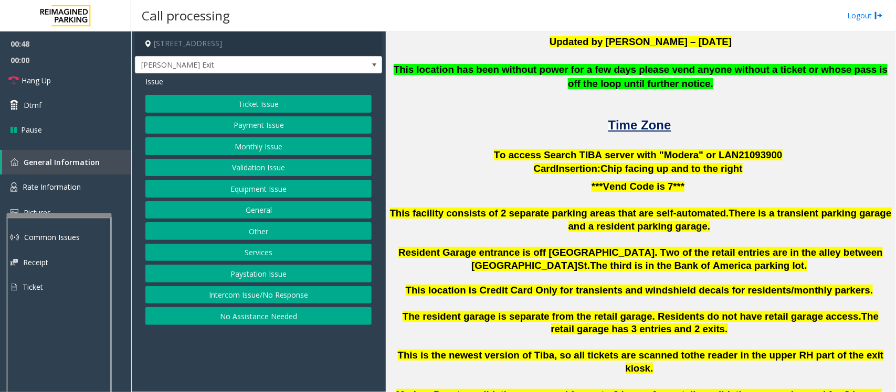
click at [701, 155] on span "To access Search TIBA server with "Modera" or LAN21093" at bounding box center [630, 155] width 272 height 11
drag, startPoint x: 702, startPoint y: 153, endPoint x: 757, endPoint y: 151, distance: 55.7
click at [757, 151] on p "To access Search TIBA server with "Modera" or LAN21093 900" at bounding box center [640, 155] width 502 height 14
copy span "LAN21093 900"
click at [226, 168] on button "Validation Issue" at bounding box center [258, 168] width 226 height 18
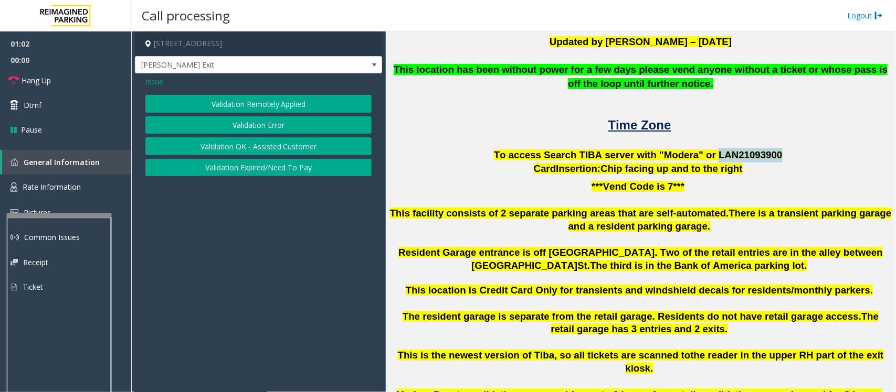
click at [259, 124] on button "Validation Error" at bounding box center [258, 125] width 226 height 18
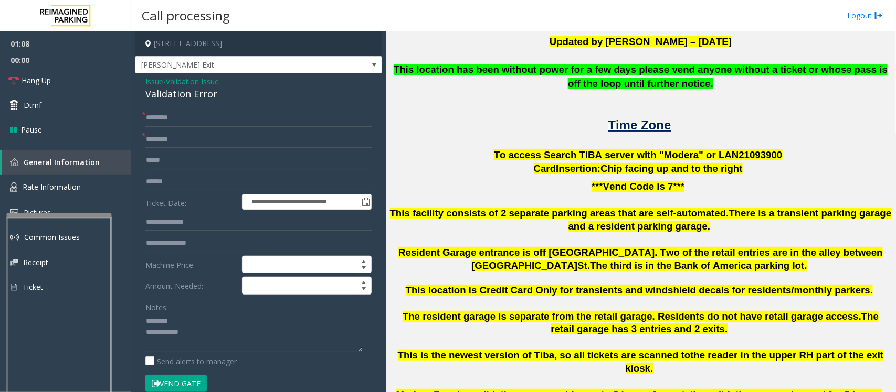
click at [160, 91] on div "Validation Error" at bounding box center [258, 94] width 226 height 14
click at [200, 338] on textarea at bounding box center [253, 332] width 217 height 39
click at [209, 342] on textarea at bounding box center [253, 332] width 217 height 39
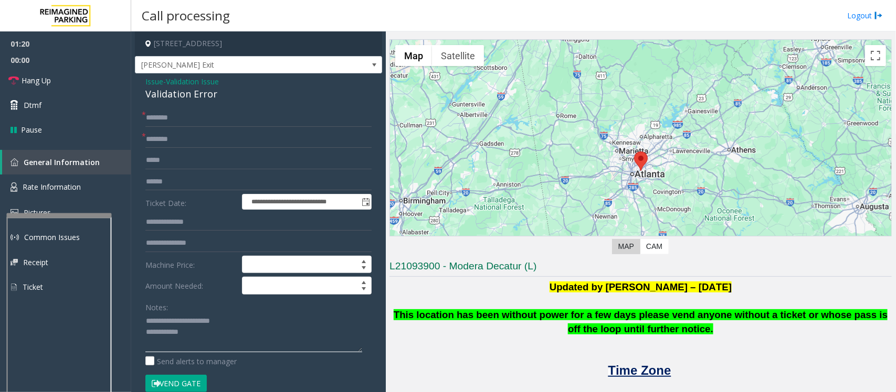
scroll to position [0, 0]
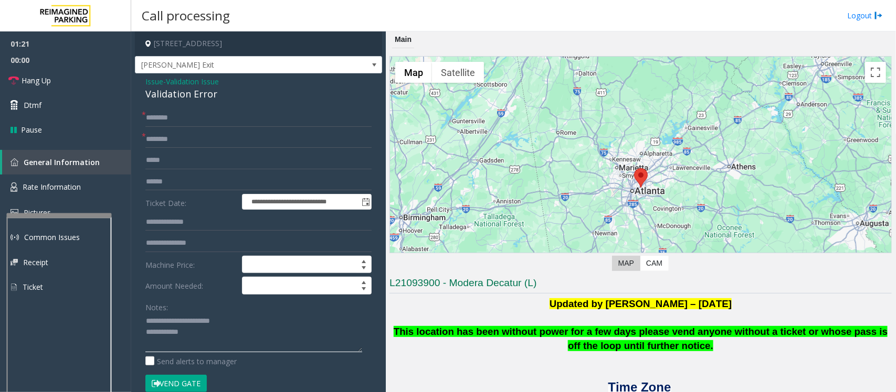
type textarea "**********"
drag, startPoint x: 450, startPoint y: 282, endPoint x: 481, endPoint y: 281, distance: 31.5
click at [481, 281] on h3 "L21093900 - Modera Decatur (L)" at bounding box center [640, 285] width 502 height 17
copy h3 "Modera"
click at [184, 145] on input "text" at bounding box center [258, 140] width 226 height 18
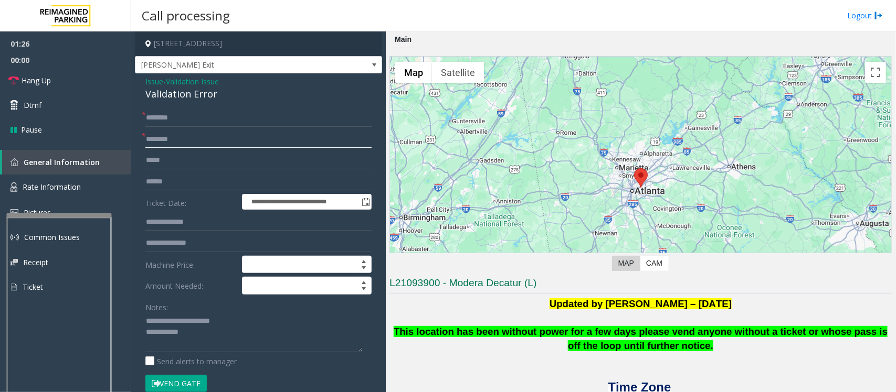
paste input "******"
click at [198, 339] on textarea at bounding box center [253, 332] width 217 height 39
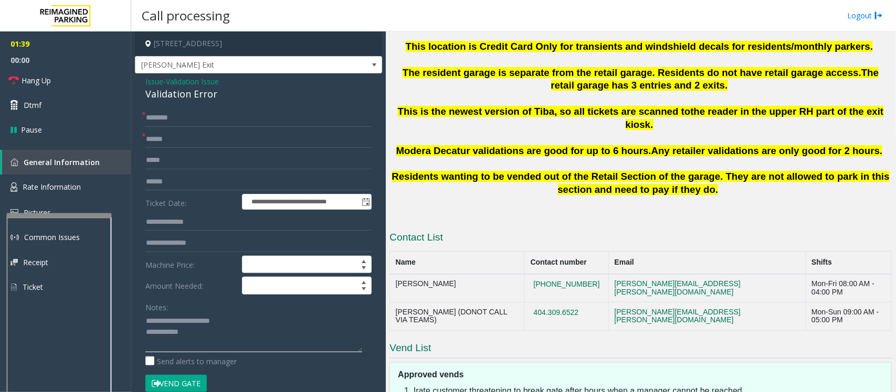
scroll to position [525, 0]
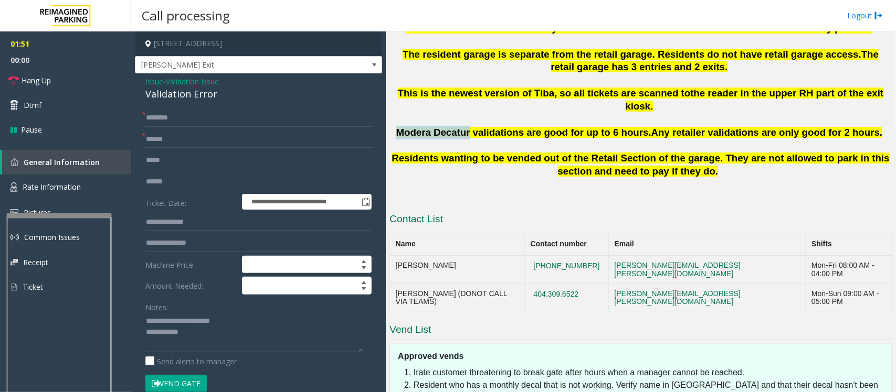
drag, startPoint x: 421, startPoint y: 119, endPoint x: 488, endPoint y: 117, distance: 67.2
click at [488, 127] on span "Modera Decatur validations are good for up to 6 hours." at bounding box center [523, 132] width 255 height 11
click at [187, 140] on input "******" at bounding box center [258, 140] width 226 height 18
drag, startPoint x: 187, startPoint y: 140, endPoint x: 141, endPoint y: 138, distance: 46.2
click at [141, 138] on div "**********" at bounding box center [258, 391] width 242 height 564
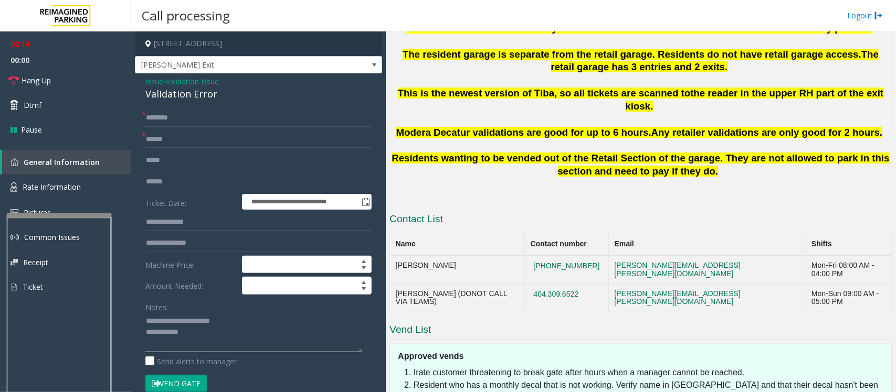
click at [203, 341] on textarea at bounding box center [253, 332] width 217 height 39
drag, startPoint x: 182, startPoint y: 136, endPoint x: 108, endPoint y: 137, distance: 73.5
click at [108, 137] on app-root "**********" at bounding box center [448, 196] width 896 height 392
type input "**"
click at [189, 114] on input "text" at bounding box center [258, 118] width 226 height 18
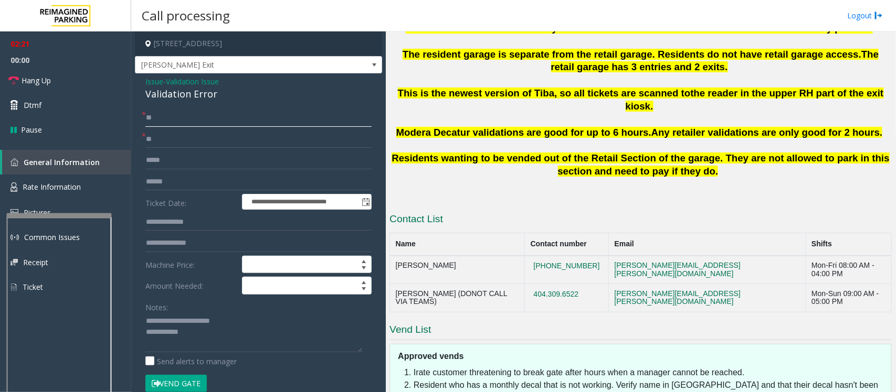
type input "**"
click at [207, 341] on textarea at bounding box center [253, 332] width 217 height 39
drag, startPoint x: 608, startPoint y: 253, endPoint x: 562, endPoint y: 252, distance: 45.7
click at [562, 262] on button "[PHONE_NUMBER]" at bounding box center [566, 266] width 72 height 9
drag, startPoint x: 620, startPoint y: 251, endPoint x: 557, endPoint y: 252, distance: 63.0
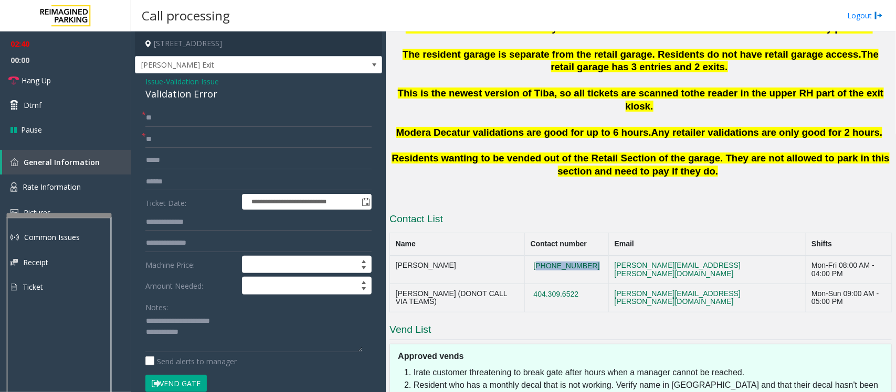
click at [557, 256] on tr "[PERSON_NAME] [PHONE_NUMBER] [PERSON_NAME][EMAIL_ADDRESS][PERSON_NAME][DOMAIN_N…" at bounding box center [641, 270] width 502 height 28
click at [211, 343] on textarea at bounding box center [253, 332] width 217 height 39
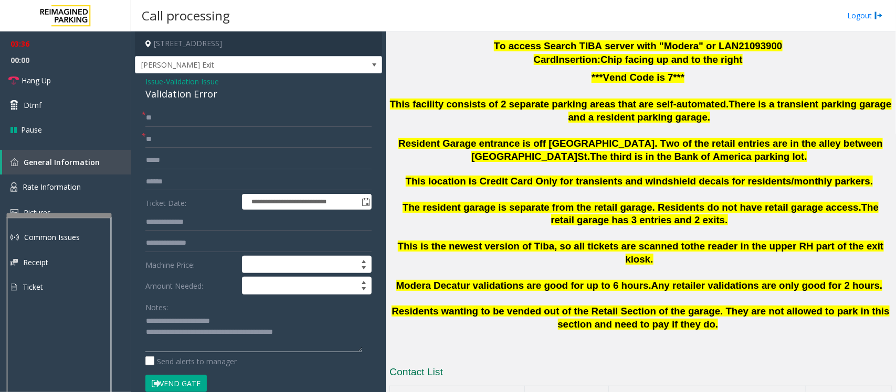
scroll to position [394, 0]
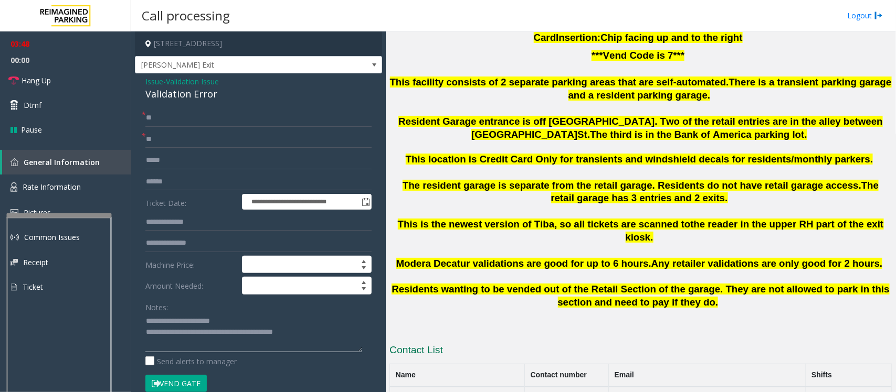
click at [347, 343] on textarea at bounding box center [253, 332] width 217 height 39
click at [334, 337] on textarea at bounding box center [253, 332] width 217 height 39
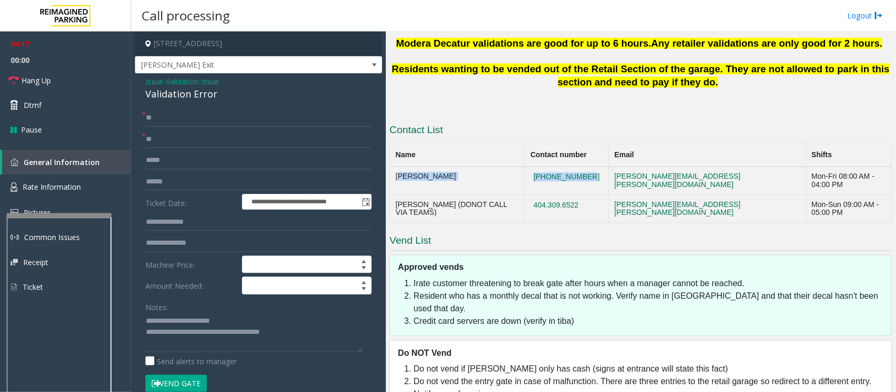
drag, startPoint x: 610, startPoint y: 167, endPoint x: 390, endPoint y: 161, distance: 220.5
click at [390, 167] on tr "[PERSON_NAME] [PHONE_NUMBER] [PERSON_NAME][EMAIL_ADDRESS][PERSON_NAME][DOMAIN_N…" at bounding box center [641, 181] width 502 height 28
click at [325, 336] on textarea at bounding box center [253, 332] width 217 height 39
paste textarea "**********"
type textarea "**********"
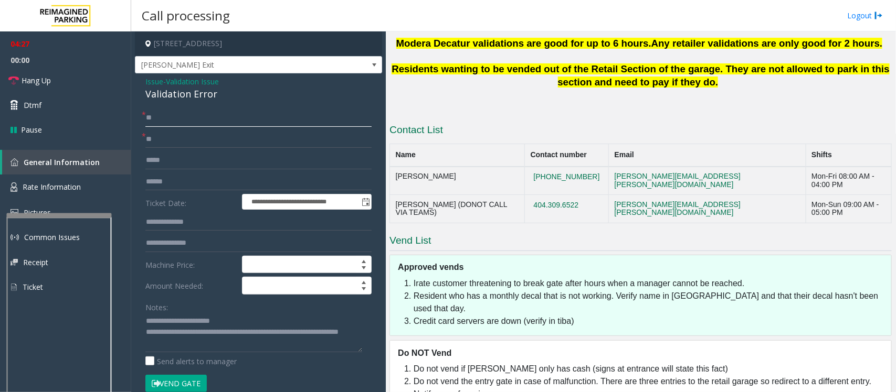
drag, startPoint x: 177, startPoint y: 113, endPoint x: 147, endPoint y: 121, distance: 31.4
click at [147, 121] on input "**" at bounding box center [258, 118] width 226 height 18
type input "*"
type input "*******"
click at [193, 145] on input "**" at bounding box center [258, 140] width 226 height 18
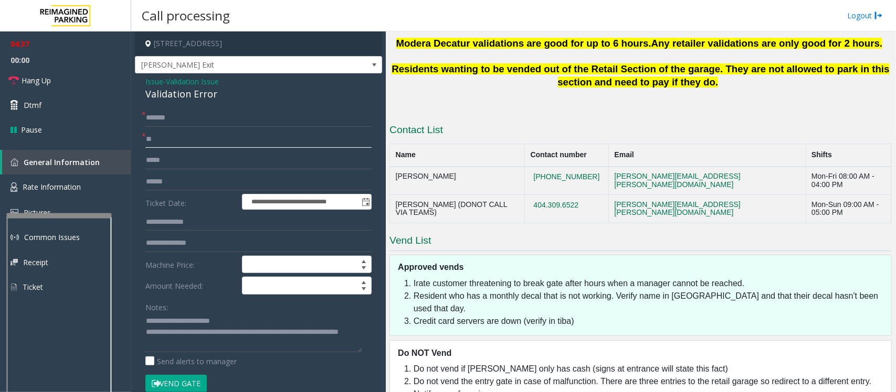
type input "*"
click at [174, 185] on input "text" at bounding box center [258, 182] width 226 height 18
type input "**********"
click at [209, 216] on input "text" at bounding box center [258, 223] width 226 height 18
click at [247, 346] on textarea at bounding box center [253, 332] width 217 height 39
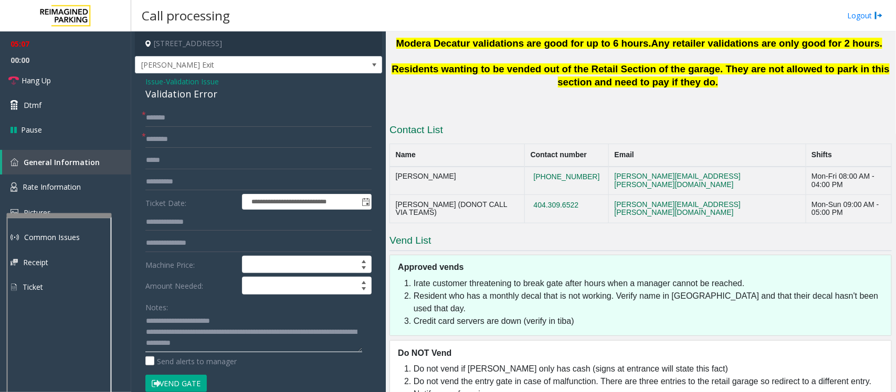
type textarea "**********"
click at [169, 384] on button "Vend Gate" at bounding box center [175, 384] width 61 height 18
click at [305, 349] on textarea at bounding box center [253, 332] width 217 height 39
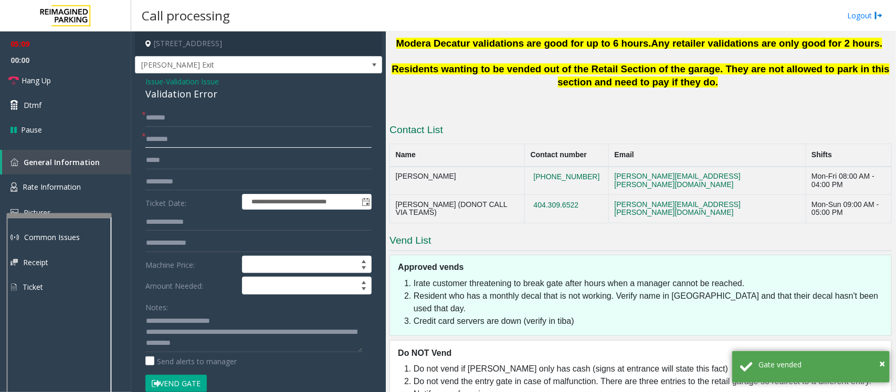
click at [193, 143] on input "text" at bounding box center [258, 140] width 226 height 18
type input "**"
click at [302, 348] on textarea at bounding box center [253, 332] width 217 height 39
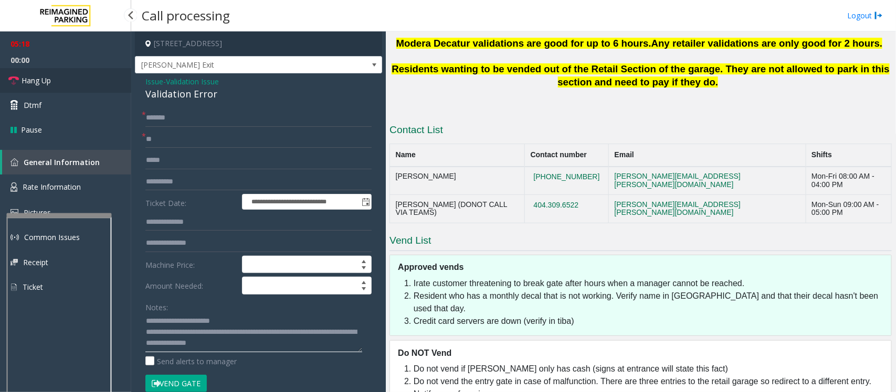
type textarea "**********"
click at [48, 82] on span "Hang Up" at bounding box center [36, 80] width 29 height 11
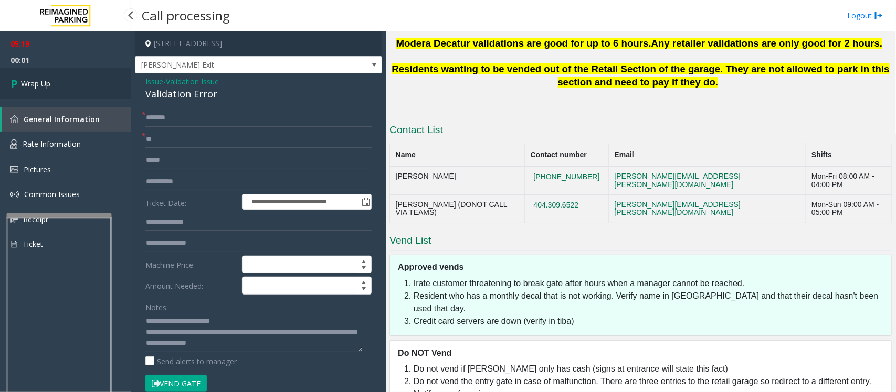
click at [48, 82] on span "Wrap Up" at bounding box center [35, 83] width 29 height 11
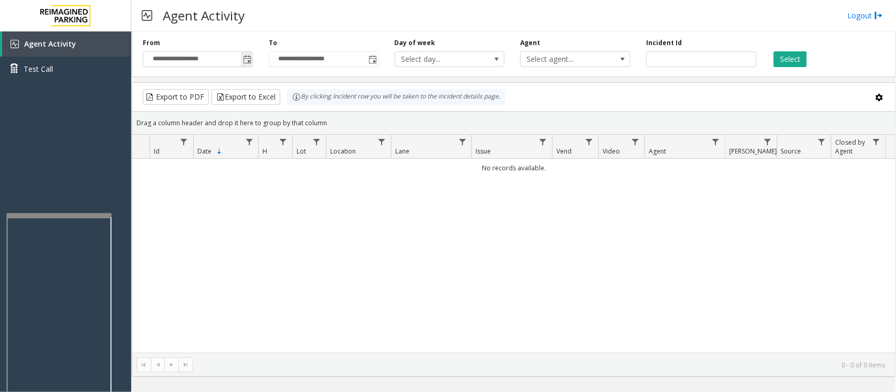
click at [245, 59] on span "Toggle popup" at bounding box center [247, 60] width 8 height 8
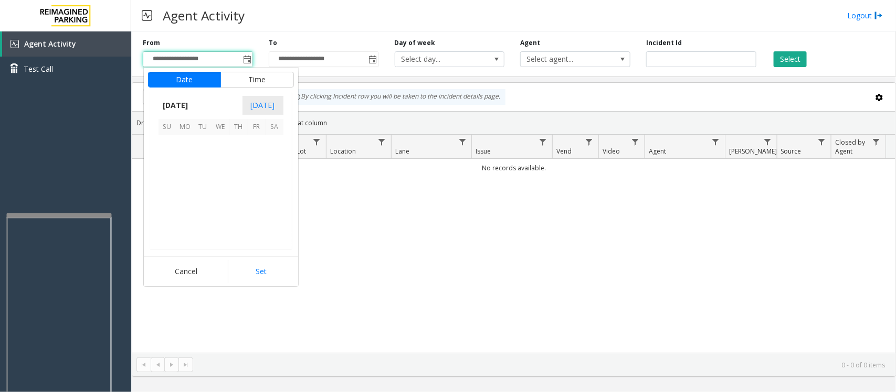
scroll to position [188113, 0]
click at [235, 217] on span "28" at bounding box center [239, 216] width 18 height 18
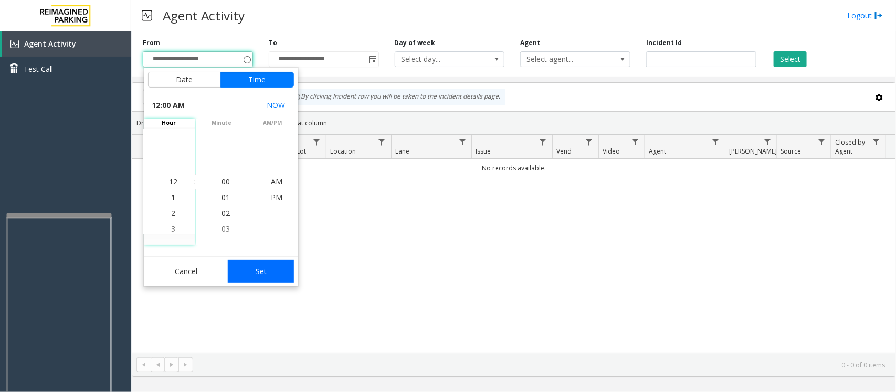
click at [260, 273] on button "Set" at bounding box center [261, 271] width 66 height 23
type input "**********"
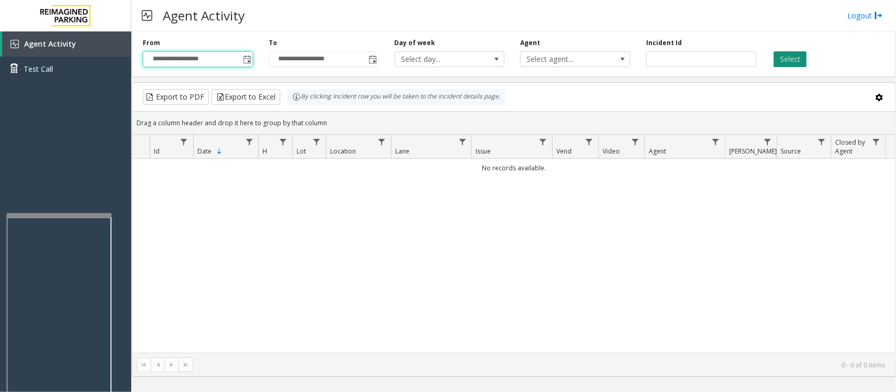
click at [791, 57] on button "Select" at bounding box center [789, 59] width 33 height 16
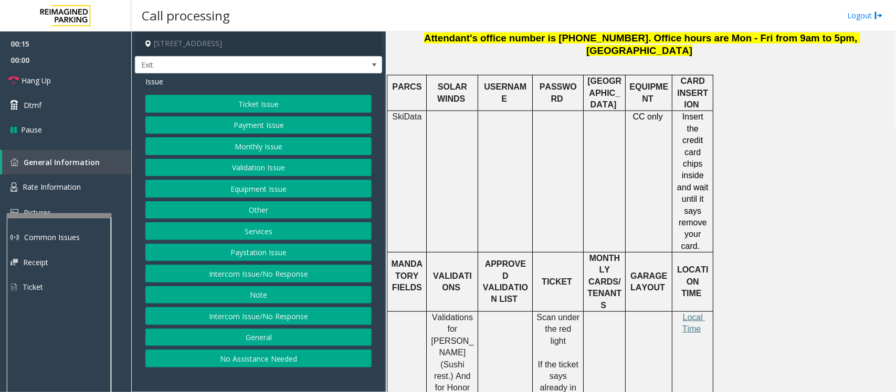
scroll to position [394, 0]
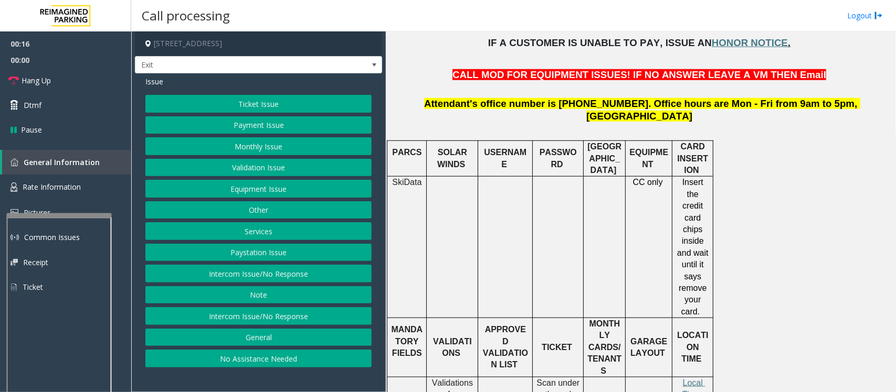
click at [311, 124] on button "Payment Issue" at bounding box center [258, 125] width 226 height 18
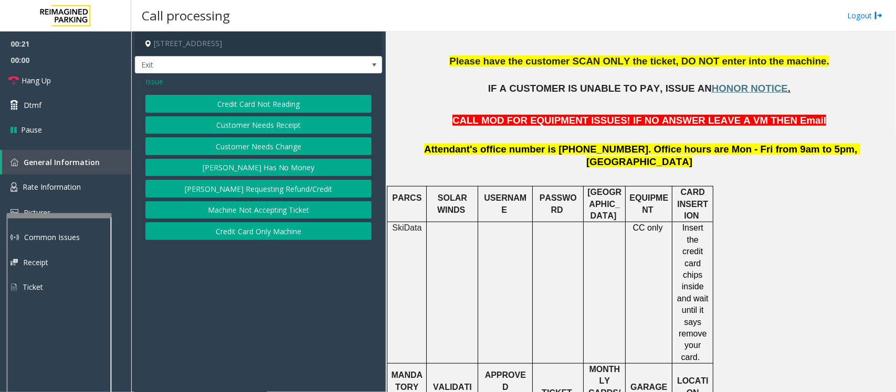
scroll to position [328, 0]
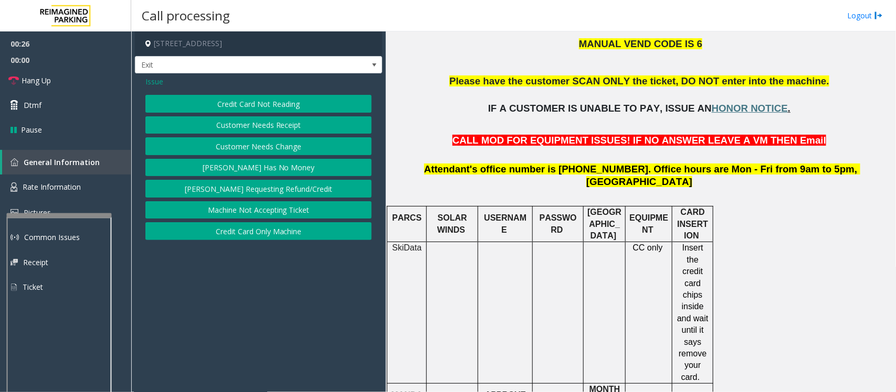
click at [289, 231] on button "Credit Card Only Machine" at bounding box center [258, 231] width 226 height 18
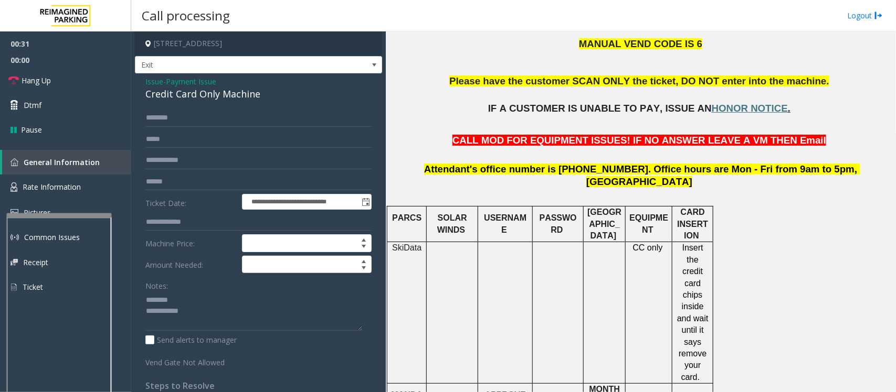
click at [198, 93] on div "Credit Card Only Machine" at bounding box center [258, 94] width 226 height 14
click at [174, 314] on textarea at bounding box center [253, 311] width 217 height 39
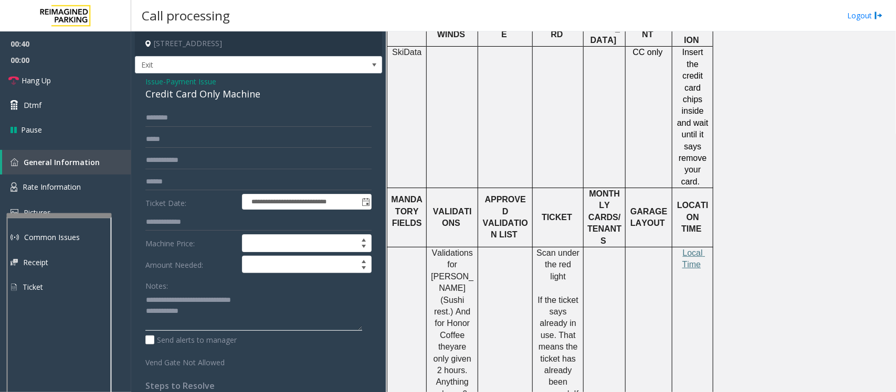
scroll to position [525, 0]
click at [58, 187] on span "Rate Information" at bounding box center [52, 187] width 58 height 10
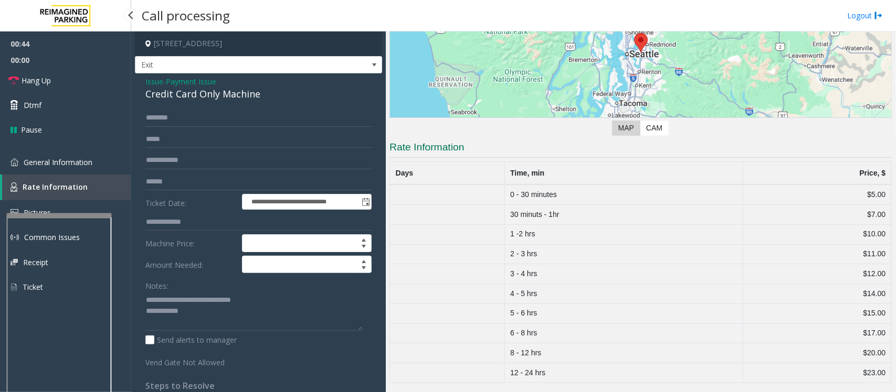
scroll to position [151, 0]
click at [79, 163] on span "General Information" at bounding box center [58, 162] width 69 height 10
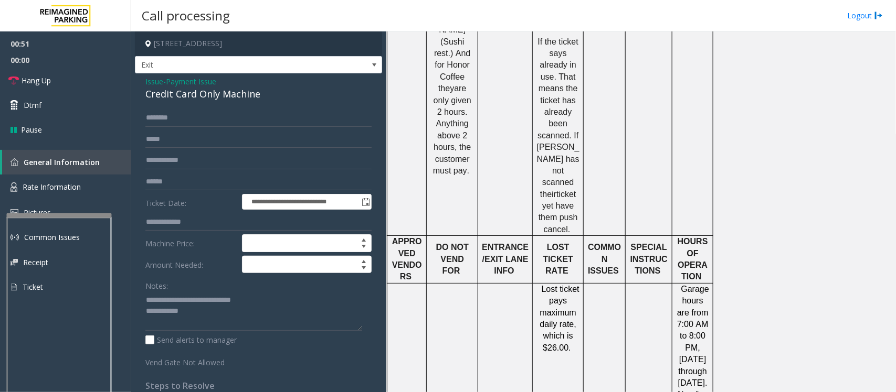
scroll to position [787, 0]
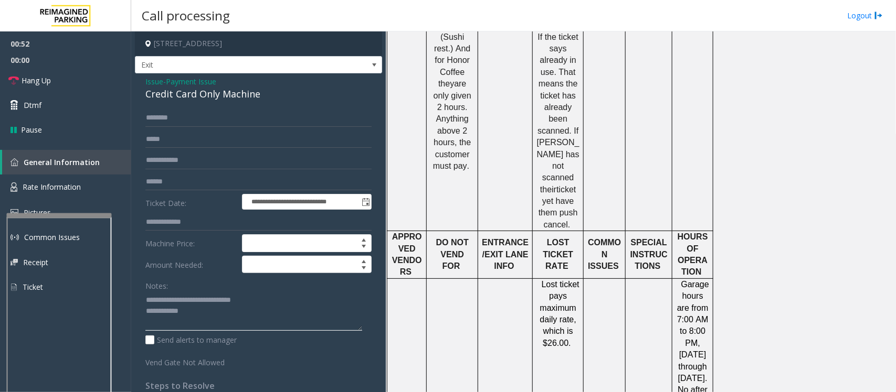
click at [201, 314] on textarea at bounding box center [253, 311] width 217 height 39
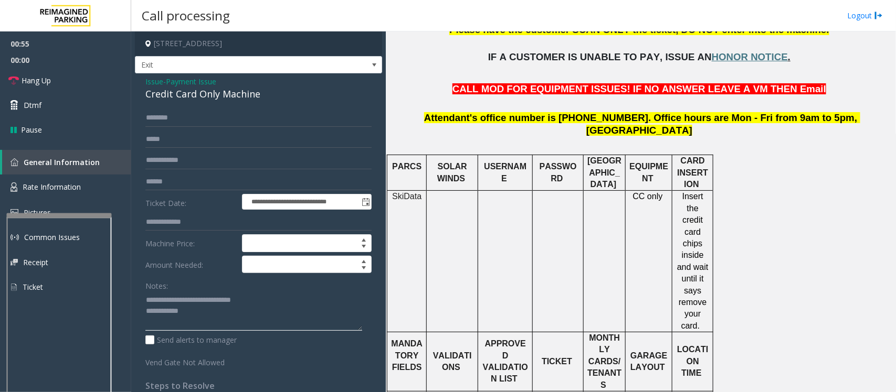
scroll to position [262, 0]
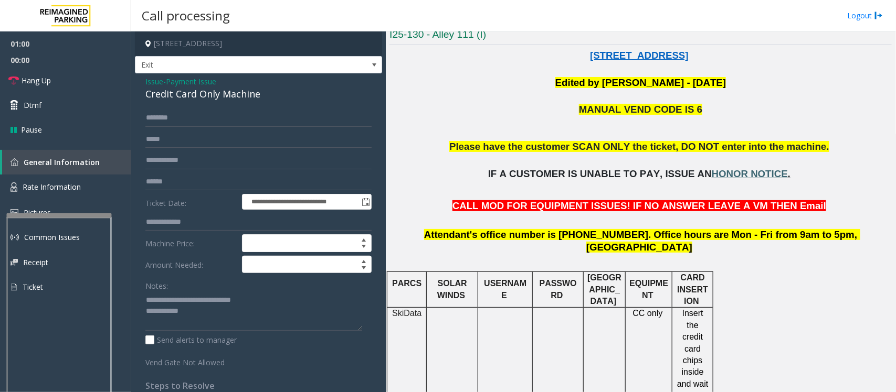
click at [723, 174] on span "HONOR NOTICE" at bounding box center [750, 173] width 76 height 11
click at [214, 316] on textarea at bounding box center [253, 311] width 217 height 39
click at [226, 321] on textarea at bounding box center [253, 311] width 217 height 39
click at [71, 186] on span "Rate Information" at bounding box center [52, 187] width 58 height 10
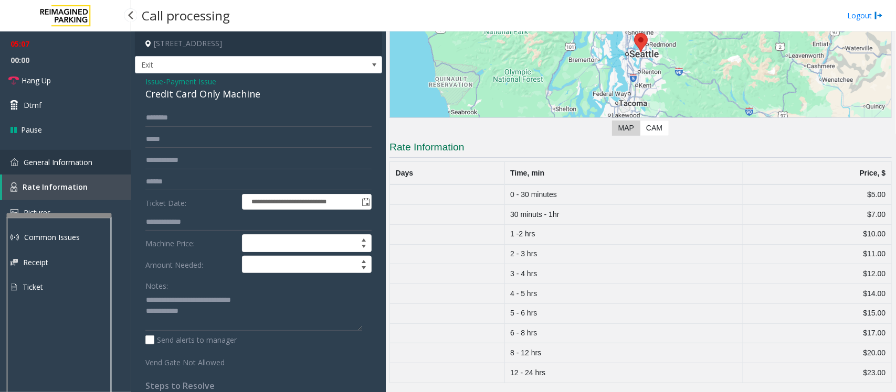
click at [62, 164] on span "General Information" at bounding box center [58, 162] width 69 height 10
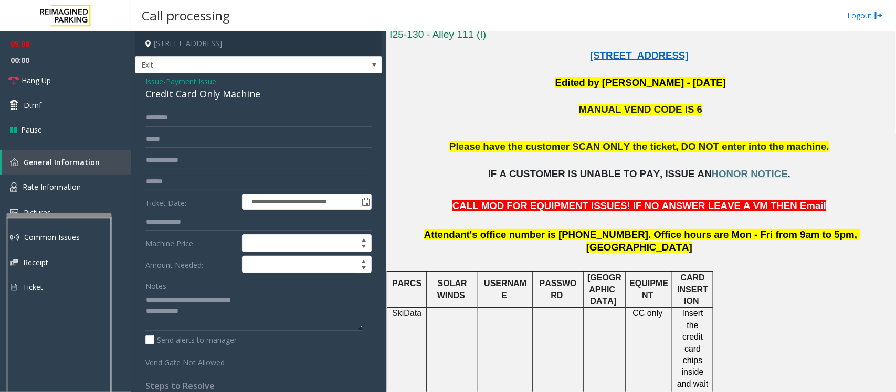
scroll to position [525, 0]
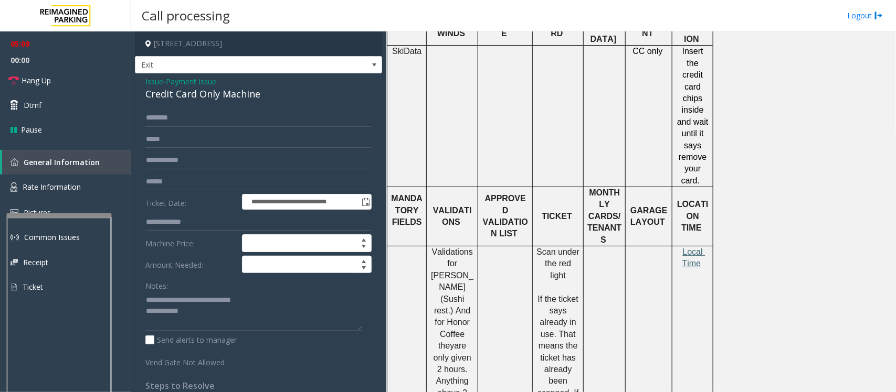
click at [686, 248] on span "Local Time" at bounding box center [693, 258] width 23 height 20
drag, startPoint x: 49, startPoint y: 185, endPoint x: 171, endPoint y: 222, distance: 127.2
click at [49, 185] on span "Rate Information" at bounding box center [52, 187] width 58 height 10
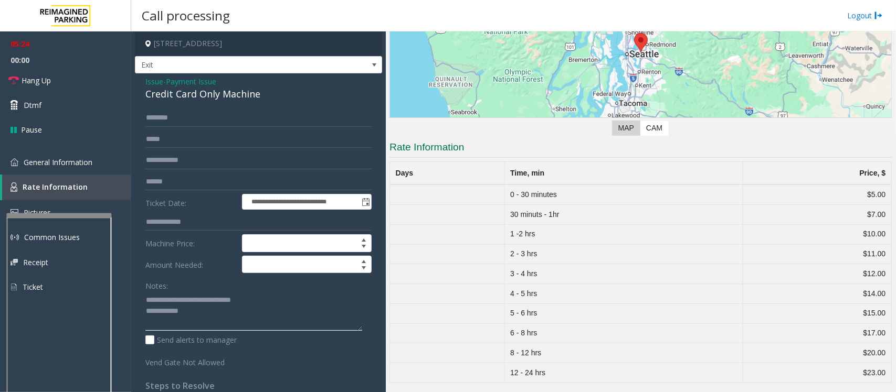
click at [207, 319] on textarea at bounding box center [253, 311] width 217 height 39
click at [147, 299] on textarea at bounding box center [253, 311] width 217 height 39
click at [197, 300] on textarea at bounding box center [253, 311] width 217 height 39
click at [216, 326] on textarea at bounding box center [253, 311] width 217 height 39
type textarea "**********"
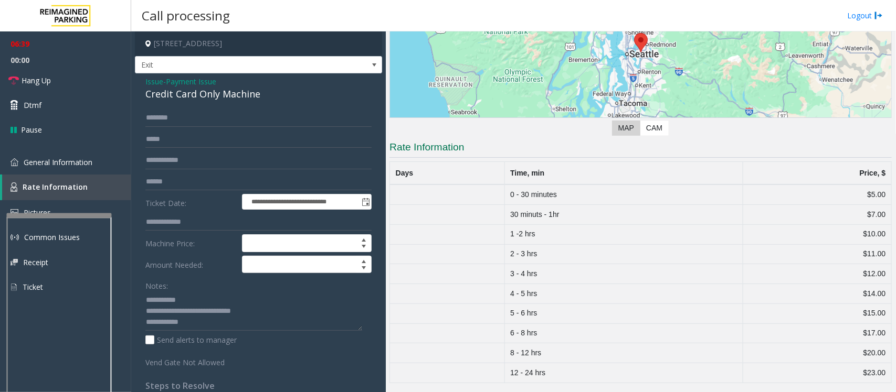
click at [179, 80] on span "Payment Issue" at bounding box center [191, 81] width 50 height 11
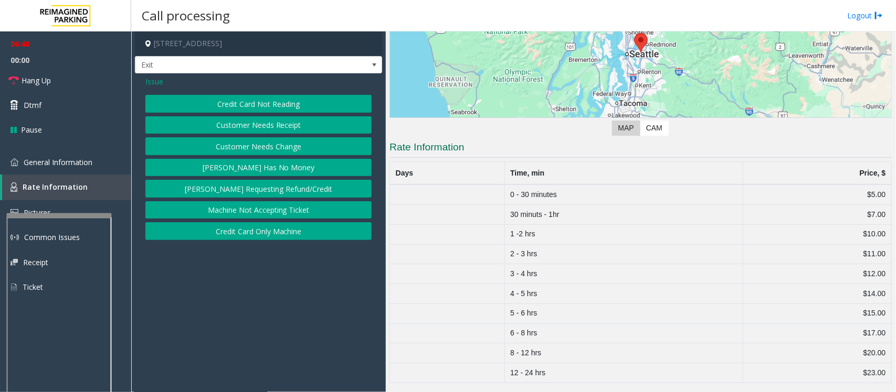
click at [224, 103] on button "Credit Card Not Reading" at bounding box center [258, 104] width 226 height 18
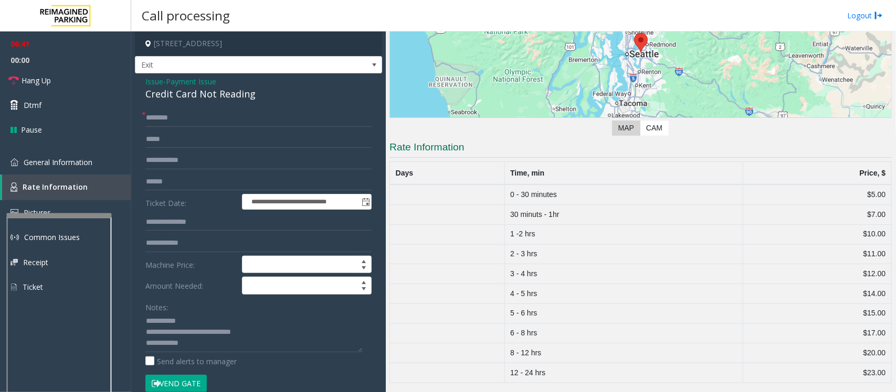
click at [184, 385] on button "Vend Gate" at bounding box center [175, 384] width 61 height 18
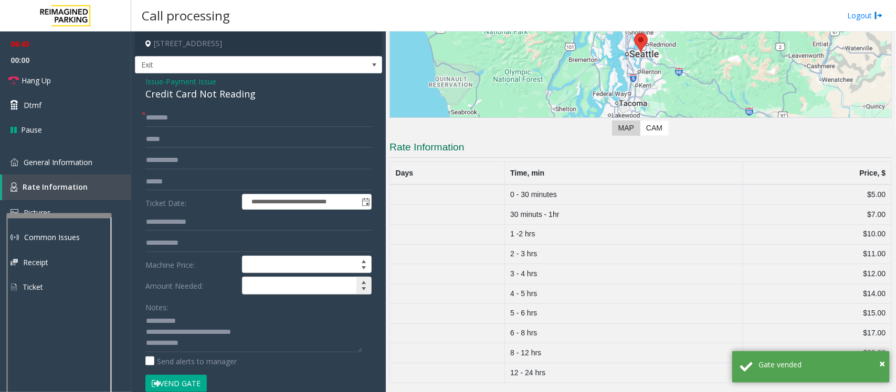
click at [261, 289] on input at bounding box center [306, 286] width 129 height 17
type input "*****"
click at [200, 343] on textarea at bounding box center [253, 332] width 217 height 39
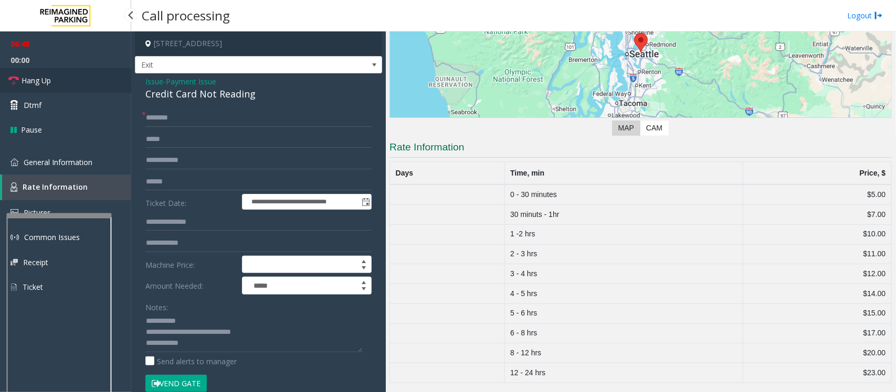
click at [52, 82] on link "Hang Up" at bounding box center [65, 80] width 131 height 25
click at [217, 126] on input "text" at bounding box center [258, 118] width 226 height 18
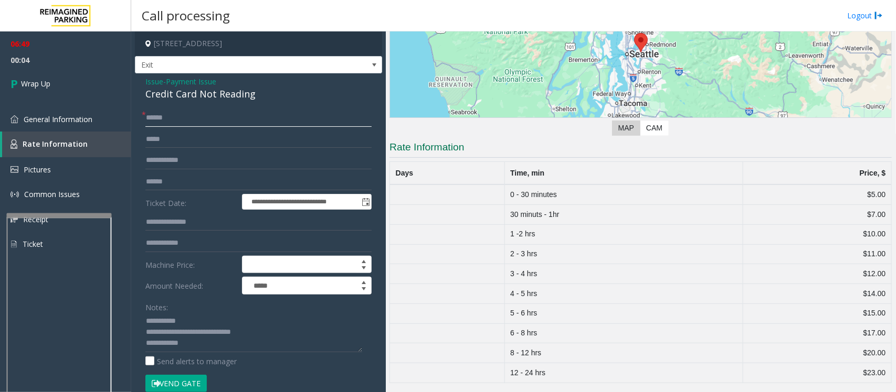
type input "******"
click at [209, 344] on textarea at bounding box center [253, 332] width 217 height 39
paste textarea "**********"
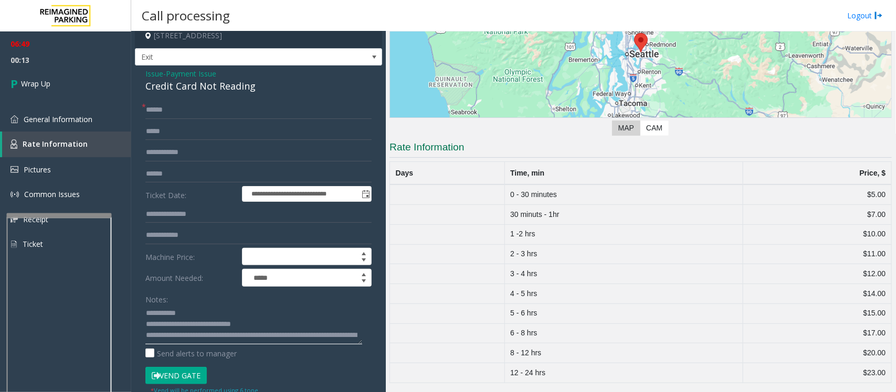
scroll to position [0, 0]
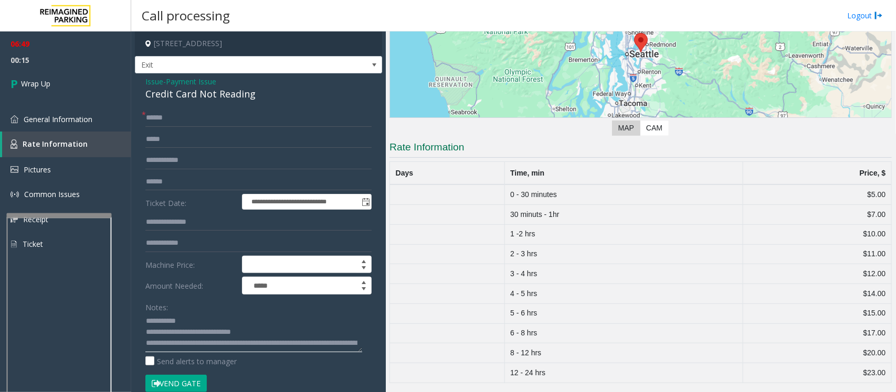
type textarea "**********"
click at [185, 80] on span "Payment Issue" at bounding box center [191, 81] width 50 height 11
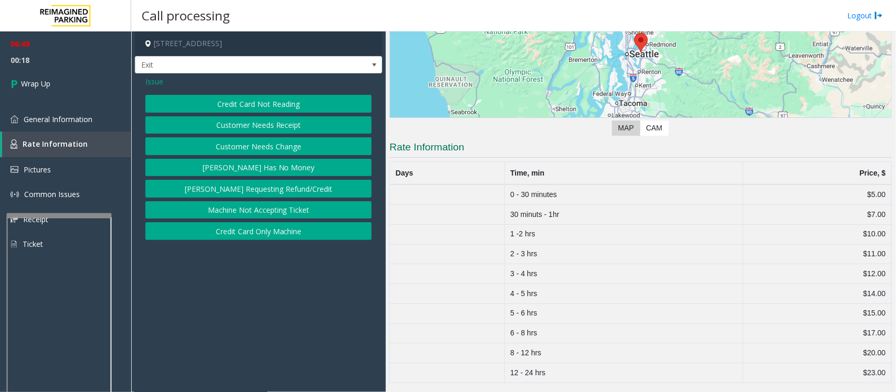
click at [277, 231] on button "Credit Card Only Machine" at bounding box center [258, 231] width 226 height 18
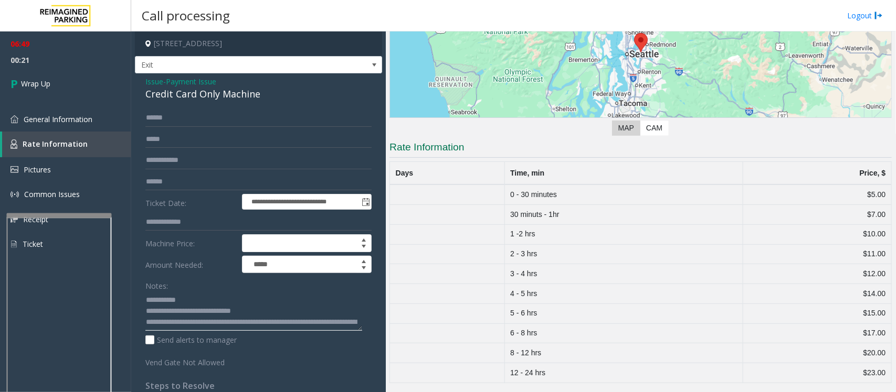
click at [188, 321] on textarea at bounding box center [253, 311] width 217 height 39
type textarea "**********"
click at [77, 84] on link "Wrap Up" at bounding box center [65, 83] width 131 height 31
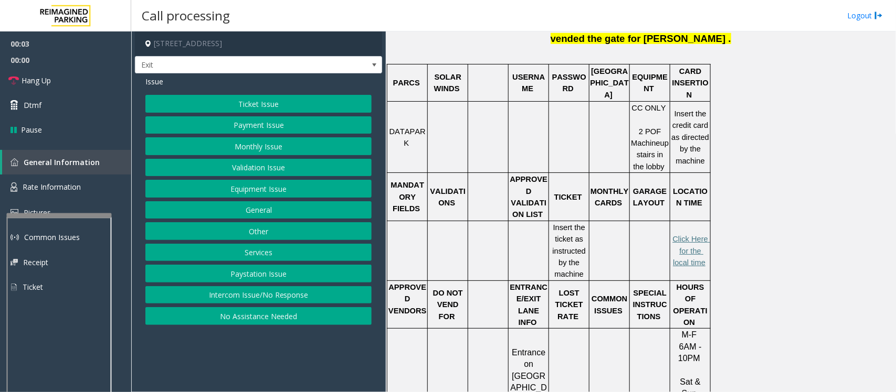
scroll to position [394, 0]
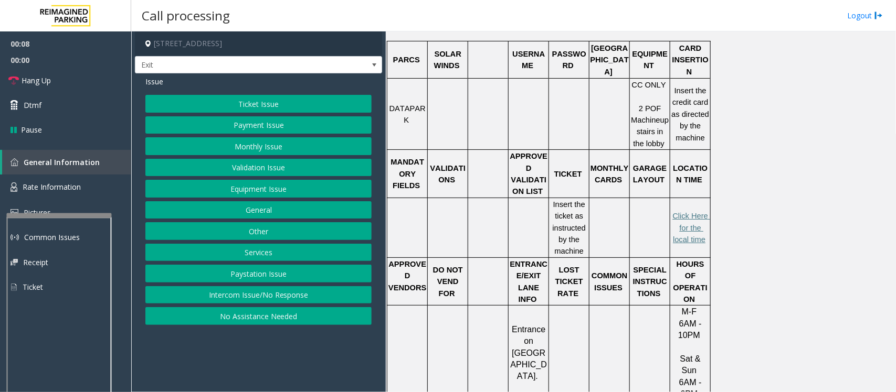
click at [263, 109] on button "Ticket Issue" at bounding box center [258, 104] width 226 height 18
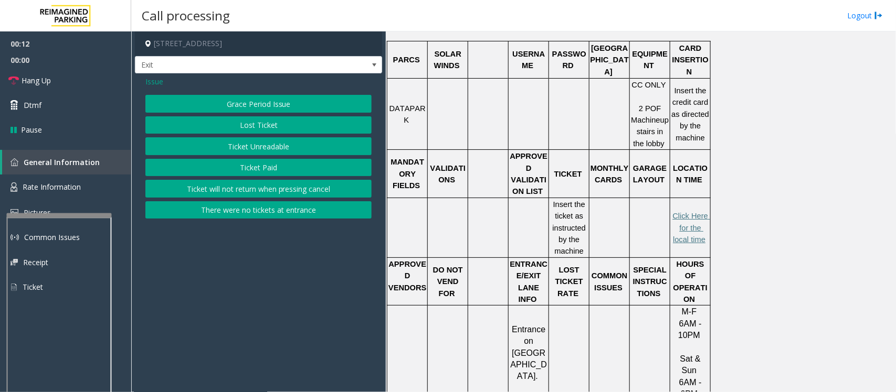
click at [261, 127] on button "Lost Ticket" at bounding box center [258, 125] width 226 height 18
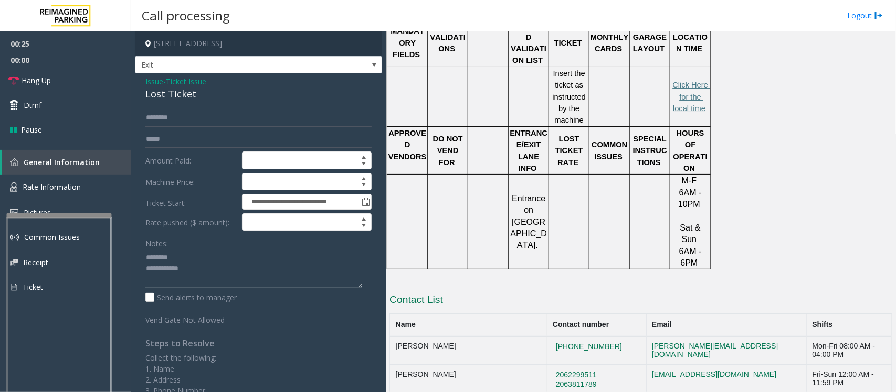
scroll to position [59, 0]
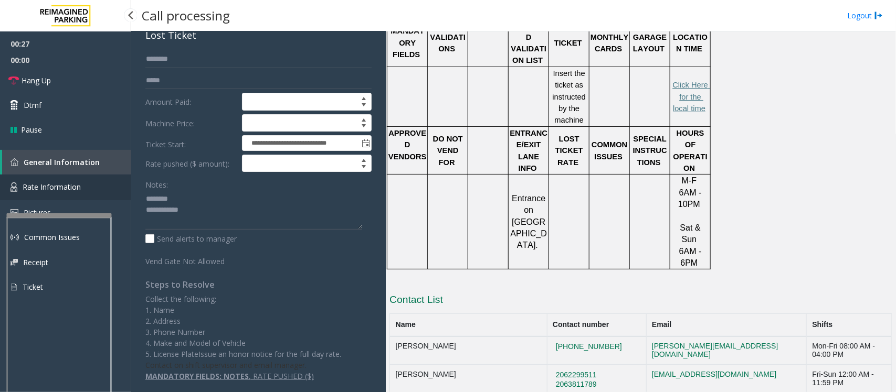
click at [79, 185] on span "Rate Information" at bounding box center [52, 187] width 58 height 10
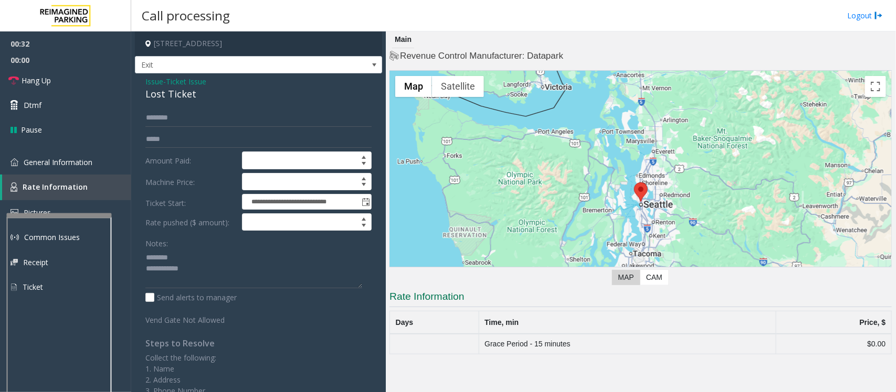
click at [168, 98] on div "Lost Ticket" at bounding box center [258, 94] width 226 height 14
type textarea "**********"
click at [61, 158] on span "General Information" at bounding box center [58, 162] width 69 height 10
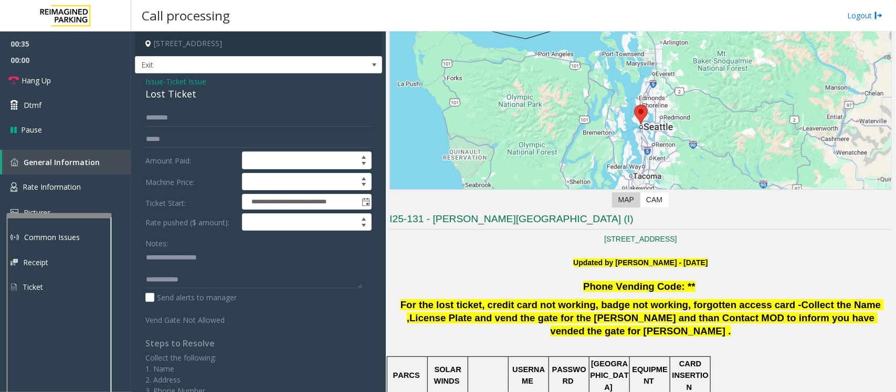
scroll to position [197, 0]
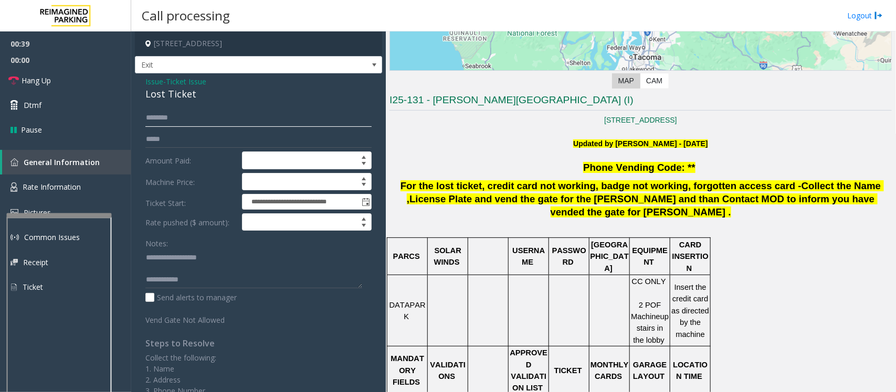
click at [187, 120] on input "text" at bounding box center [258, 118] width 226 height 18
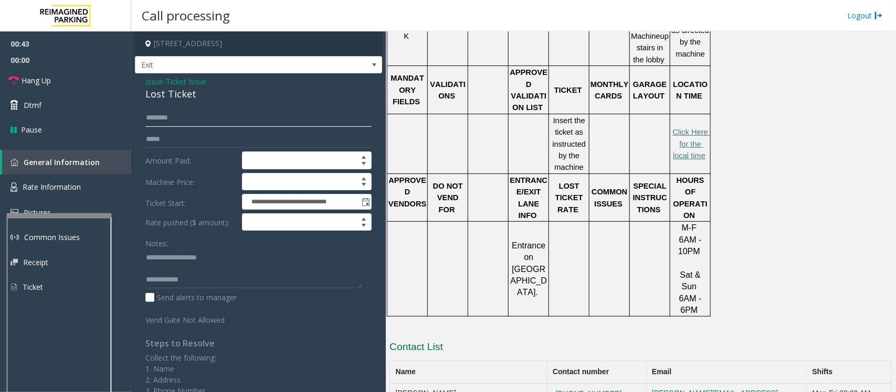
scroll to position [542, 0]
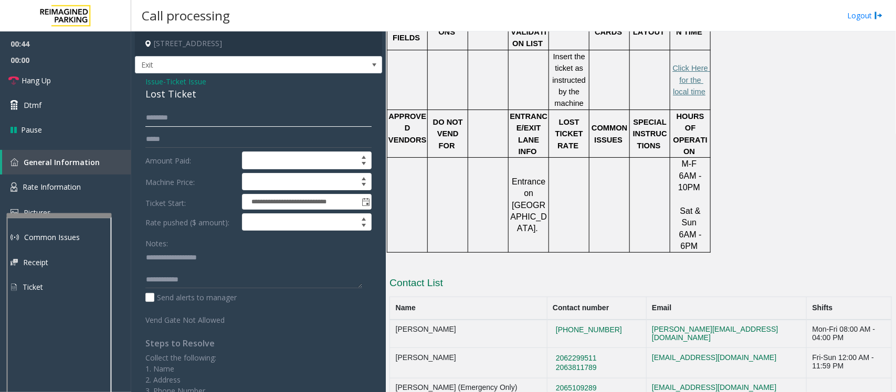
click at [213, 118] on input "text" at bounding box center [258, 118] width 226 height 18
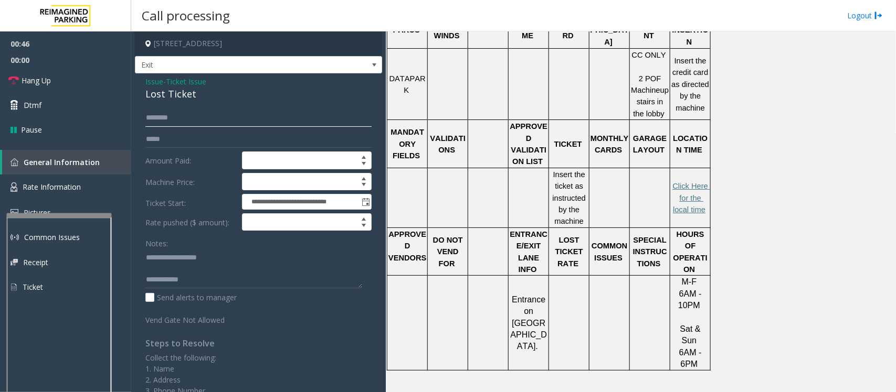
scroll to position [410, 0]
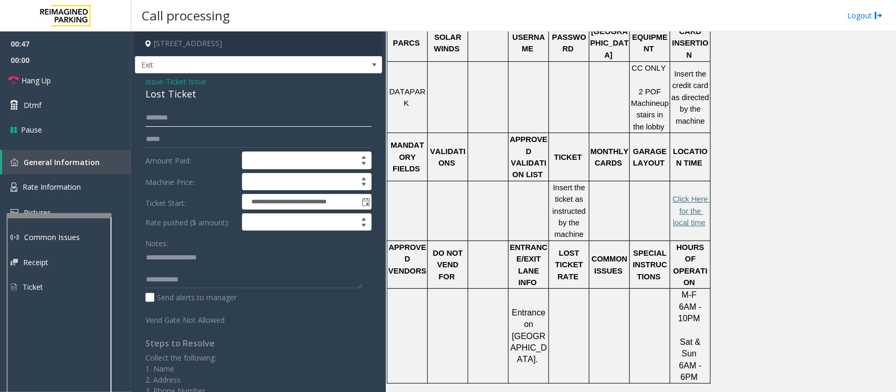
click at [178, 116] on input "text" at bounding box center [258, 118] width 226 height 18
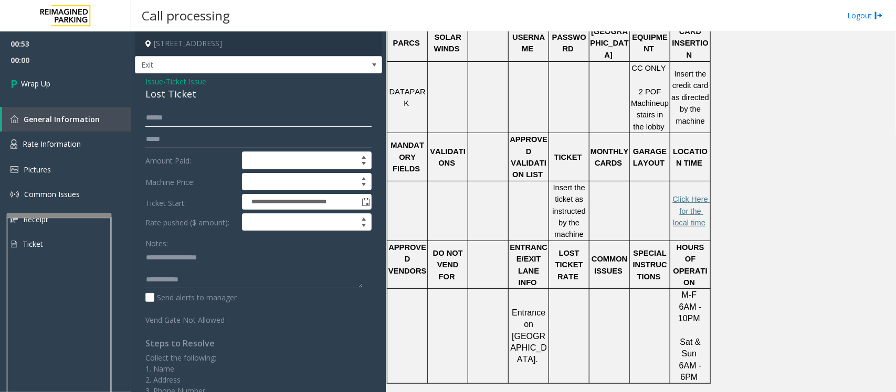
type input "******"
click at [193, 271] on textarea at bounding box center [253, 268] width 217 height 39
click at [195, 277] on textarea at bounding box center [253, 268] width 217 height 39
type textarea "**********"
click at [56, 86] on link "Wrap Up" at bounding box center [65, 83] width 131 height 31
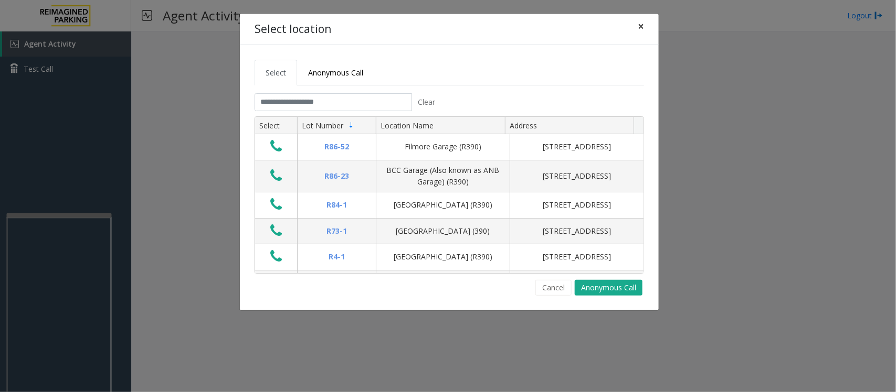
click at [640, 28] on span "×" at bounding box center [641, 26] width 6 height 15
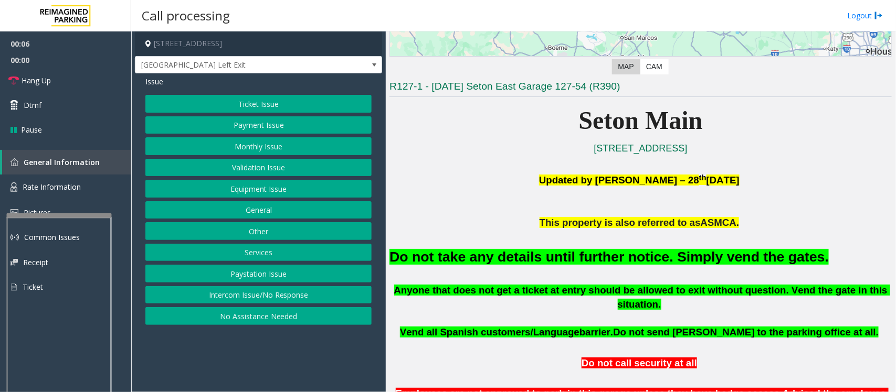
scroll to position [394, 0]
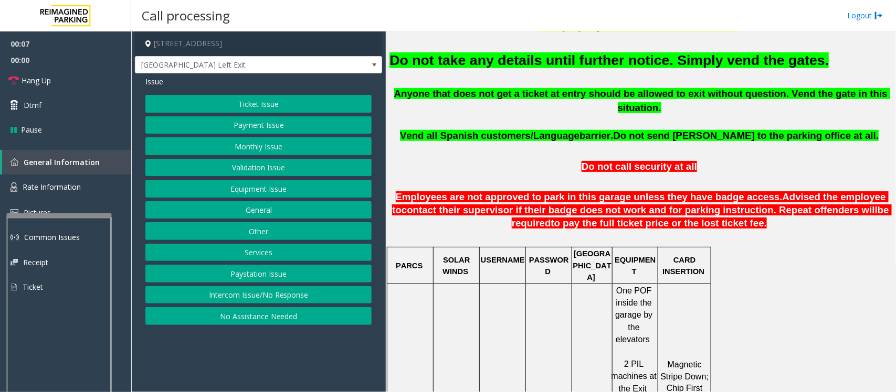
click at [248, 193] on button "Equipment Issue" at bounding box center [258, 189] width 226 height 18
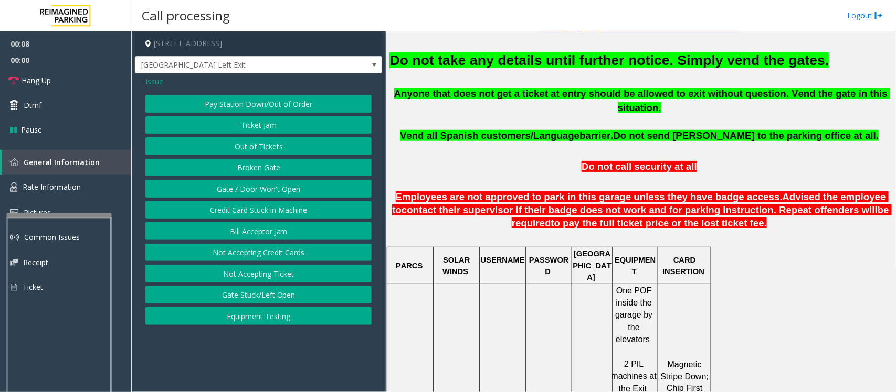
click at [248, 192] on button "Gate / Door Won't Open" at bounding box center [258, 189] width 226 height 18
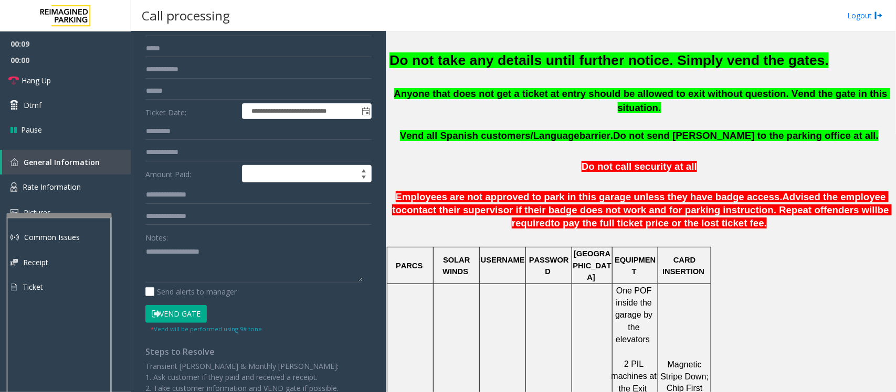
scroll to position [180, 0]
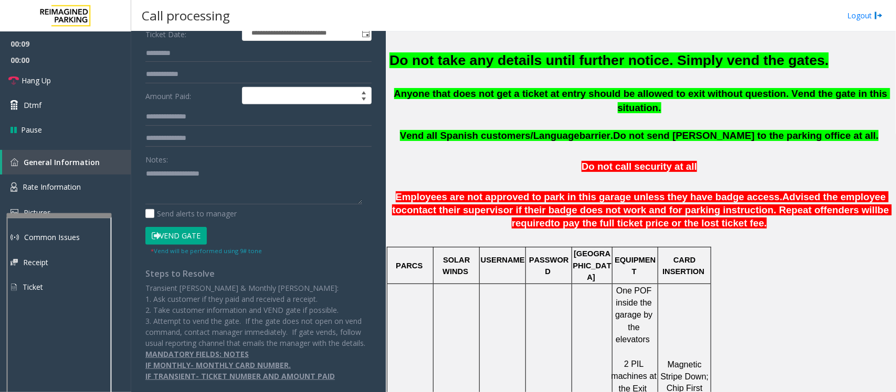
click at [186, 231] on button "Vend Gate" at bounding box center [175, 236] width 61 height 18
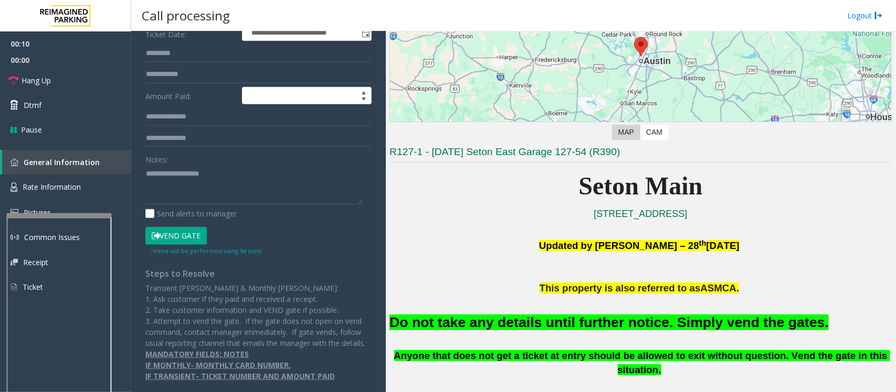
click at [491, 331] on font "Do not take any details until further notice. Simply vend the gates." at bounding box center [608, 323] width 439 height 16
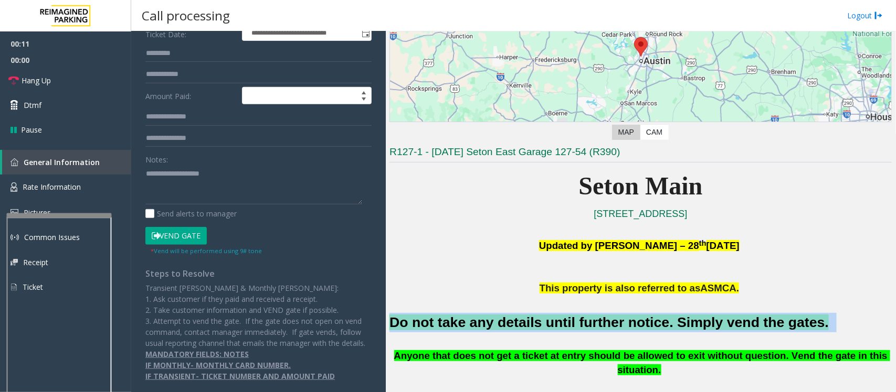
click at [491, 331] on font "Do not take any details until further notice. Simply vend the gates." at bounding box center [608, 323] width 439 height 16
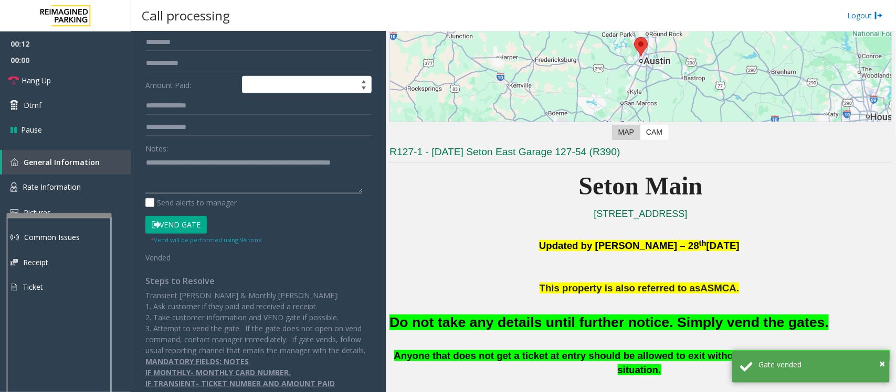
scroll to position [0, 0]
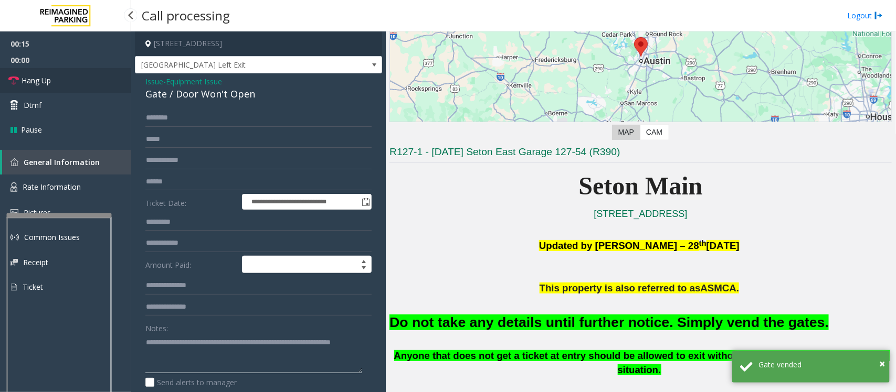
type textarea "**********"
click at [69, 81] on link "Hang Up" at bounding box center [65, 80] width 131 height 25
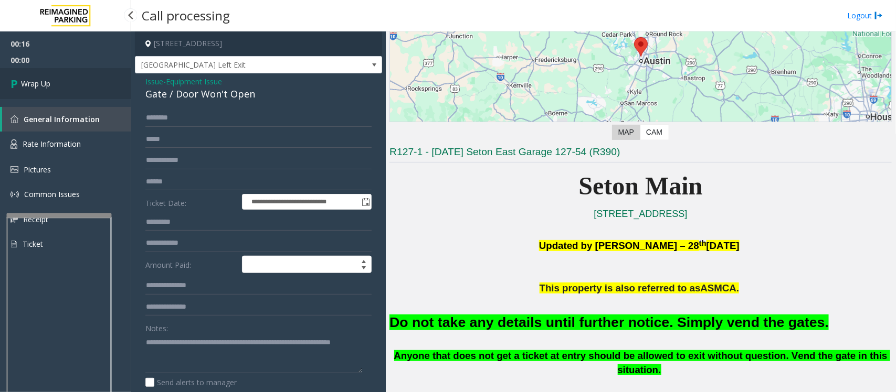
click at [69, 81] on link "Wrap Up" at bounding box center [65, 83] width 131 height 31
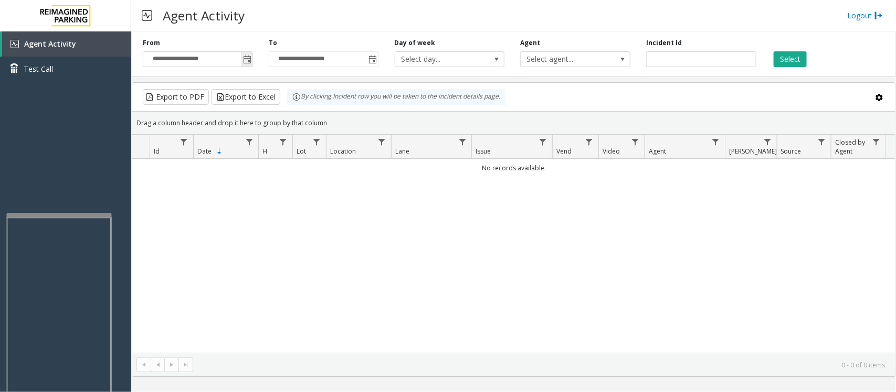
click at [247, 59] on span "Toggle popup" at bounding box center [247, 60] width 8 height 8
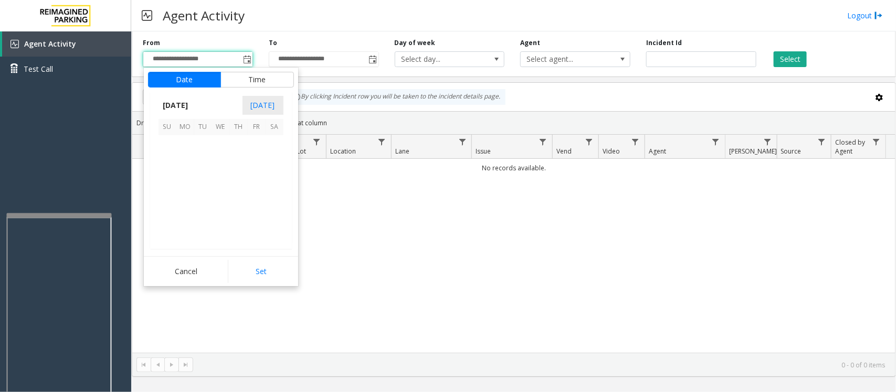
scroll to position [188113, 0]
click at [235, 216] on span "28" at bounding box center [239, 216] width 18 height 18
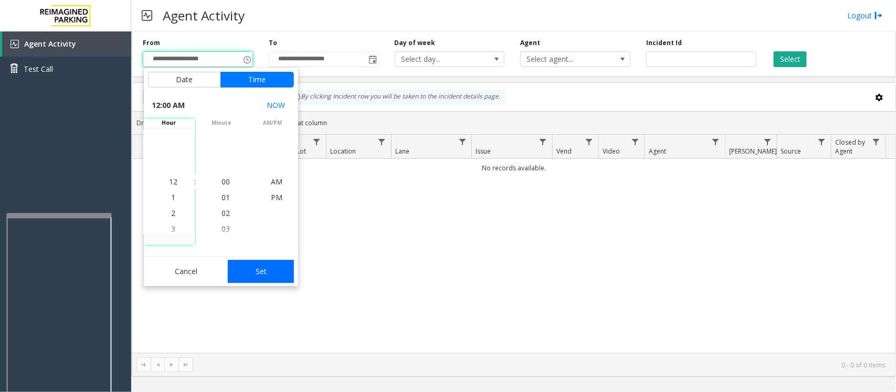
click at [274, 273] on button "Set" at bounding box center [261, 271] width 66 height 23
type input "**********"
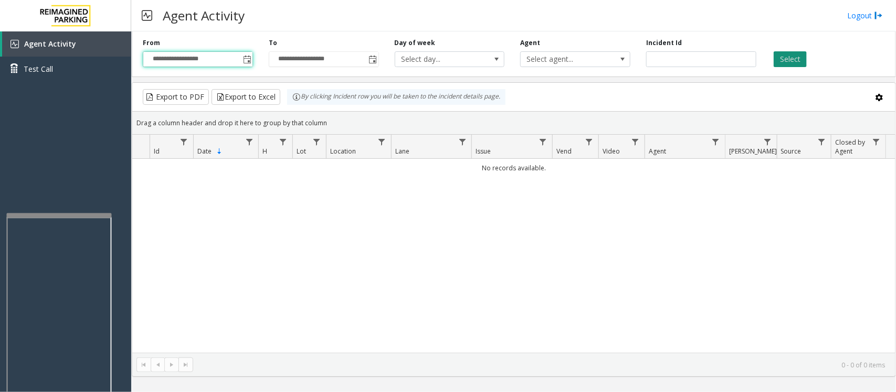
click at [791, 54] on button "Select" at bounding box center [789, 59] width 33 height 16
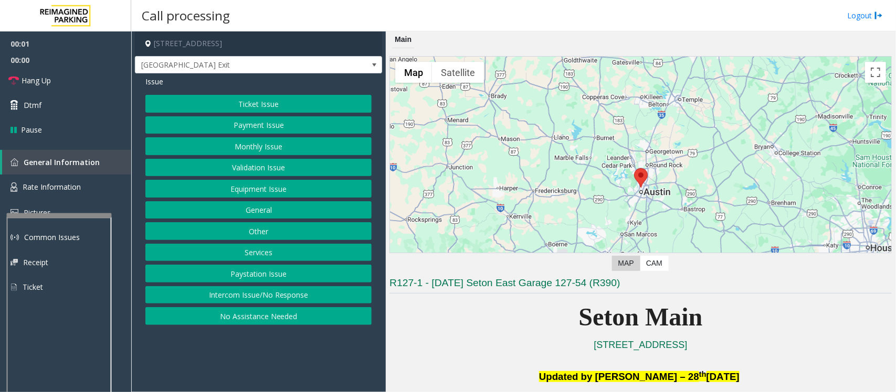
click at [239, 193] on button "Equipment Issue" at bounding box center [258, 189] width 226 height 18
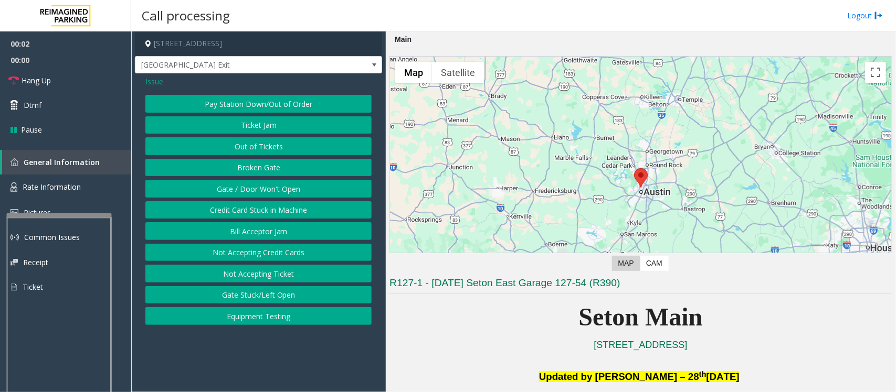
click at [239, 193] on button "Gate / Door Won't Open" at bounding box center [258, 189] width 226 height 18
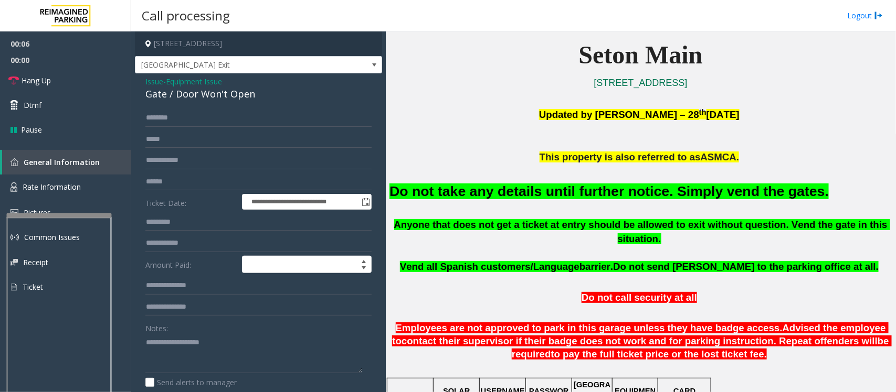
click at [200, 82] on span "Equipment Issue" at bounding box center [194, 81] width 56 height 11
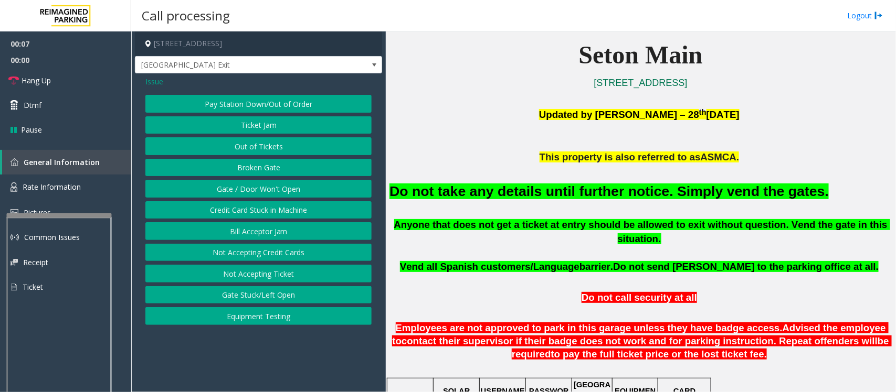
click at [150, 81] on span "Issue" at bounding box center [154, 81] width 18 height 11
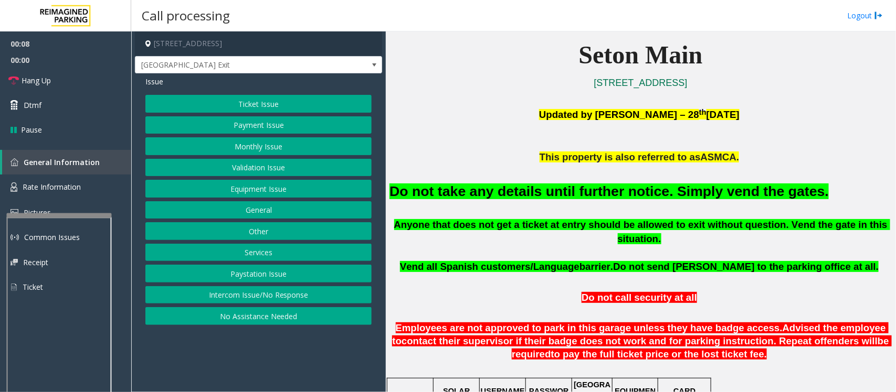
click at [244, 154] on button "Monthly Issue" at bounding box center [258, 146] width 226 height 18
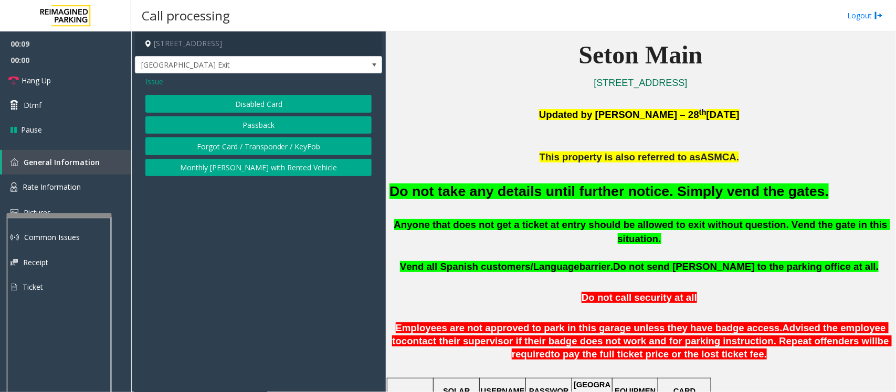
click at [252, 108] on button "Disabled Card" at bounding box center [258, 104] width 226 height 18
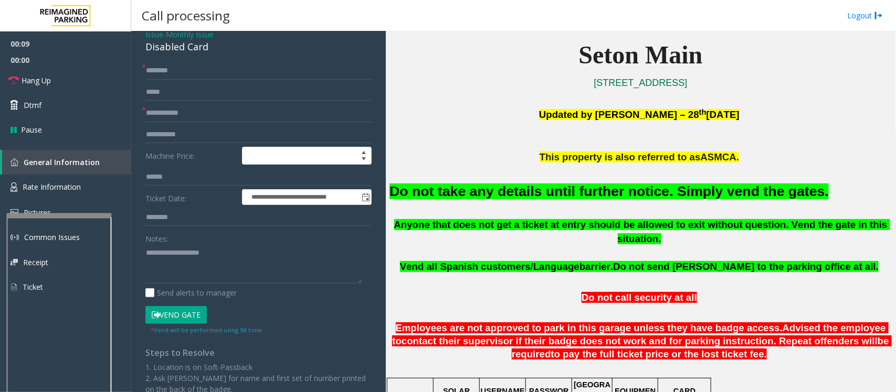
scroll to position [116, 0]
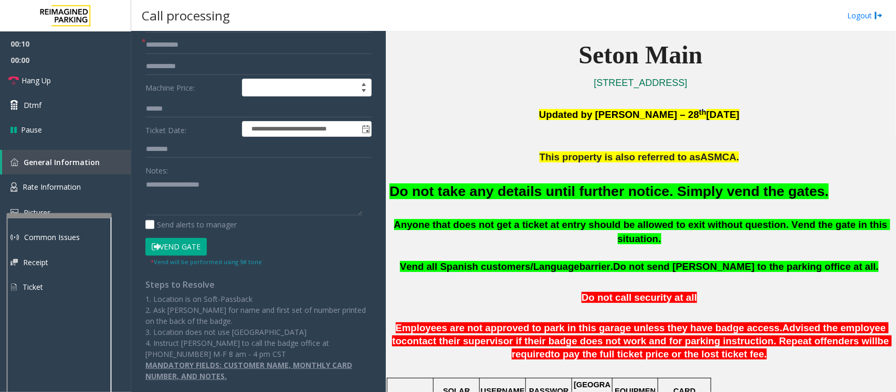
click at [177, 248] on button "Vend Gate" at bounding box center [175, 247] width 61 height 18
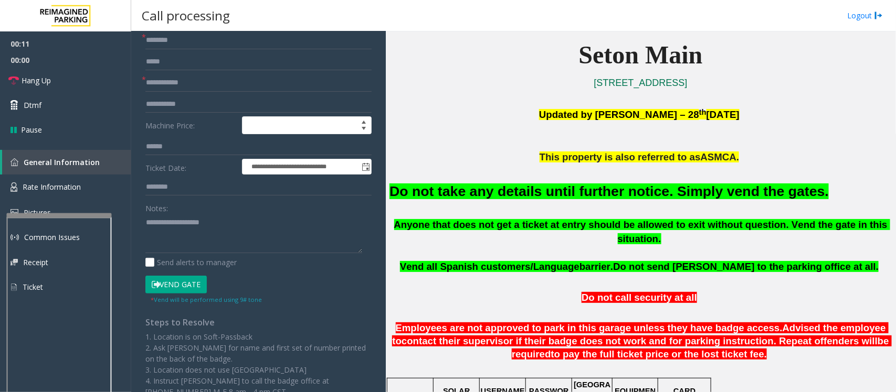
click at [436, 204] on div "Do not take any details until further notice. Simply vend the gates." at bounding box center [640, 192] width 502 height 54
click at [439, 197] on font "Do not take any details until further notice. Simply vend the gates." at bounding box center [608, 192] width 439 height 16
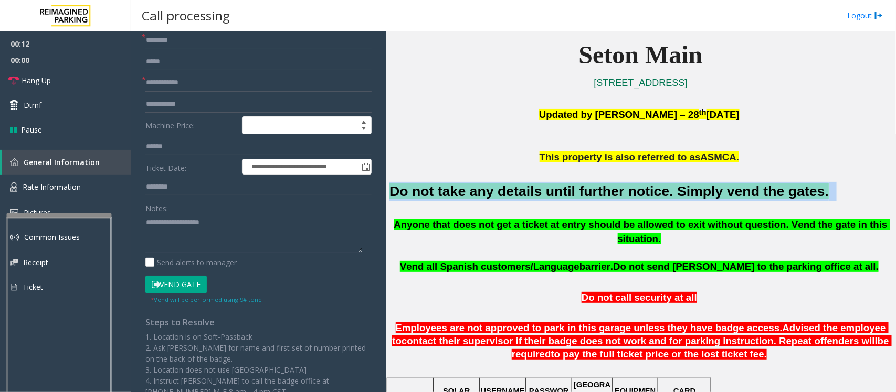
click at [439, 197] on font "Do not take any details until further notice. Simply vend the gates." at bounding box center [608, 192] width 439 height 16
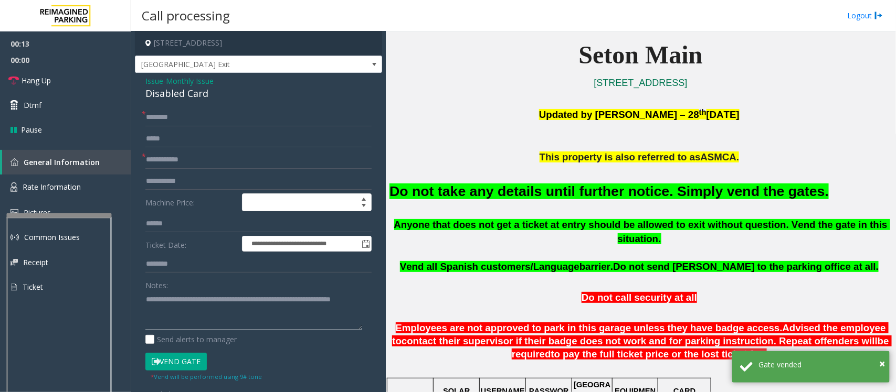
scroll to position [0, 0]
type textarea "**********"
click at [174, 124] on input "text" at bounding box center [258, 118] width 226 height 18
type input "**"
click at [182, 158] on input "text" at bounding box center [258, 161] width 226 height 18
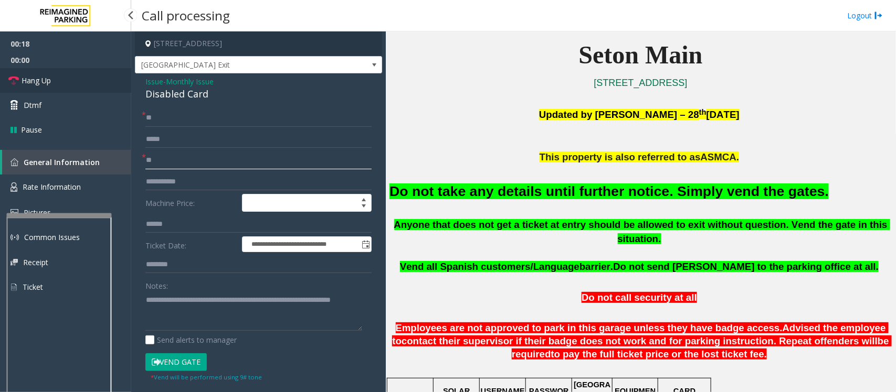
type input "**"
click at [55, 82] on link "Hang Up" at bounding box center [65, 80] width 131 height 25
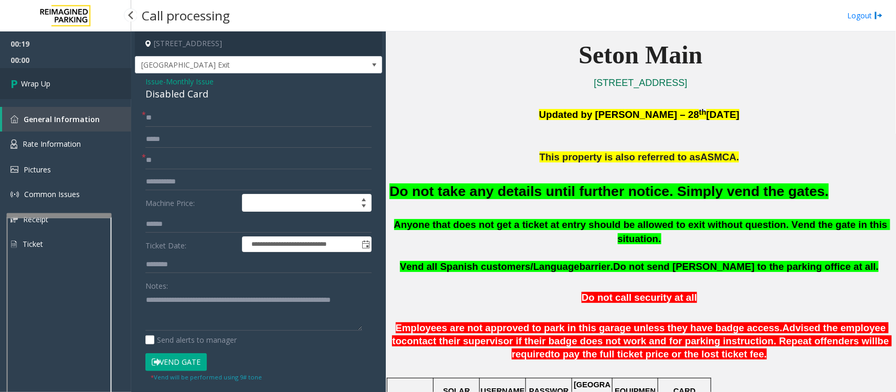
click at [55, 82] on link "Wrap Up" at bounding box center [65, 83] width 131 height 31
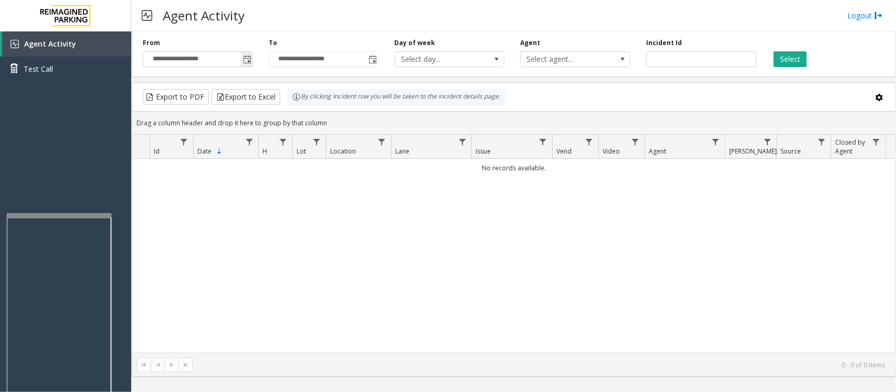
click at [248, 61] on span "Toggle popup" at bounding box center [247, 60] width 8 height 8
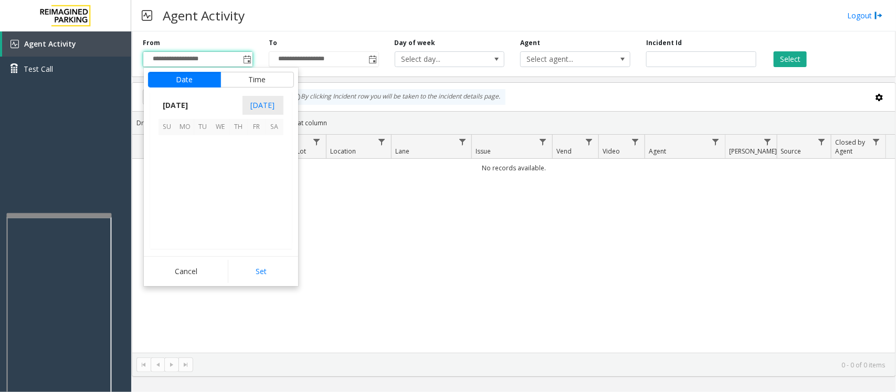
scroll to position [188113, 0]
click at [236, 218] on span "28" at bounding box center [239, 216] width 18 height 18
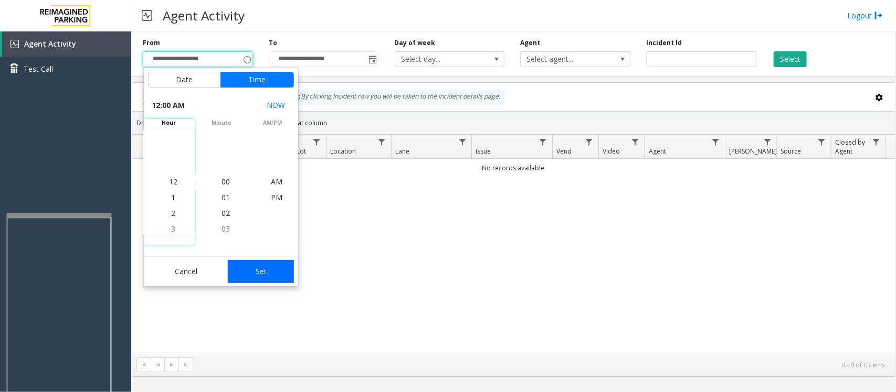
click at [279, 269] on button "Set" at bounding box center [261, 271] width 66 height 23
type input "**********"
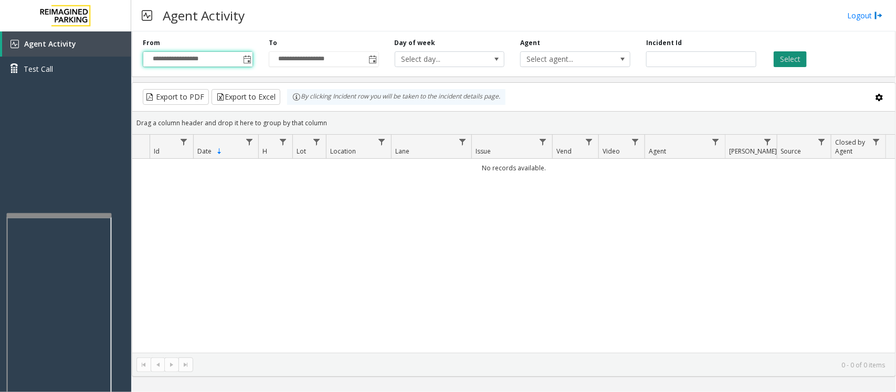
click at [804, 61] on button "Select" at bounding box center [789, 59] width 33 height 16
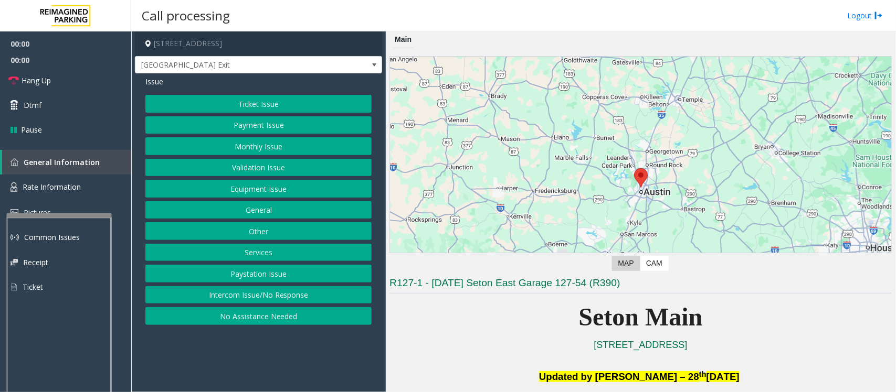
scroll to position [262, 0]
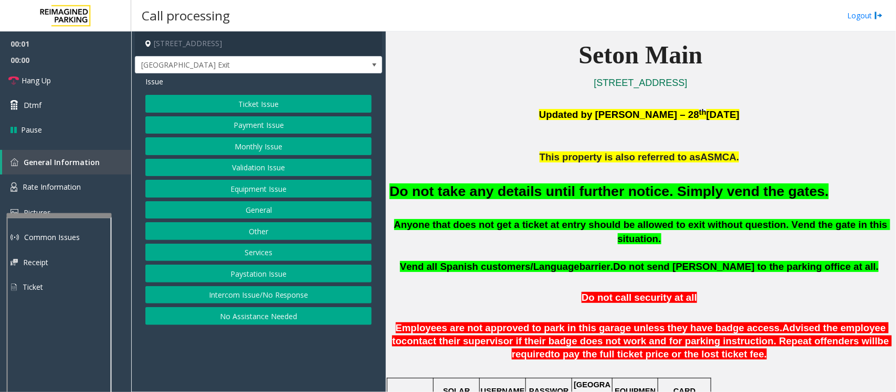
click at [239, 187] on button "Equipment Issue" at bounding box center [258, 189] width 226 height 18
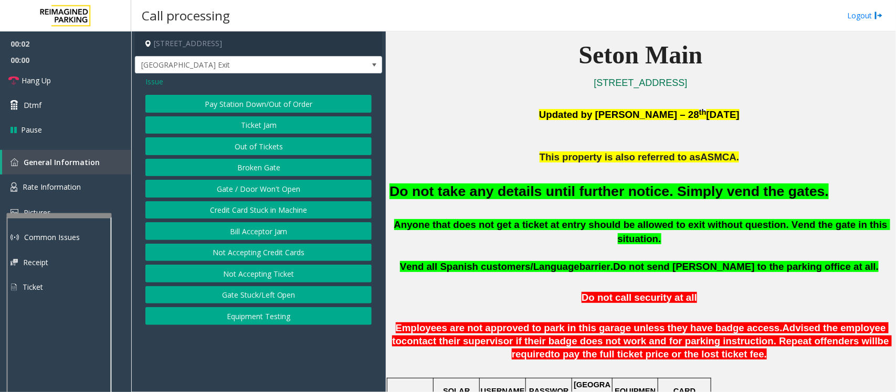
click at [239, 187] on button "Gate / Door Won't Open" at bounding box center [258, 189] width 226 height 18
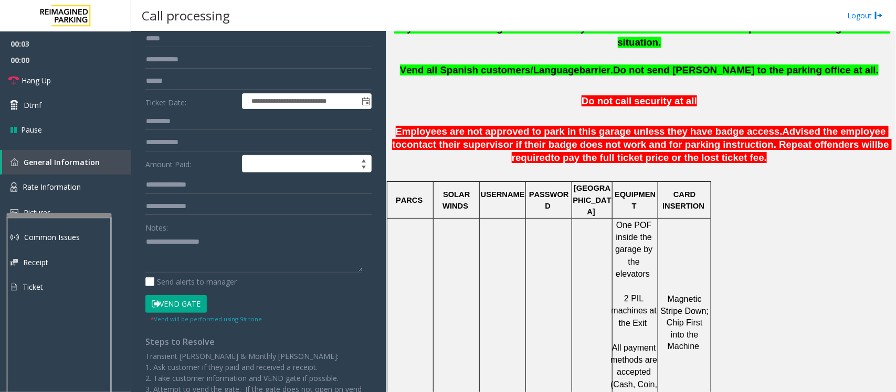
scroll to position [180, 0]
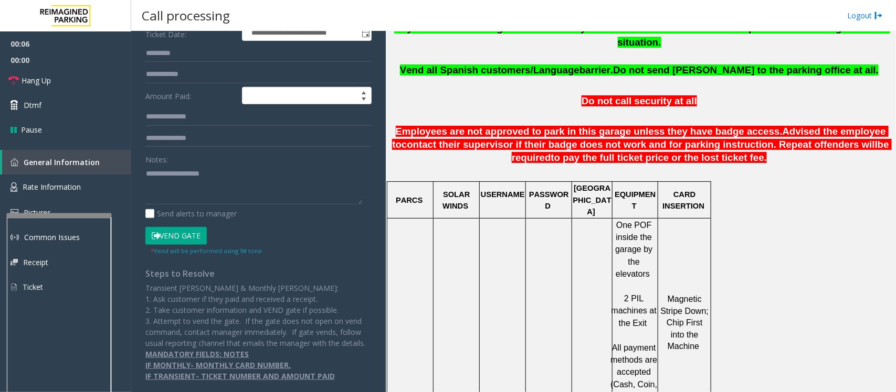
click at [197, 227] on button "Vend Gate" at bounding box center [175, 236] width 61 height 18
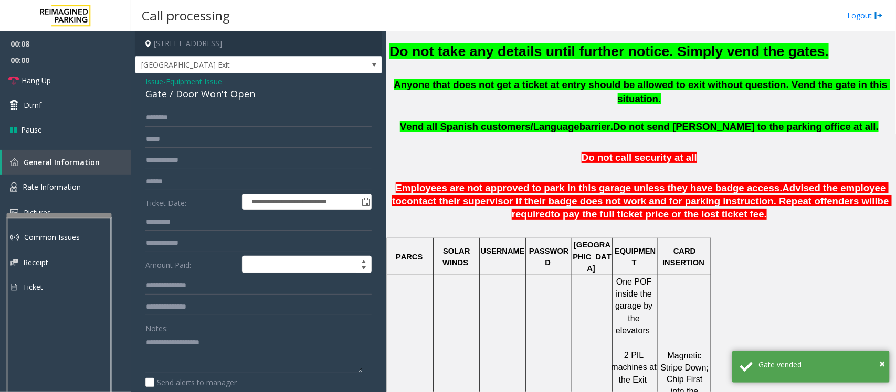
scroll to position [328, 0]
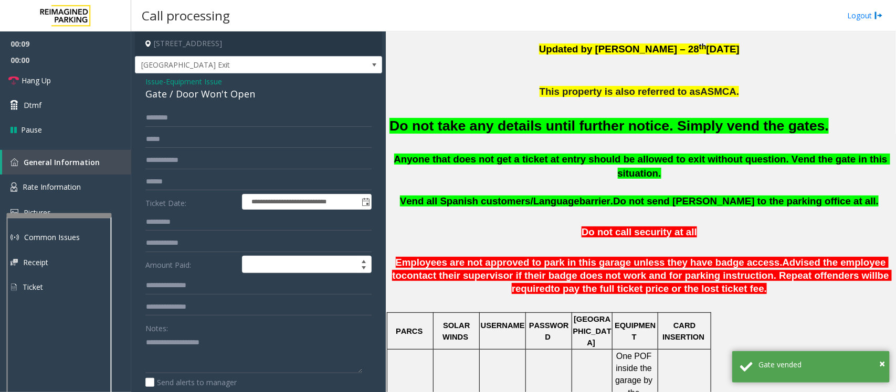
click at [497, 126] on font "Do not take any details until further notice. Simply vend the gates." at bounding box center [608, 126] width 439 height 16
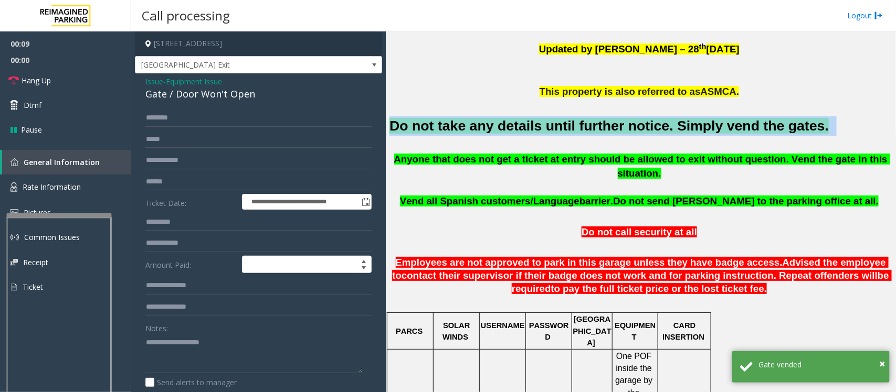
click at [497, 126] on font "Do not take any details until further notice. Simply vend the gates." at bounding box center [608, 126] width 439 height 16
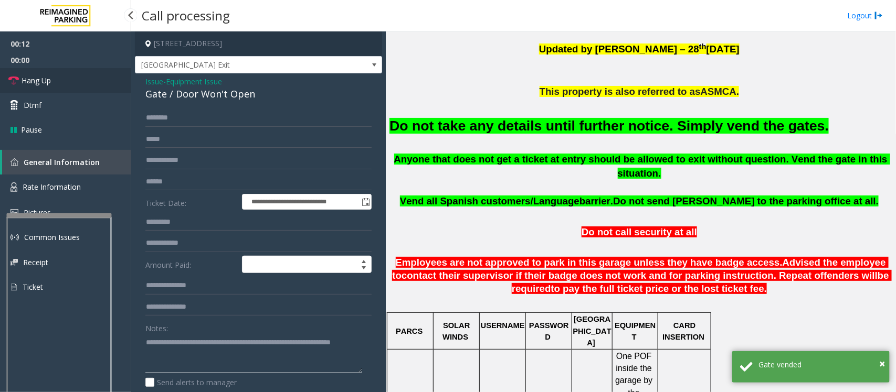
type textarea "**********"
click at [43, 82] on span "Hang Up" at bounding box center [36, 80] width 29 height 11
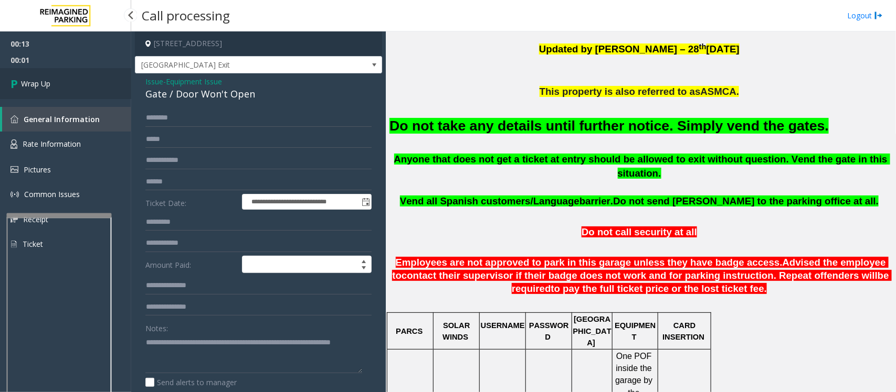
click at [43, 82] on span "Wrap Up" at bounding box center [35, 83] width 29 height 11
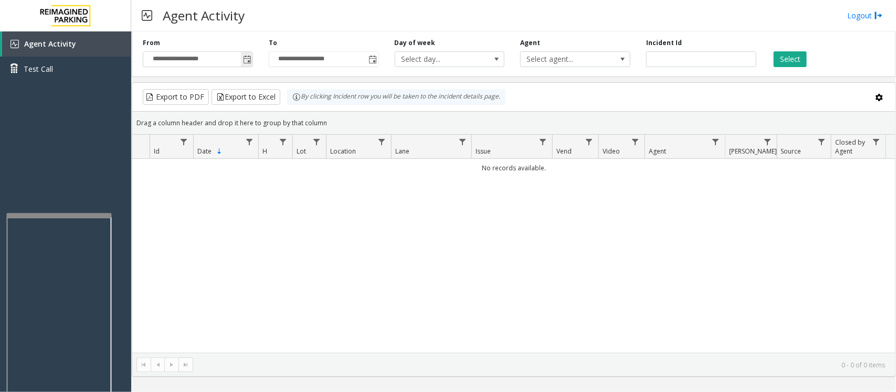
click at [247, 55] on span "Toggle popup" at bounding box center [247, 59] width 12 height 17
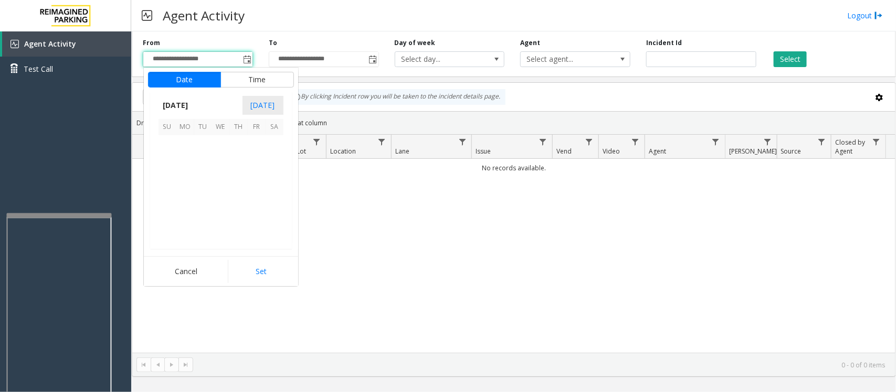
scroll to position [188113, 0]
click at [238, 216] on span "28" at bounding box center [239, 216] width 18 height 18
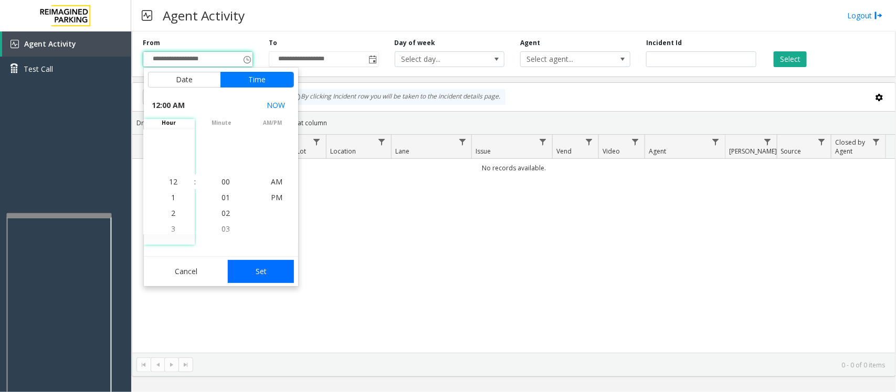
click at [265, 282] on button "Set" at bounding box center [261, 271] width 66 height 23
type input "**********"
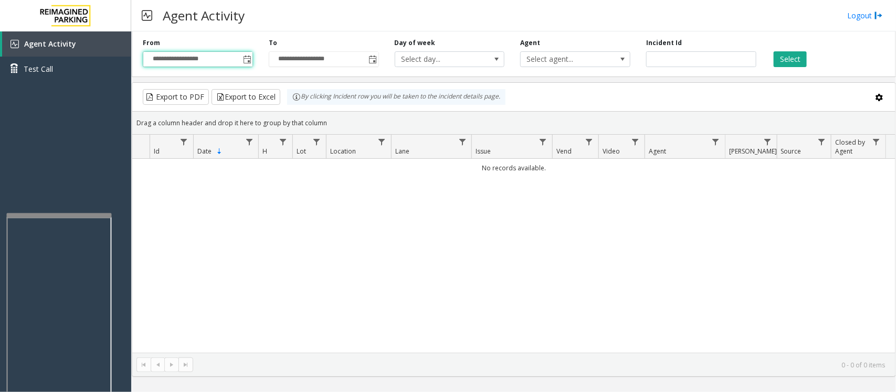
click at [266, 273] on div "No records available." at bounding box center [513, 256] width 763 height 194
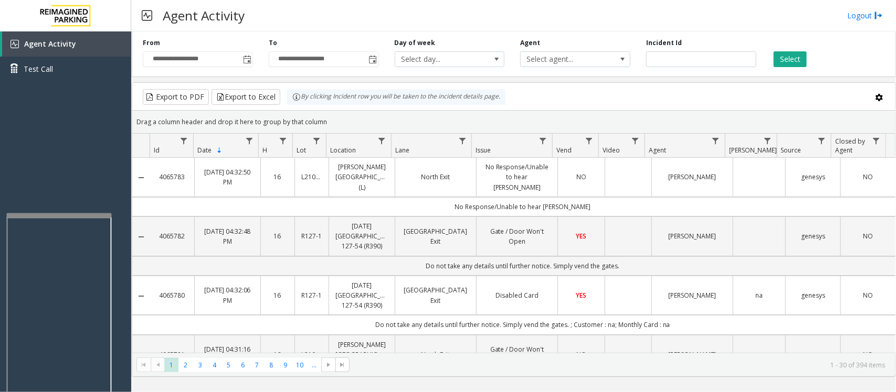
click at [253, 57] on div "**********" at bounding box center [198, 52] width 126 height 29
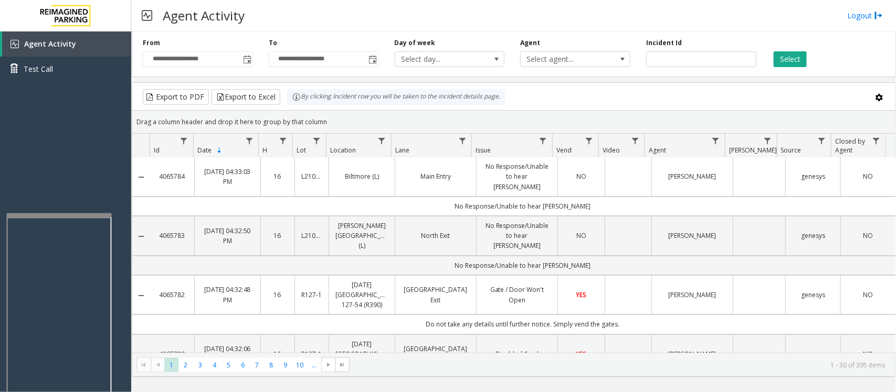
scroll to position [0, 0]
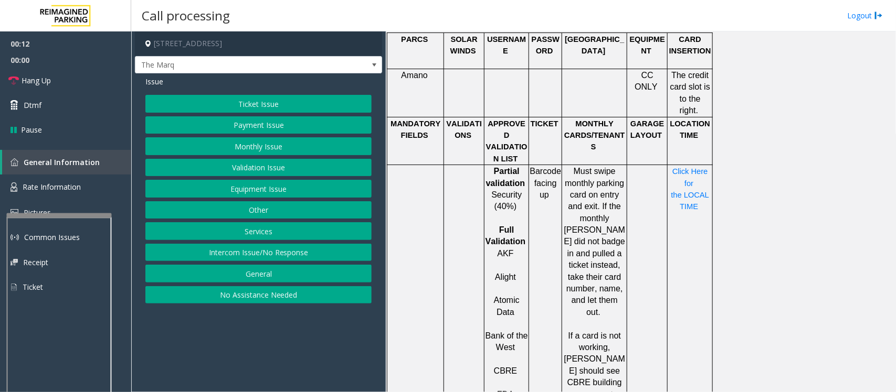
scroll to position [984, 0]
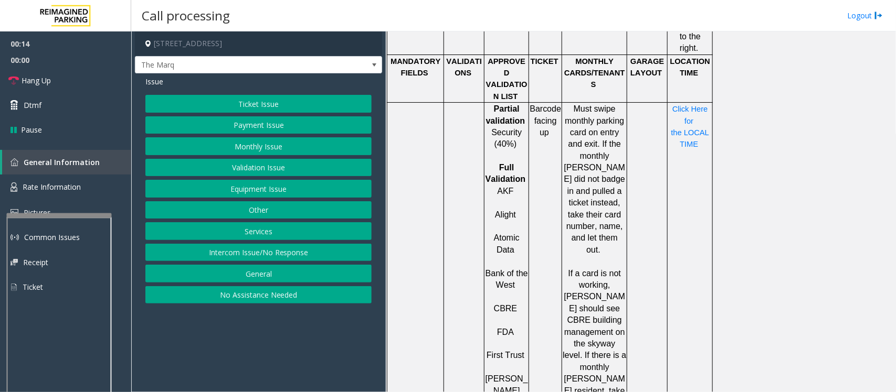
click at [252, 258] on button "Intercom Issue/No Response" at bounding box center [258, 253] width 226 height 18
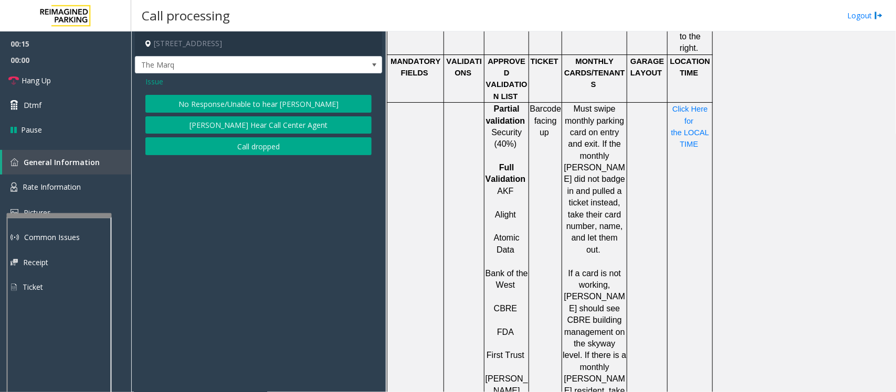
click at [266, 132] on button "[PERSON_NAME] Hear Call Center Agent" at bounding box center [258, 125] width 226 height 18
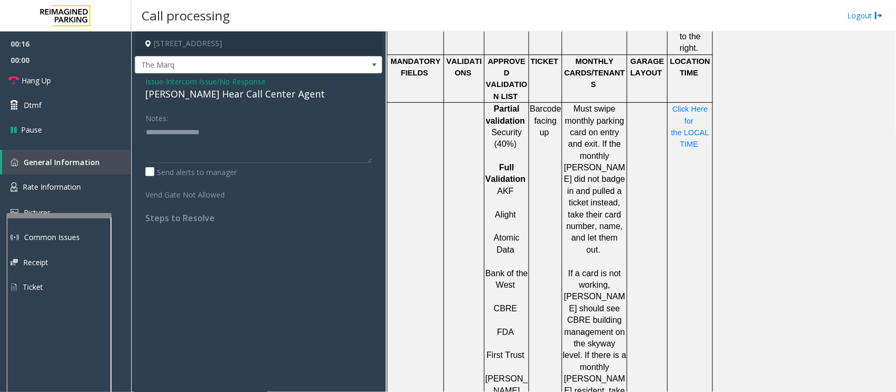
click at [190, 98] on div "[PERSON_NAME] Hear Call Center Agent" at bounding box center [258, 94] width 226 height 14
type textarea "**********"
click at [190, 82] on span "Intercom Issue/No Response" at bounding box center [216, 81] width 100 height 11
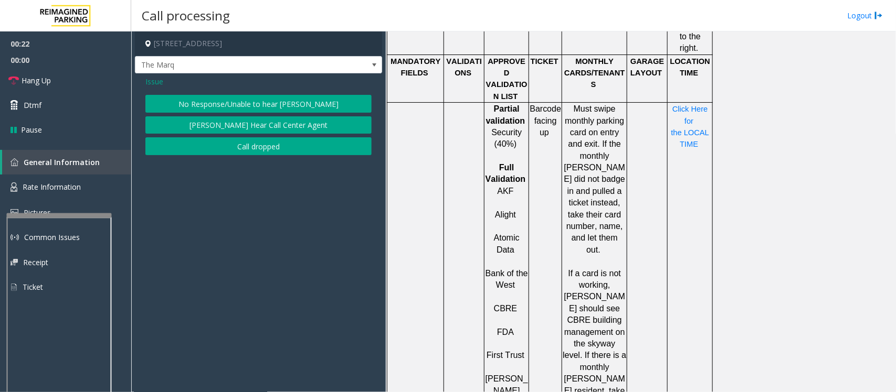
click at [156, 83] on span "Issue" at bounding box center [154, 81] width 18 height 11
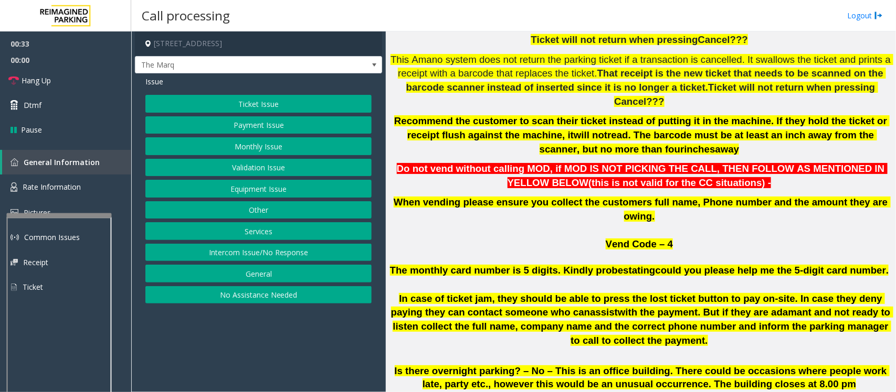
scroll to position [525, 0]
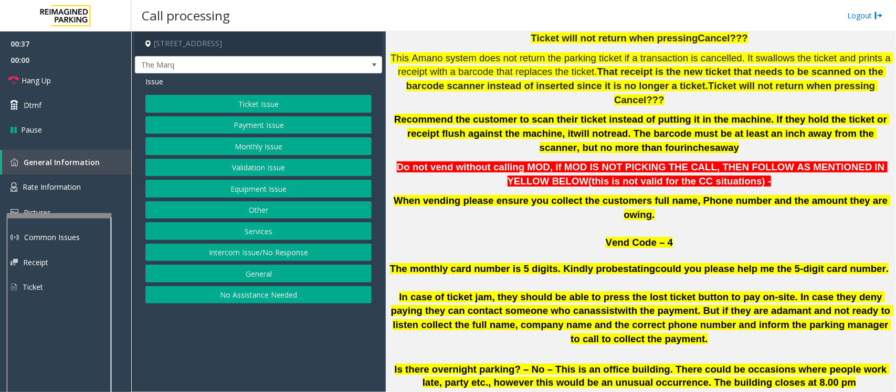
click at [253, 95] on button "Ticket Issue" at bounding box center [258, 104] width 226 height 18
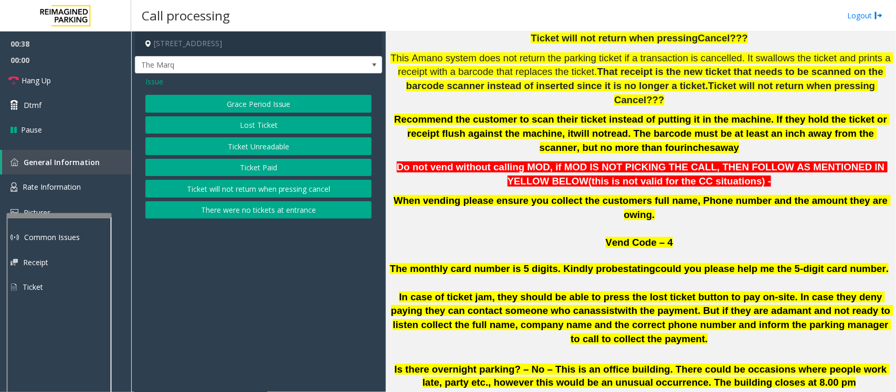
click at [272, 148] on button "Ticket Unreadable" at bounding box center [258, 146] width 226 height 18
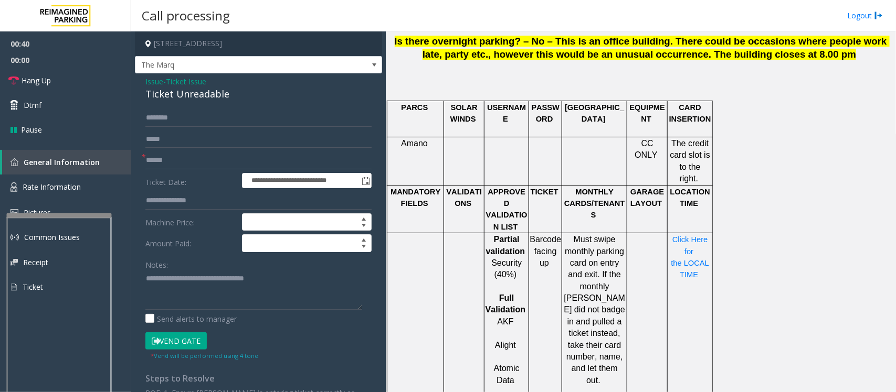
scroll to position [853, 0]
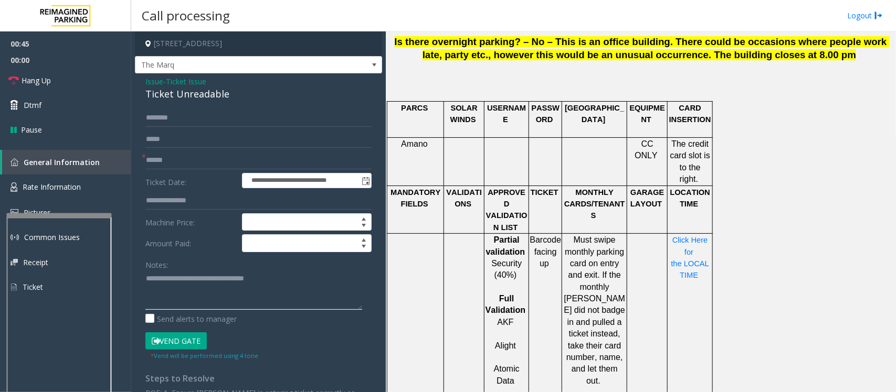
drag, startPoint x: 291, startPoint y: 282, endPoint x: 144, endPoint y: 282, distance: 146.9
click at [144, 282] on div "**********" at bounding box center [258, 303] width 242 height 389
click at [160, 95] on div "Ticket Unreadable" at bounding box center [258, 94] width 226 height 14
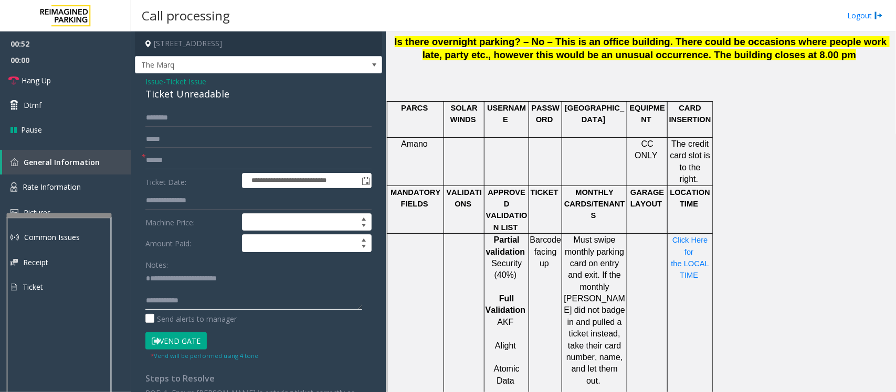
click at [196, 302] on textarea at bounding box center [253, 290] width 217 height 39
click at [203, 301] on textarea at bounding box center [253, 290] width 217 height 39
click at [181, 158] on input "text" at bounding box center [258, 161] width 226 height 18
click at [206, 305] on textarea at bounding box center [253, 290] width 217 height 39
click at [177, 156] on input "text" at bounding box center [258, 161] width 226 height 18
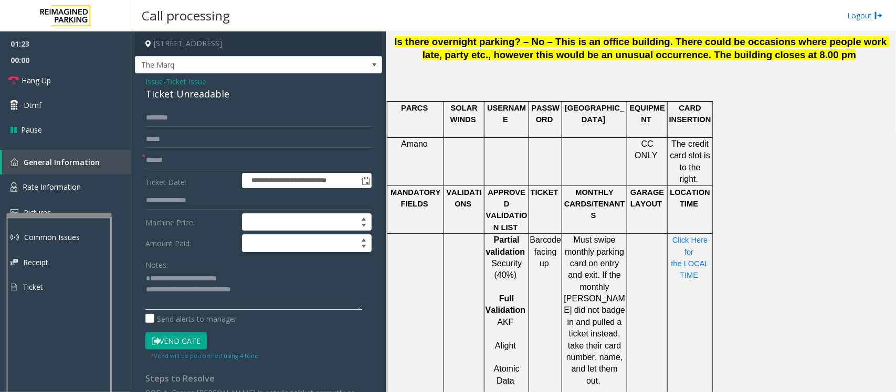
click at [271, 304] on textarea at bounding box center [253, 290] width 217 height 39
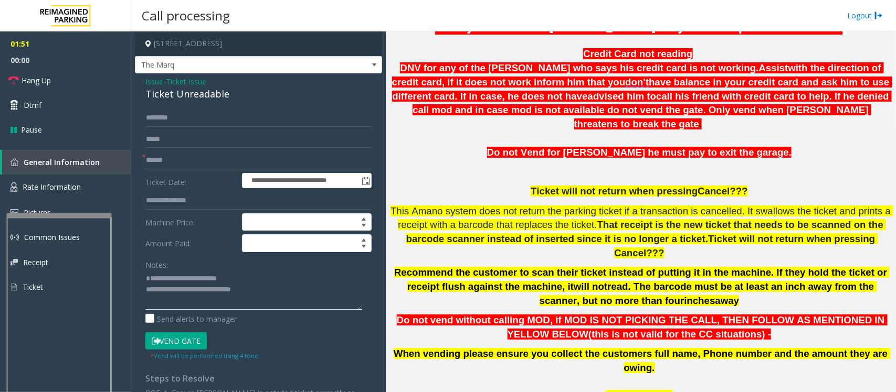
scroll to position [328, 0]
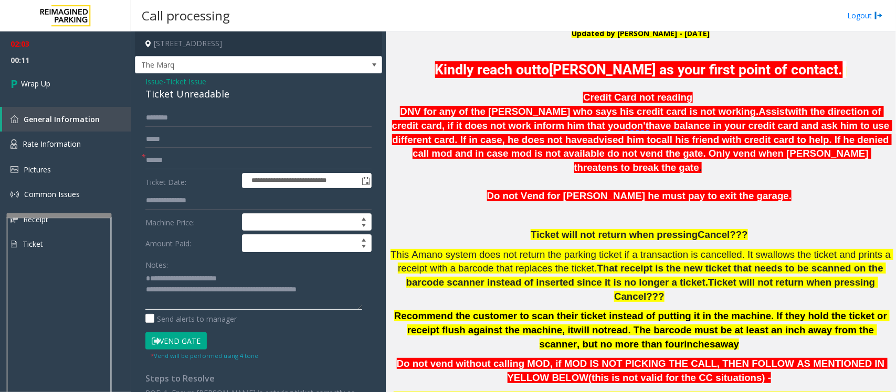
type textarea "**********"
click at [174, 157] on input "text" at bounding box center [258, 161] width 226 height 18
type input "**"
click at [72, 82] on link "Wrap Up" at bounding box center [65, 83] width 131 height 31
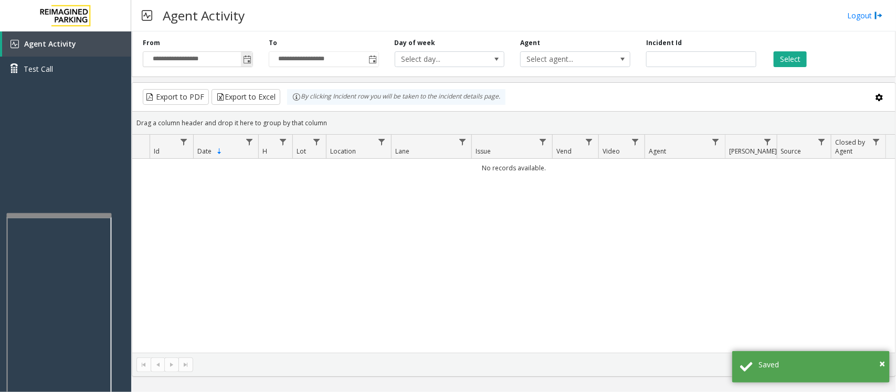
click at [245, 53] on span "Toggle popup" at bounding box center [247, 59] width 12 height 17
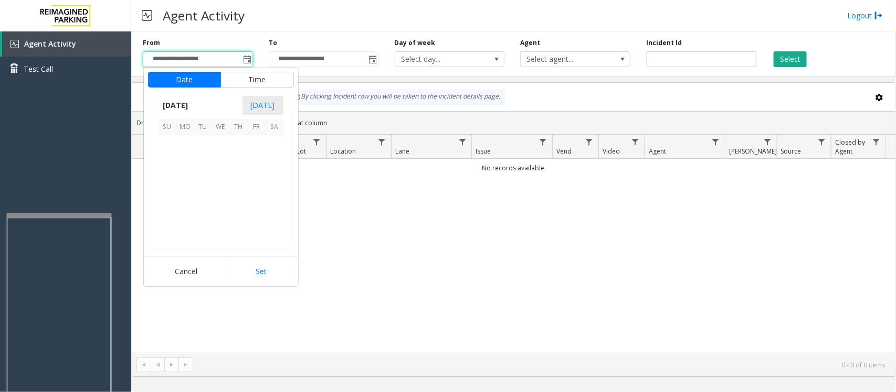
scroll to position [188113, 0]
click at [234, 213] on span "28" at bounding box center [239, 216] width 18 height 18
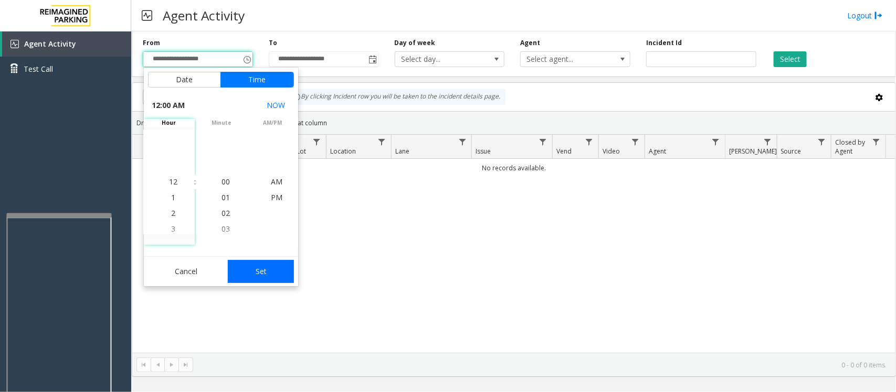
click at [269, 281] on button "Set" at bounding box center [261, 271] width 66 height 23
type input "**********"
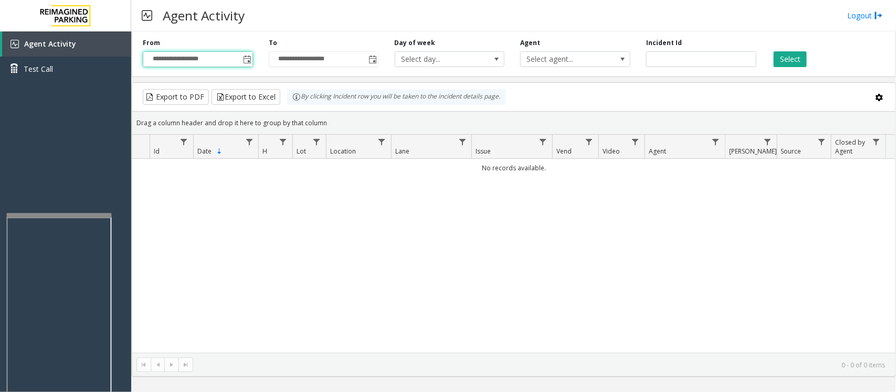
click at [277, 270] on div "No records available." at bounding box center [513, 256] width 763 height 194
click at [789, 56] on button "Select" at bounding box center [789, 59] width 33 height 16
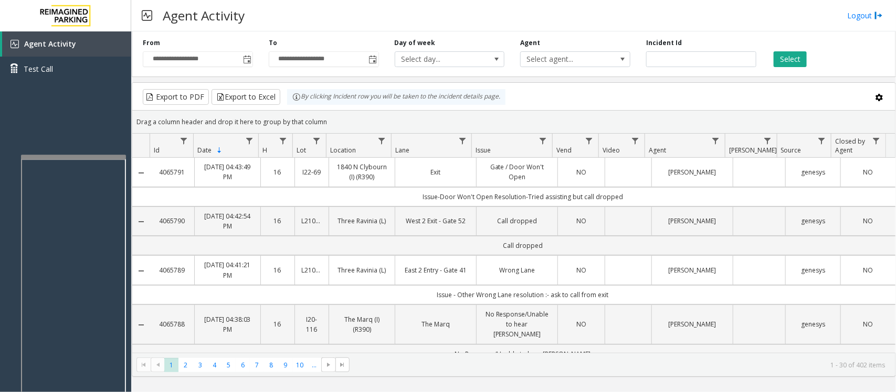
click at [69, 156] on div at bounding box center [73, 157] width 105 height 4
click at [438, 16] on div "Agent Activity Logout" at bounding box center [513, 15] width 765 height 31
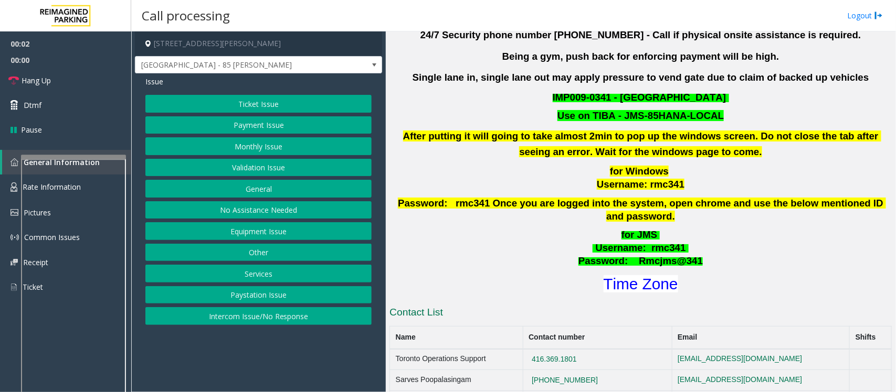
scroll to position [328, 0]
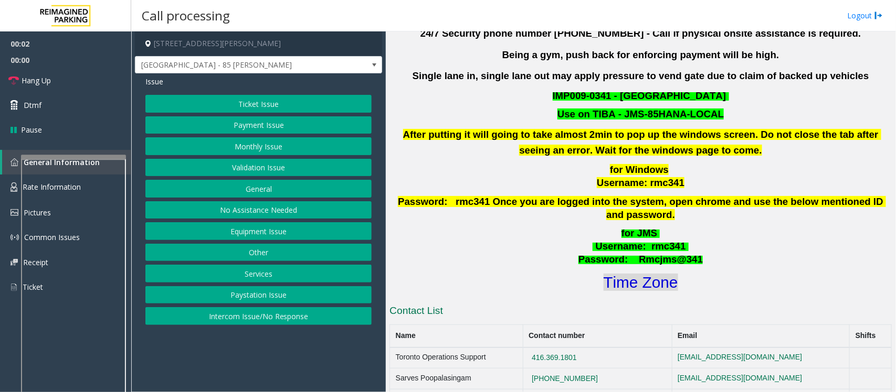
click at [635, 274] on font "Time Zone" at bounding box center [640, 282] width 75 height 17
click at [258, 155] on button "Monthly Issue" at bounding box center [258, 146] width 226 height 18
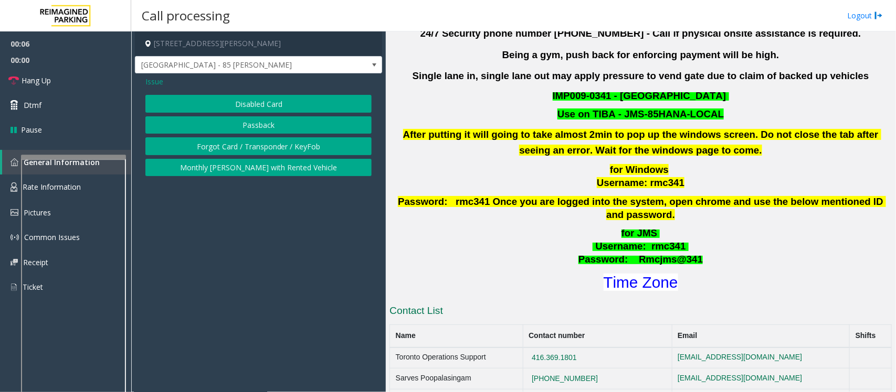
click at [152, 79] on span "Issue" at bounding box center [154, 81] width 18 height 11
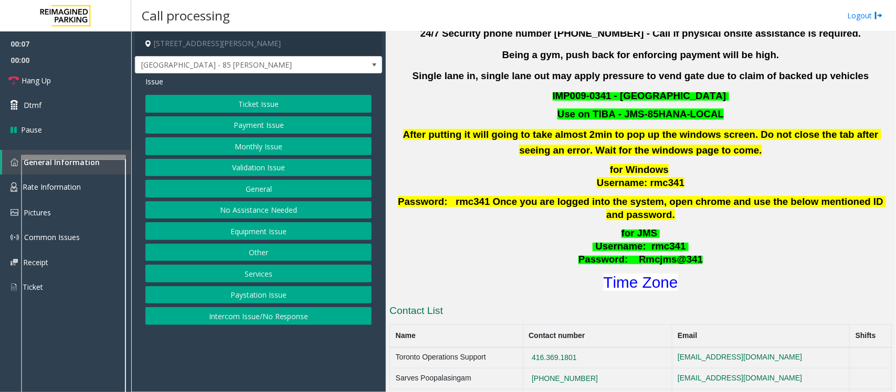
click at [258, 169] on button "Validation Issue" at bounding box center [258, 168] width 226 height 18
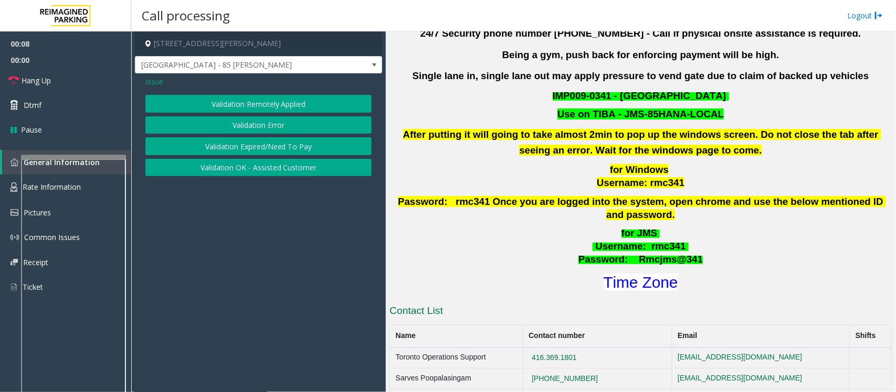
click at [250, 117] on button "Validation Error" at bounding box center [258, 125] width 226 height 18
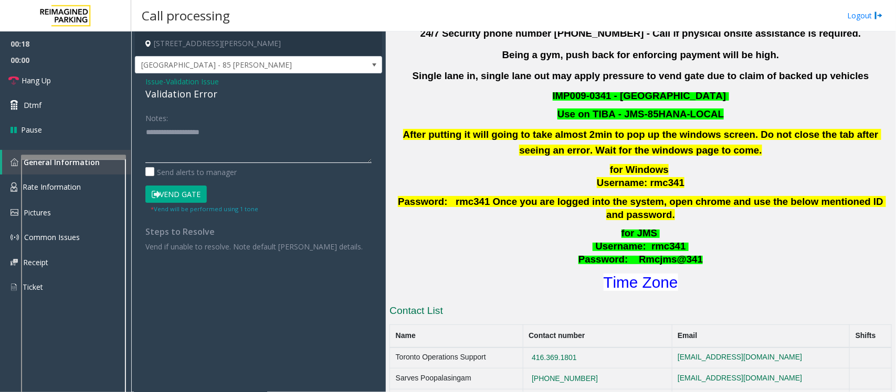
click at [158, 154] on textarea at bounding box center [258, 143] width 226 height 39
paste textarea "**********"
click at [196, 138] on textarea at bounding box center [258, 143] width 226 height 39
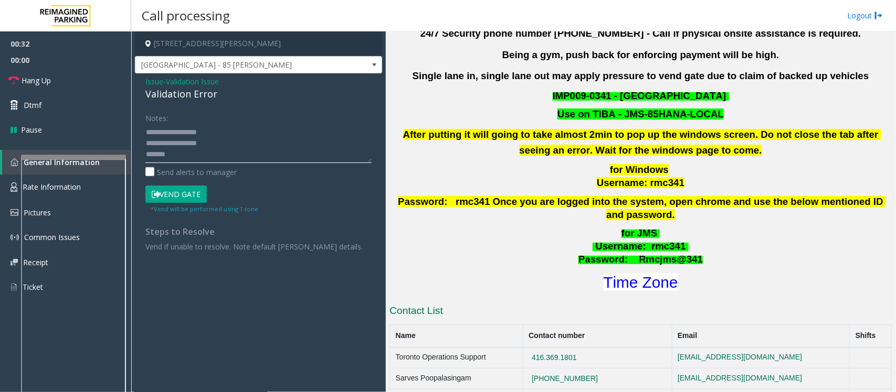
drag, startPoint x: 186, startPoint y: 142, endPoint x: 215, endPoint y: 142, distance: 28.9
click at [215, 142] on textarea at bounding box center [258, 143] width 226 height 39
click at [188, 155] on textarea at bounding box center [258, 143] width 226 height 39
type textarea "**********"
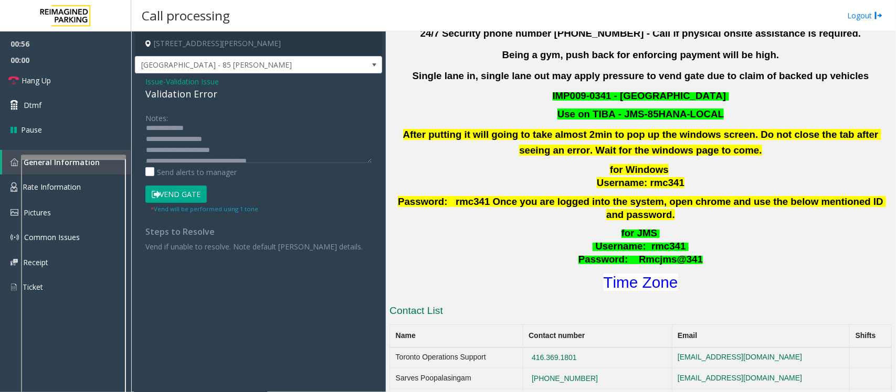
click at [182, 193] on button "Vend Gate" at bounding box center [175, 195] width 61 height 18
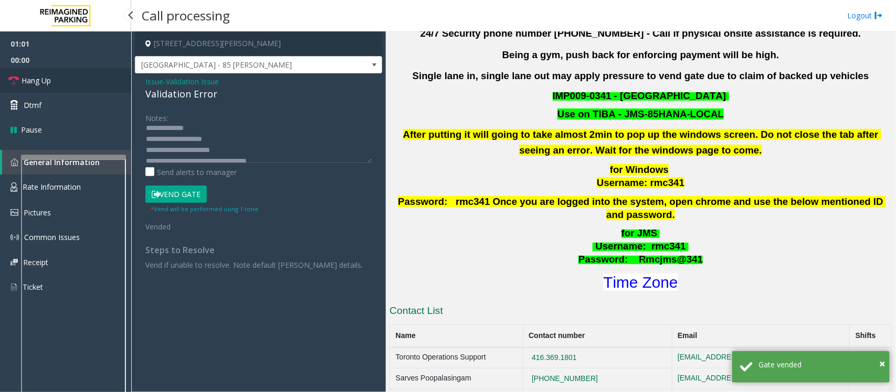
click at [72, 82] on link "Hang Up" at bounding box center [65, 80] width 131 height 25
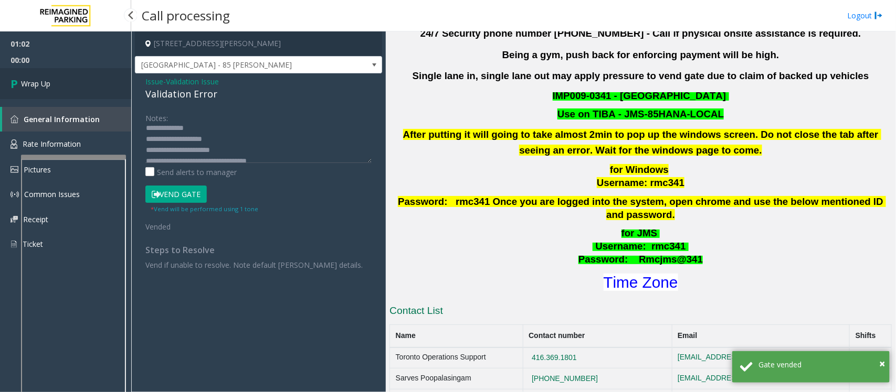
click at [72, 82] on link "Wrap Up" at bounding box center [65, 83] width 131 height 31
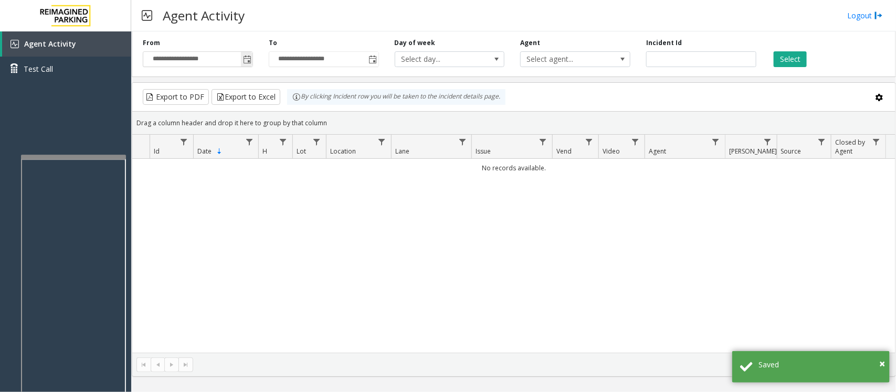
click at [246, 60] on span "Toggle popup" at bounding box center [247, 60] width 8 height 8
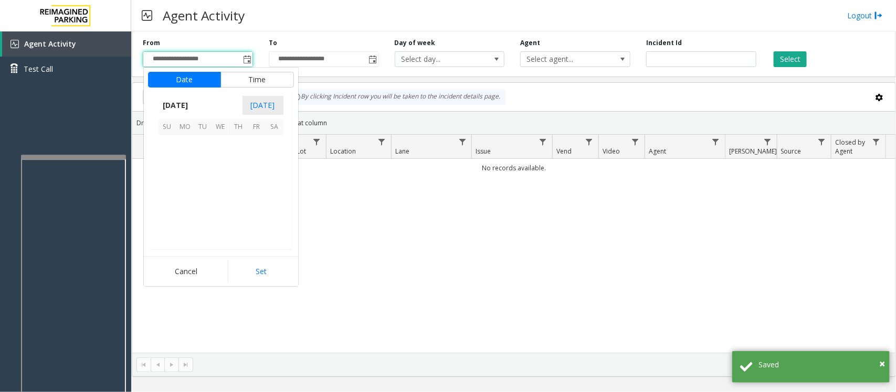
scroll to position [188113, 0]
click at [235, 216] on span "28" at bounding box center [239, 216] width 18 height 18
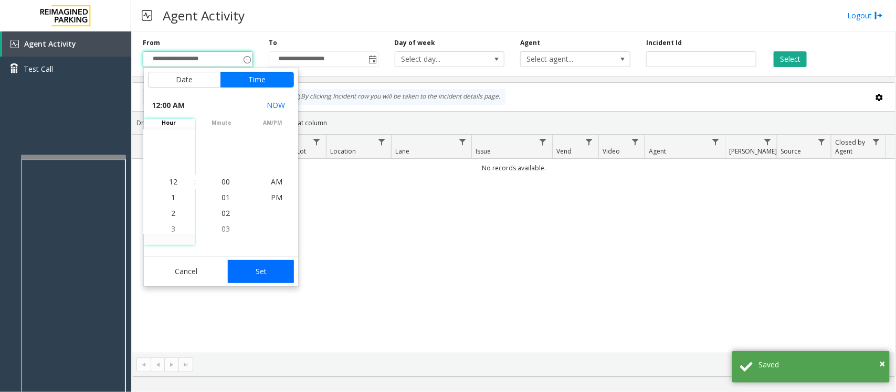
click at [260, 260] on button "Set" at bounding box center [261, 271] width 66 height 23
type input "**********"
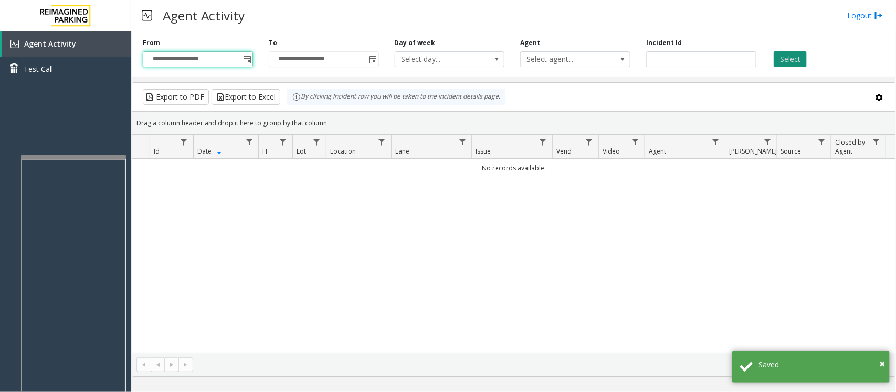
click at [782, 57] on button "Select" at bounding box center [789, 59] width 33 height 16
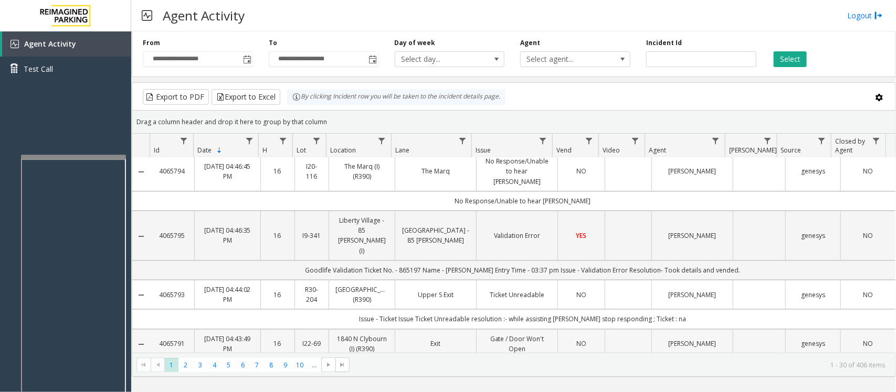
scroll to position [0, 0]
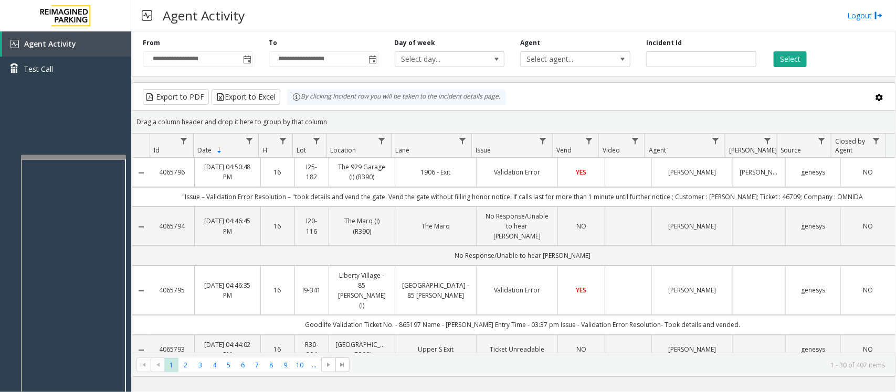
drag, startPoint x: 189, startPoint y: 174, endPoint x: 155, endPoint y: 174, distance: 34.1
click at [155, 174] on td "4065796" at bounding box center [172, 172] width 44 height 29
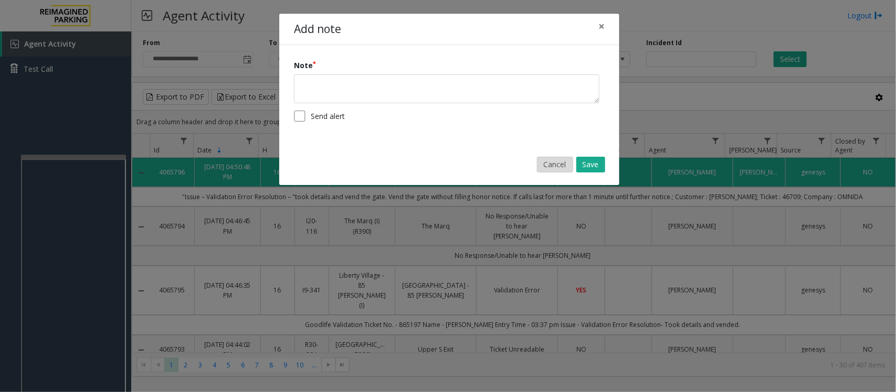
click at [554, 166] on button "Cancel" at bounding box center [555, 165] width 36 height 16
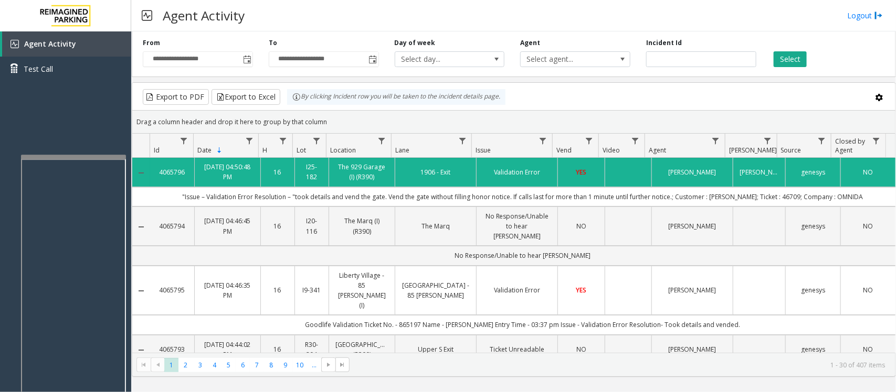
copy link "4065796"
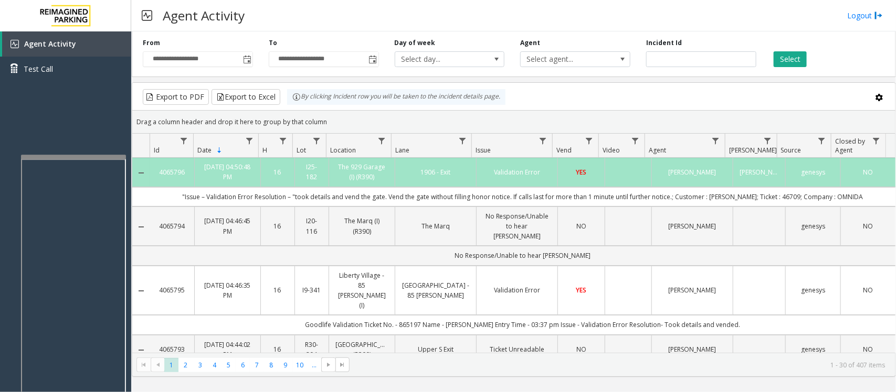
click at [454, 1] on div "Agent Activity Logout" at bounding box center [513, 15] width 765 height 31
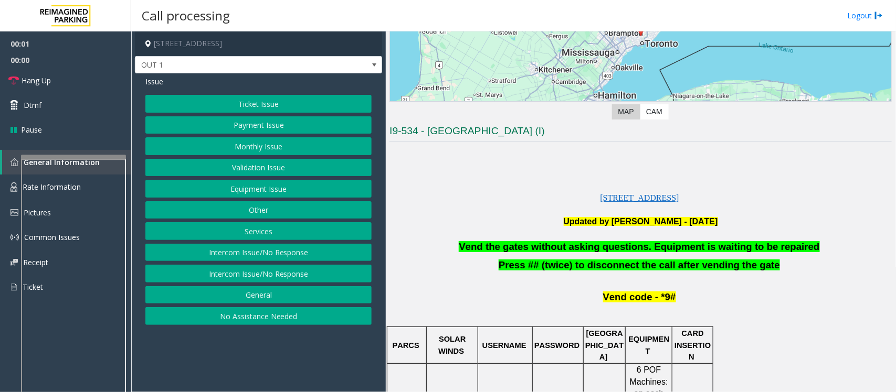
scroll to position [262, 0]
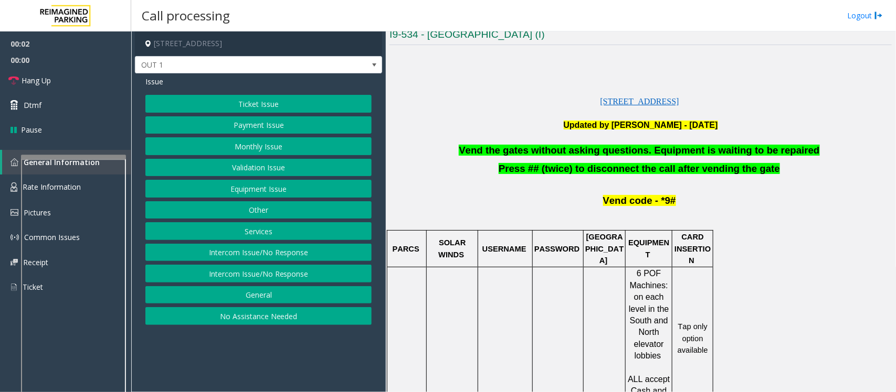
click at [284, 190] on button "Equipment Issue" at bounding box center [258, 189] width 226 height 18
click at [155, 80] on span "Issue" at bounding box center [154, 81] width 18 height 11
click at [260, 237] on button "Services" at bounding box center [258, 231] width 226 height 18
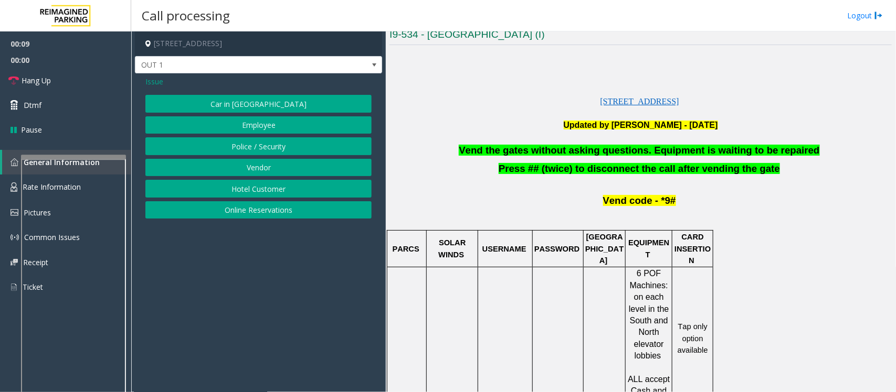
click at [259, 214] on button "Online Reservations" at bounding box center [258, 210] width 226 height 18
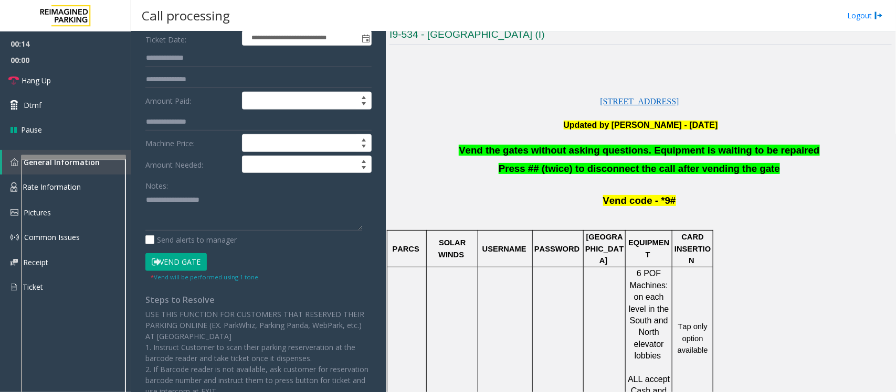
scroll to position [197, 0]
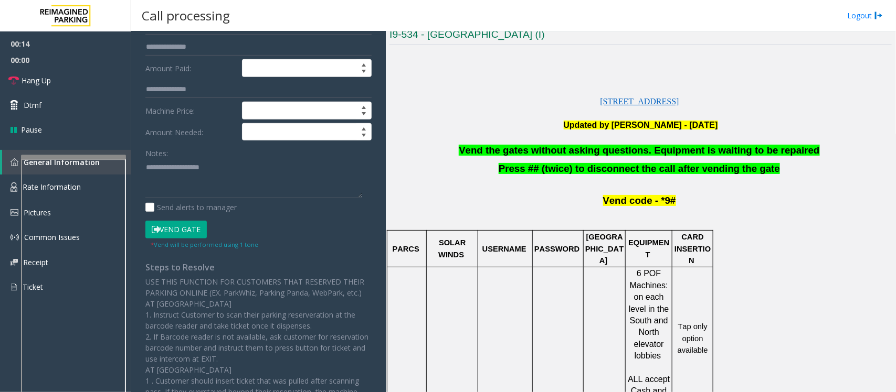
click at [552, 155] on span "Vend the gates without asking questions. Equipment is waiting to be repaired" at bounding box center [639, 150] width 360 height 11
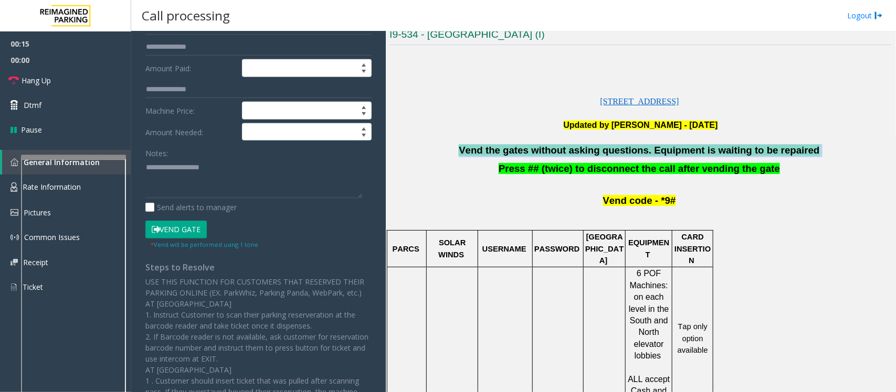
click at [552, 155] on span "Vend the gates without asking questions. Equipment is waiting to be repaired" at bounding box center [639, 150] width 360 height 11
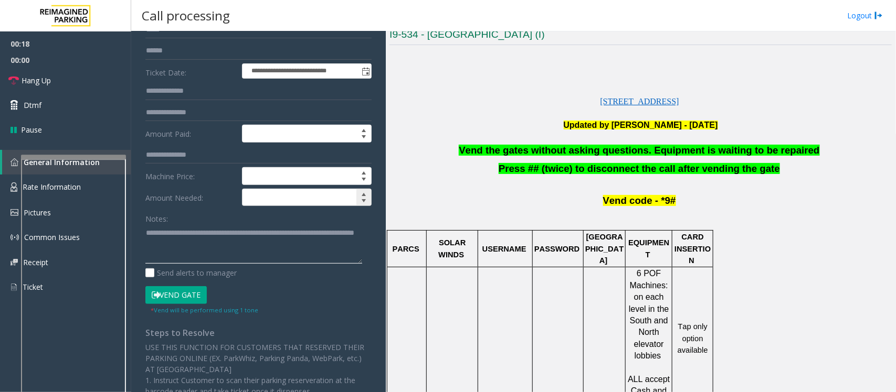
scroll to position [0, 0]
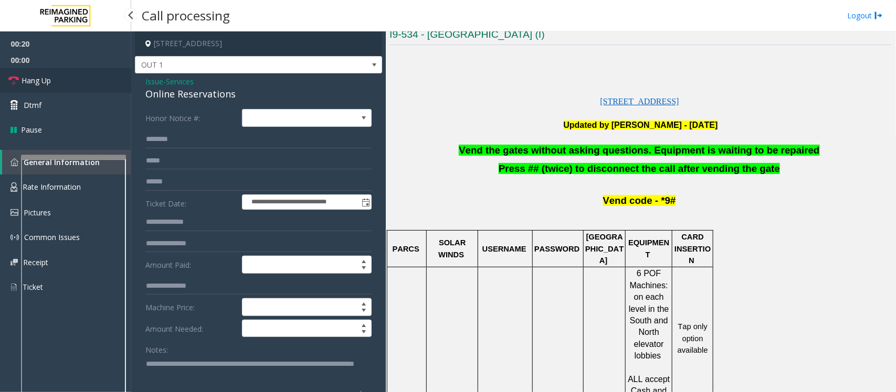
type textarea "**********"
click at [65, 79] on link "Hang Up" at bounding box center [65, 80] width 131 height 25
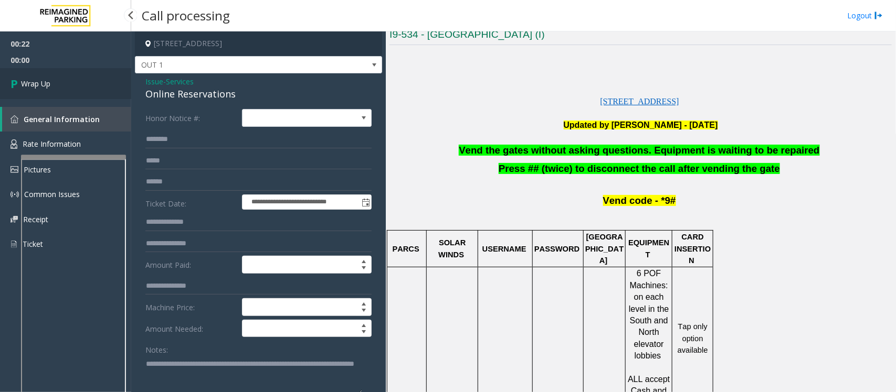
click at [65, 79] on link "Wrap Up" at bounding box center [65, 83] width 131 height 31
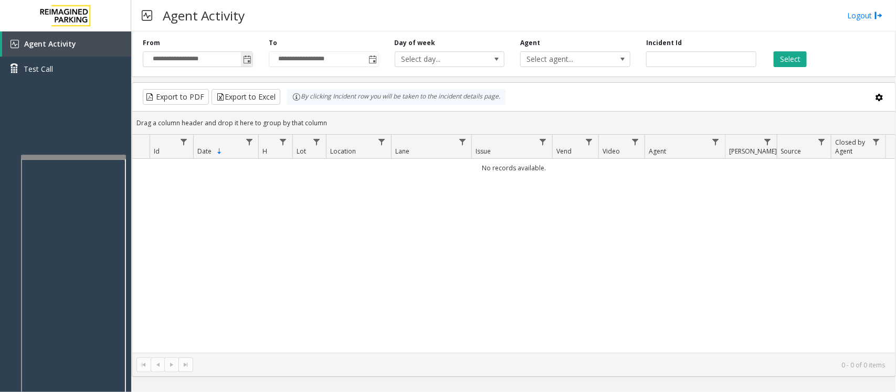
click at [250, 58] on span "Toggle popup" at bounding box center [247, 60] width 8 height 8
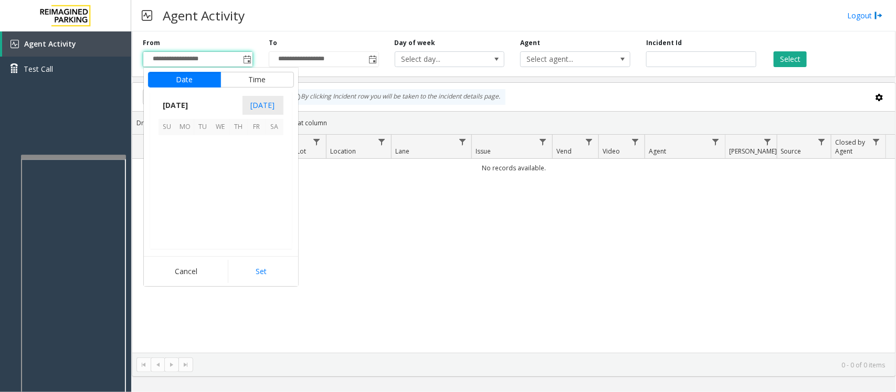
scroll to position [188113, 0]
click at [242, 218] on span "28" at bounding box center [239, 216] width 18 height 18
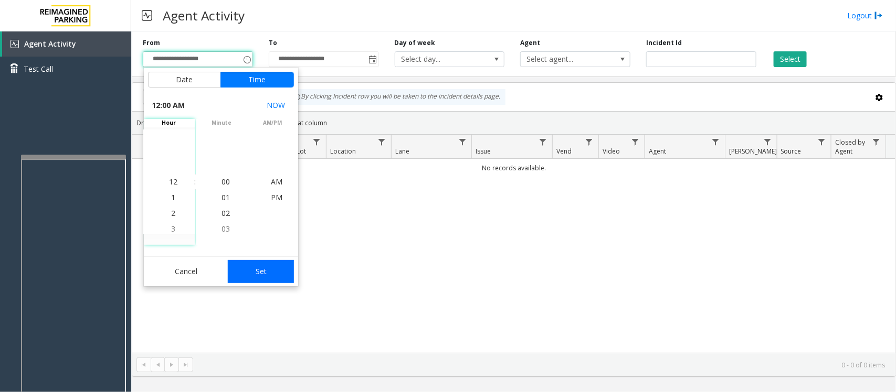
click at [266, 270] on button "Set" at bounding box center [261, 271] width 66 height 23
type input "**********"
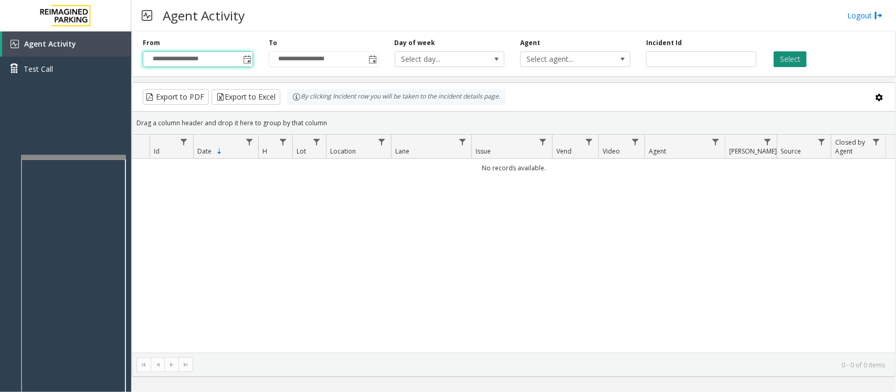
click at [795, 58] on button "Select" at bounding box center [789, 59] width 33 height 16
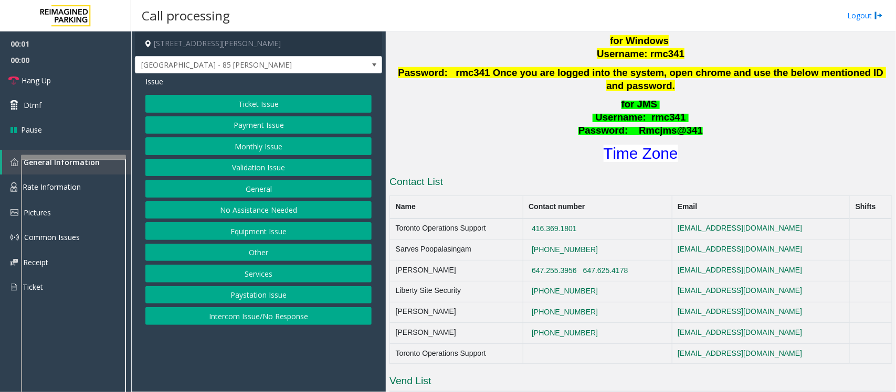
scroll to position [459, 0]
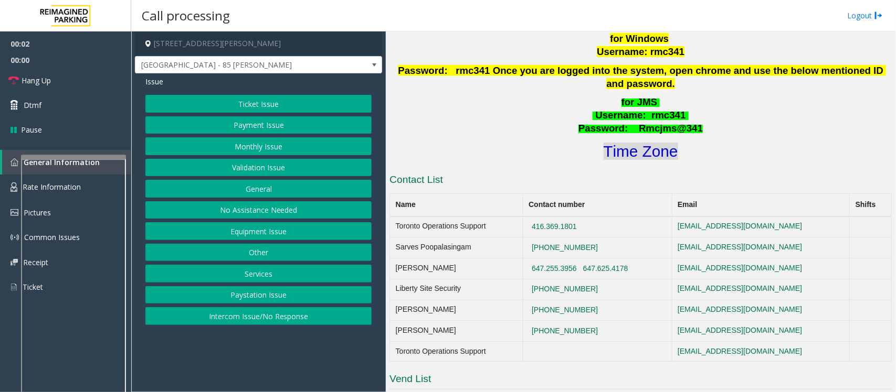
click at [641, 143] on font "Time Zone" at bounding box center [640, 151] width 75 height 17
click at [249, 176] on button "Validation Issue" at bounding box center [258, 168] width 226 height 18
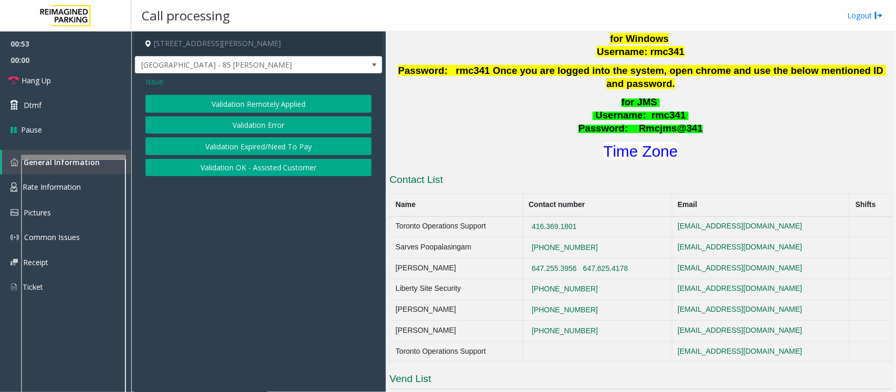
click at [261, 124] on button "Validation Error" at bounding box center [258, 125] width 226 height 18
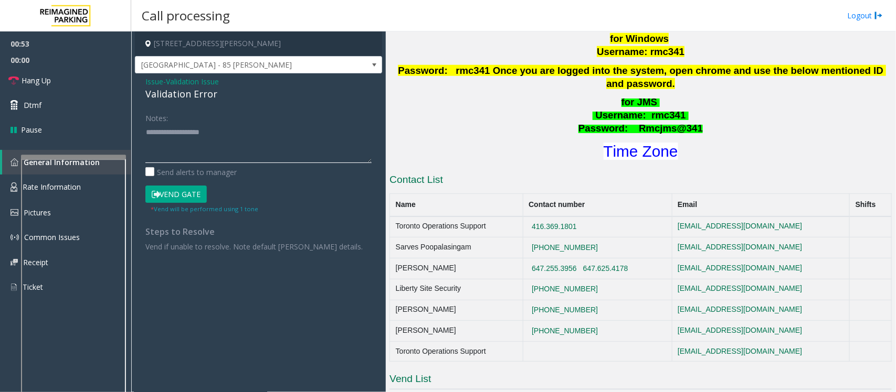
click at [201, 156] on textarea at bounding box center [258, 143] width 226 height 39
paste textarea "**********"
type textarea "**********"
click at [179, 197] on button "Vend Gate" at bounding box center [175, 195] width 61 height 18
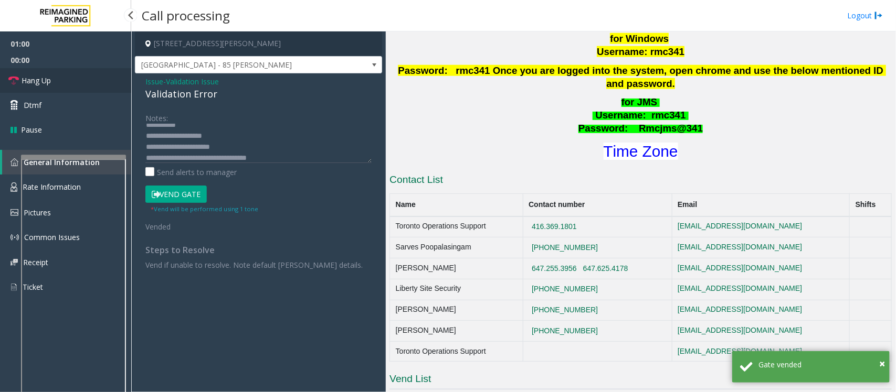
click at [63, 80] on link "Hang Up" at bounding box center [65, 80] width 131 height 25
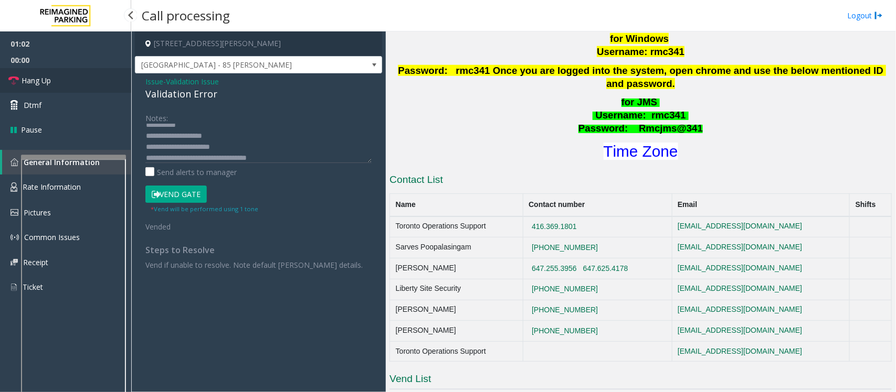
click at [63, 80] on link "Hang Up" at bounding box center [65, 80] width 131 height 25
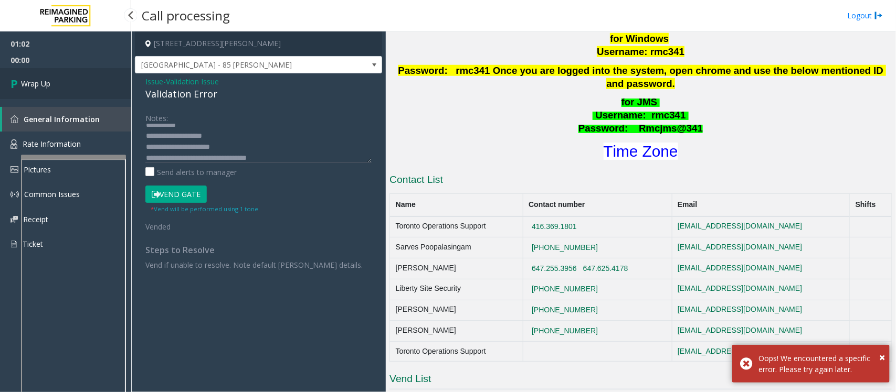
click at [63, 80] on link "Wrap Up" at bounding box center [65, 83] width 131 height 31
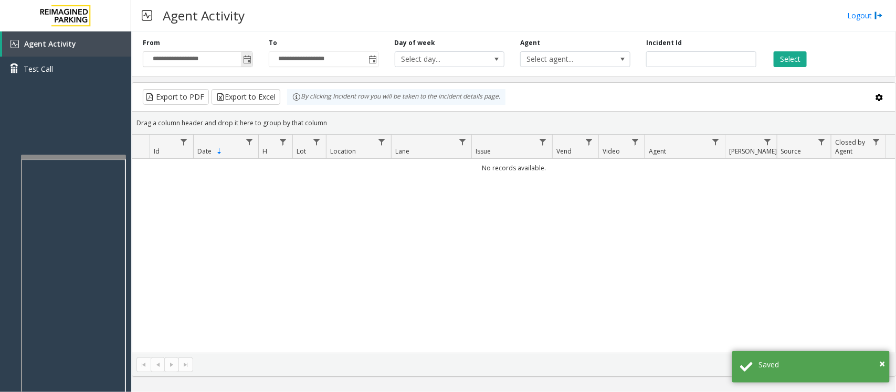
click at [243, 61] on span "Toggle popup" at bounding box center [247, 60] width 8 height 8
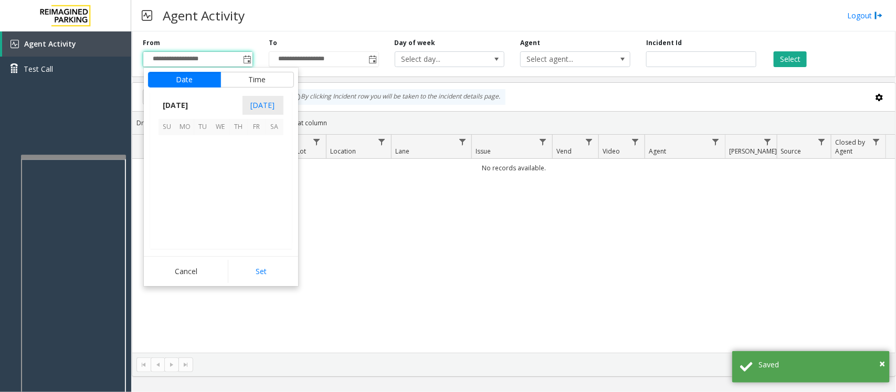
scroll to position [188113, 0]
click at [234, 218] on span "28" at bounding box center [239, 216] width 18 height 18
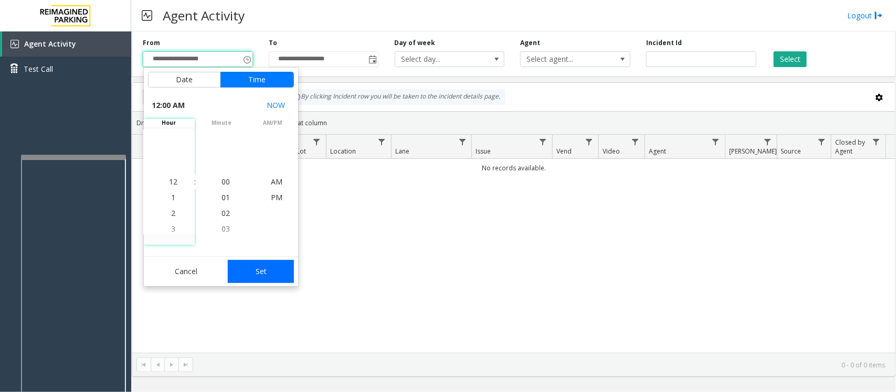
click at [248, 267] on button "Set" at bounding box center [261, 271] width 66 height 23
type input "**********"
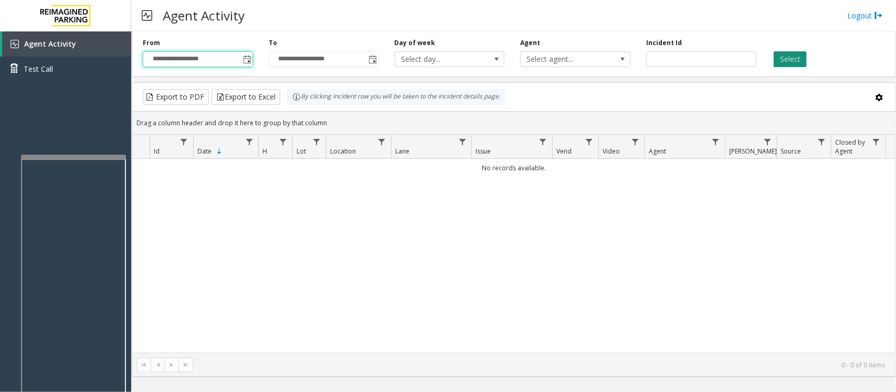
click at [777, 62] on button "Select" at bounding box center [789, 59] width 33 height 16
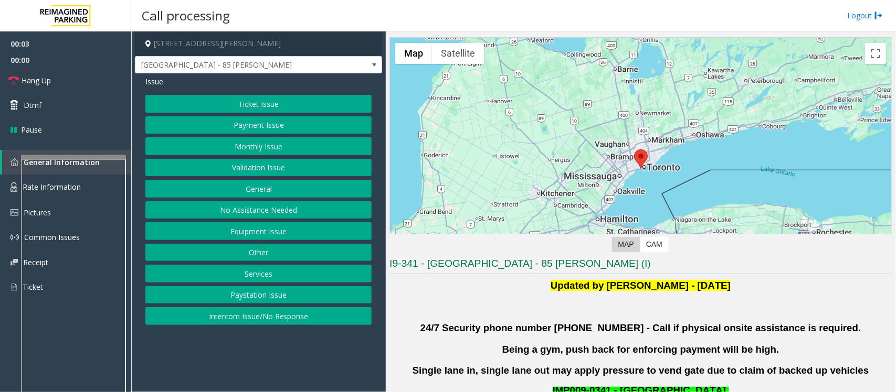
scroll to position [66, 0]
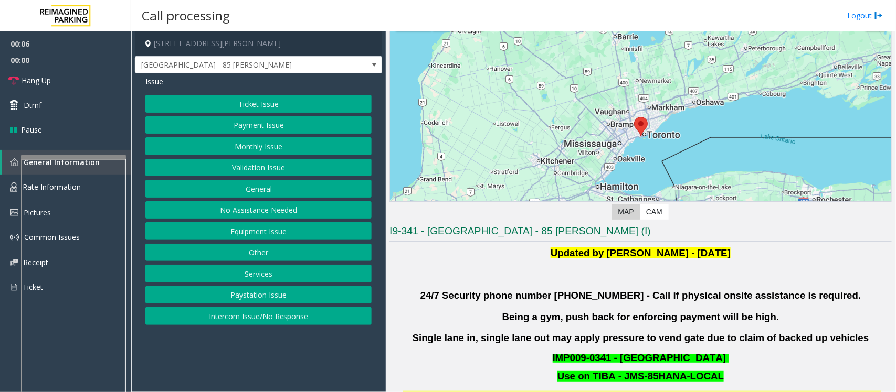
click at [281, 168] on button "Validation Issue" at bounding box center [258, 168] width 226 height 18
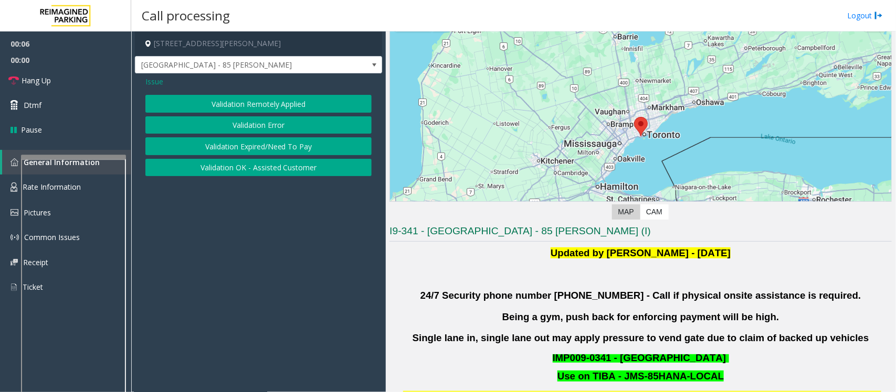
click at [284, 125] on button "Validation Error" at bounding box center [258, 125] width 226 height 18
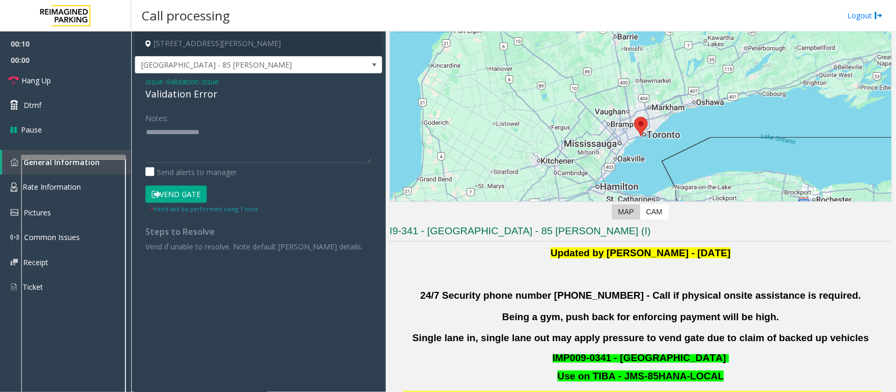
scroll to position [328, 0]
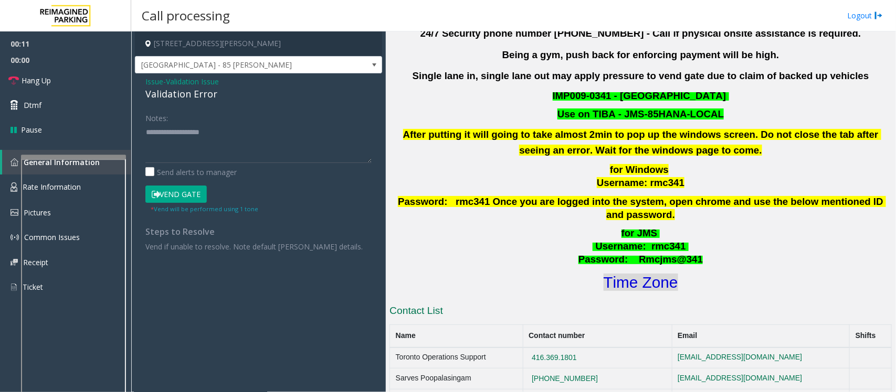
click at [633, 274] on font "Time Zone" at bounding box center [640, 282] width 75 height 17
click at [164, 195] on button "Vend Gate" at bounding box center [175, 195] width 61 height 18
click at [189, 140] on textarea at bounding box center [258, 143] width 226 height 39
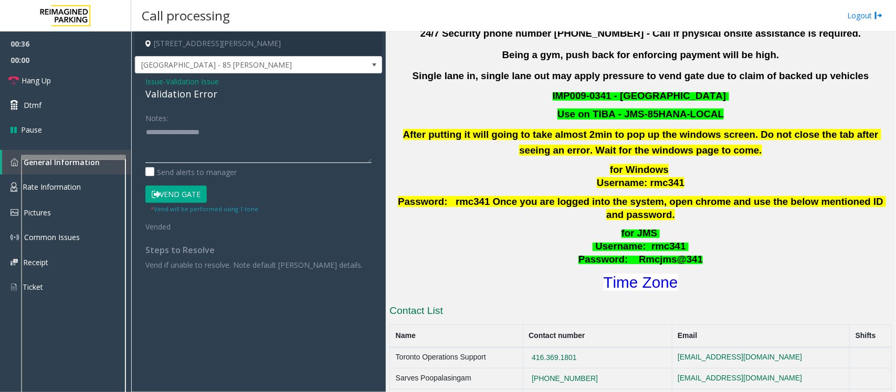
paste textarea "**********"
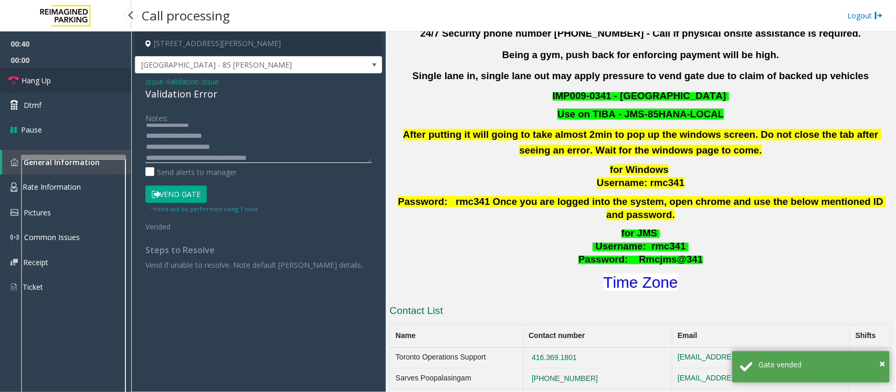
type textarea "**********"
click at [59, 79] on link "Hang Up" at bounding box center [65, 80] width 131 height 25
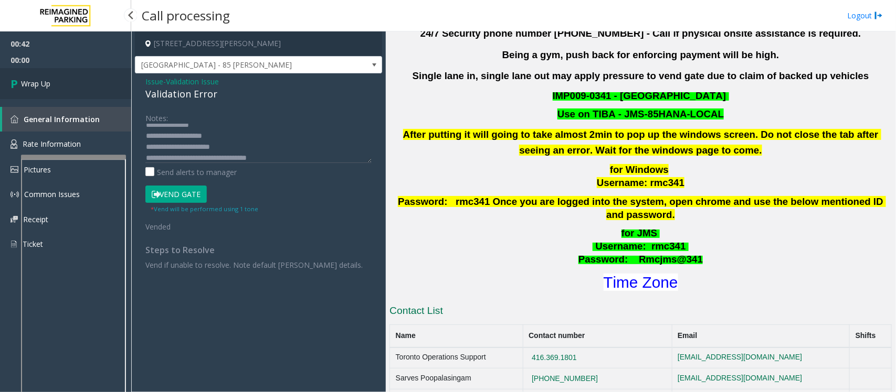
click at [59, 79] on link "Wrap Up" at bounding box center [65, 83] width 131 height 31
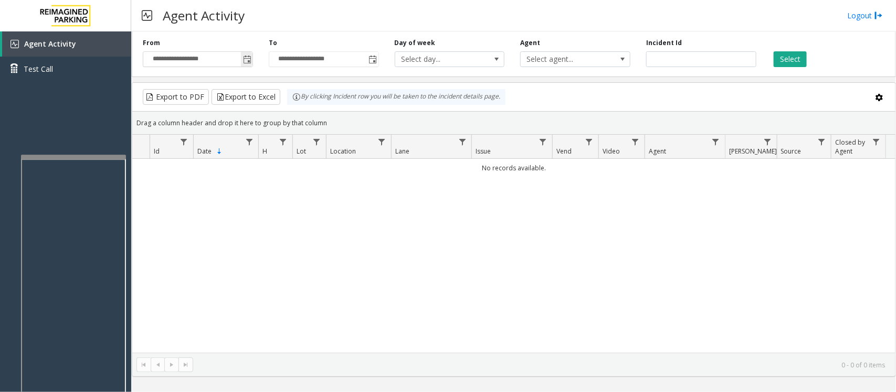
click at [246, 61] on span "Toggle popup" at bounding box center [247, 60] width 8 height 8
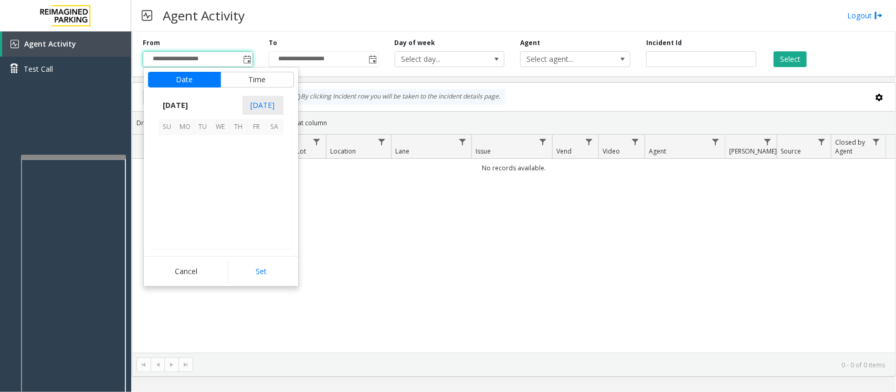
scroll to position [188113, 0]
click at [239, 221] on span "28" at bounding box center [239, 216] width 18 height 18
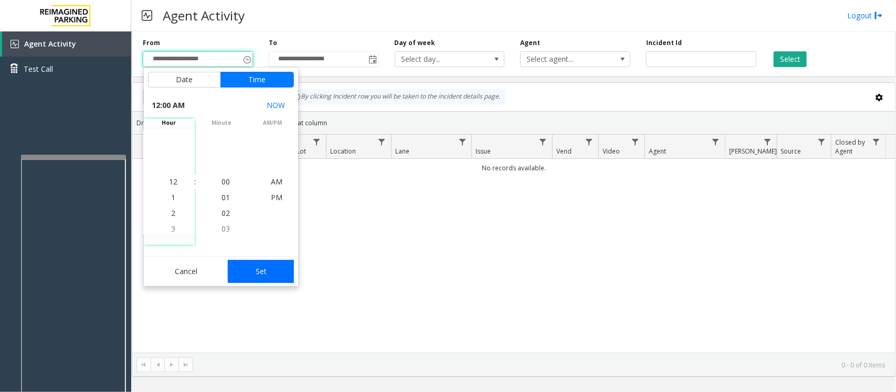
click at [257, 268] on button "Set" at bounding box center [261, 271] width 66 height 23
type input "**********"
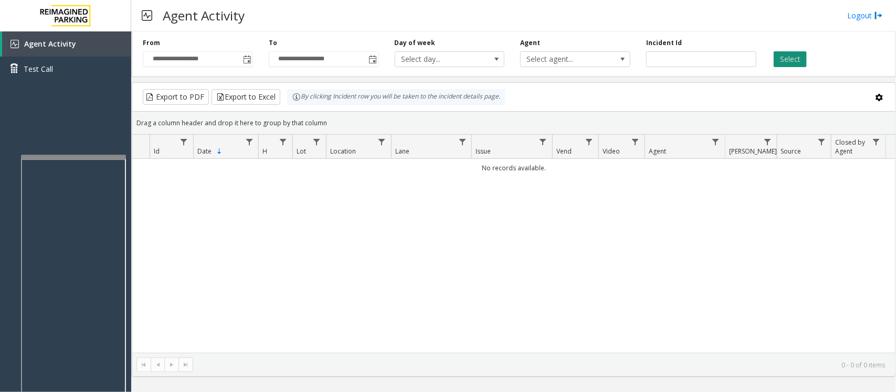
click at [797, 61] on button "Select" at bounding box center [789, 59] width 33 height 16
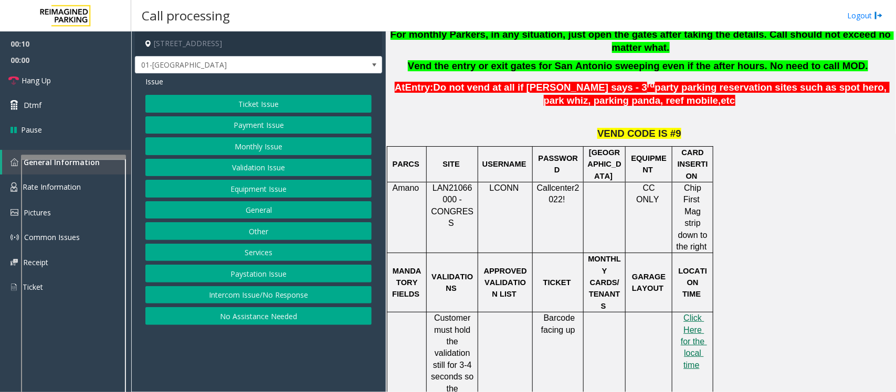
scroll to position [197, 0]
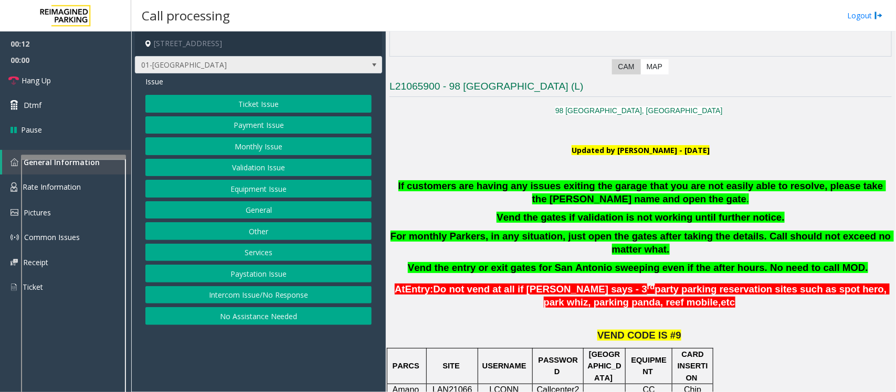
click at [365, 66] on span "01-Entrance Lane" at bounding box center [258, 65] width 247 height 18
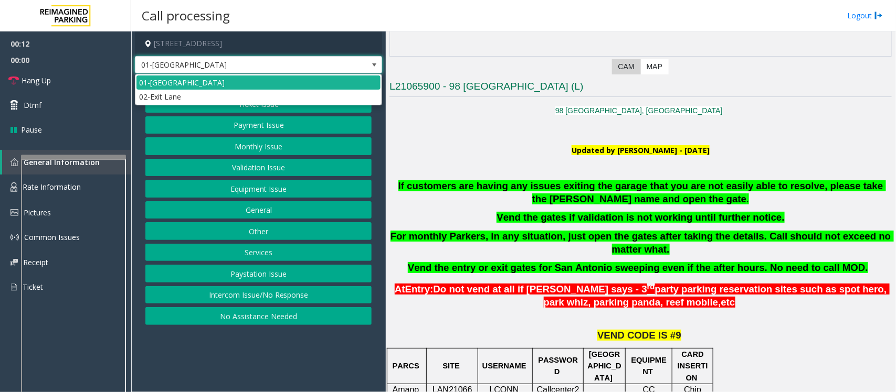
click at [365, 66] on span "01-Entrance Lane" at bounding box center [258, 65] width 247 height 18
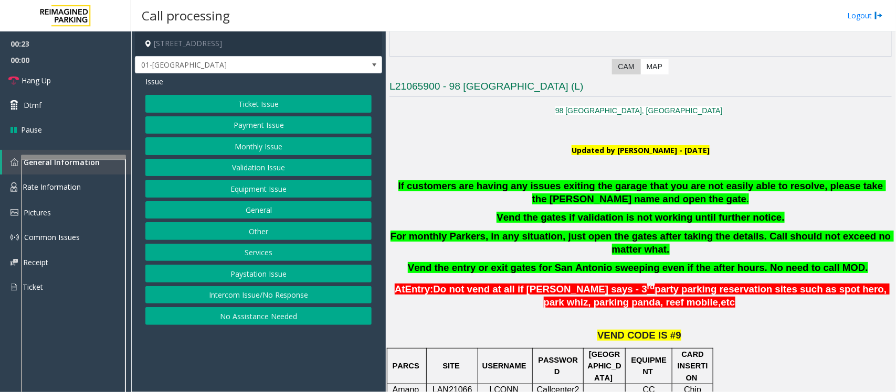
click at [259, 106] on button "Ticket Issue" at bounding box center [258, 104] width 226 height 18
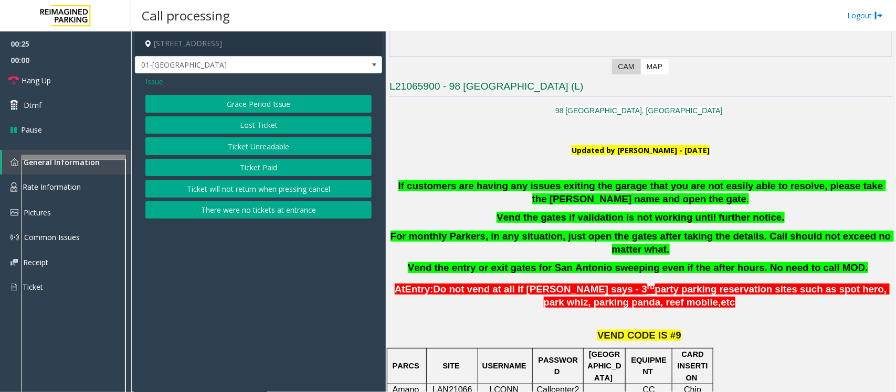
click at [247, 211] on button "There were no tickets at entrance" at bounding box center [258, 210] width 226 height 18
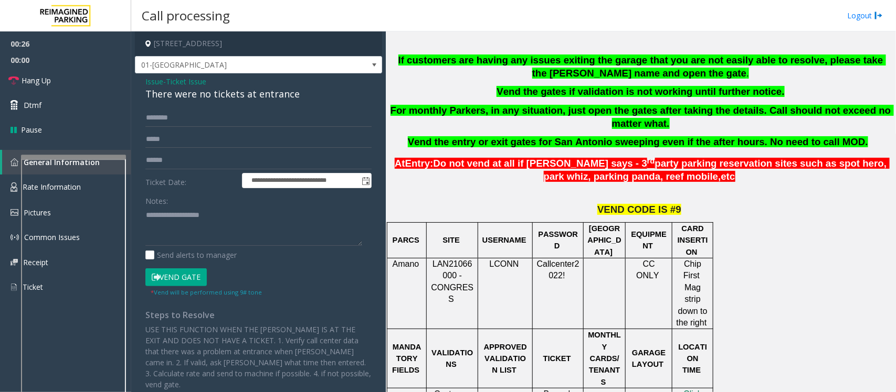
scroll to position [328, 0]
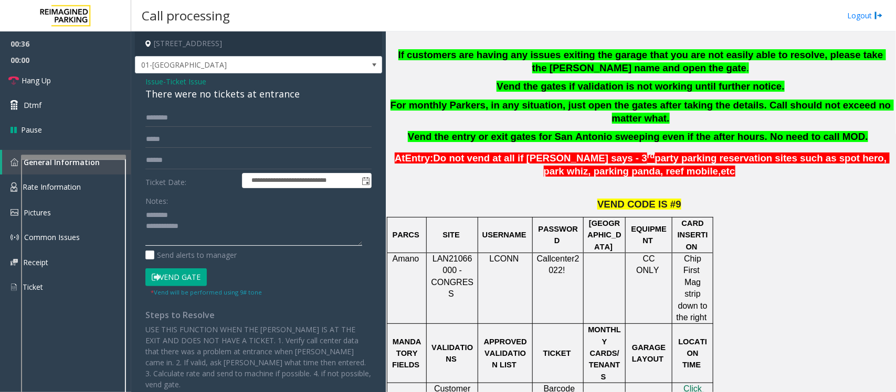
type textarea "**********"
click at [175, 122] on input "text" at bounding box center [258, 118] width 226 height 18
type input "****"
click at [195, 90] on div "There were no tickets at entrance" at bounding box center [258, 94] width 226 height 14
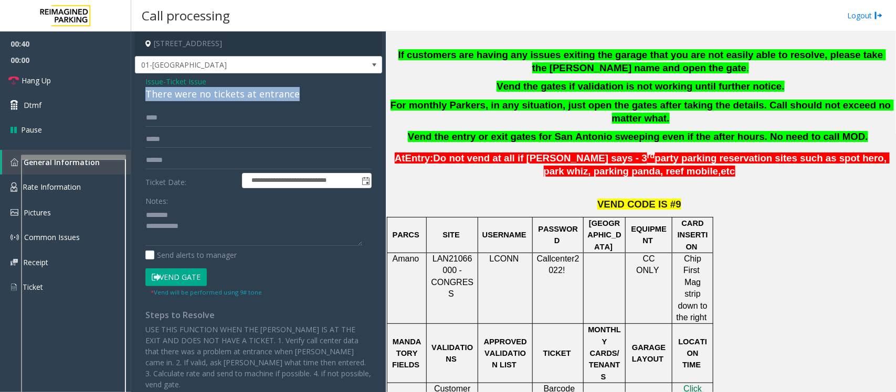
click at [195, 90] on div "There were no tickets at entrance" at bounding box center [258, 94] width 226 height 14
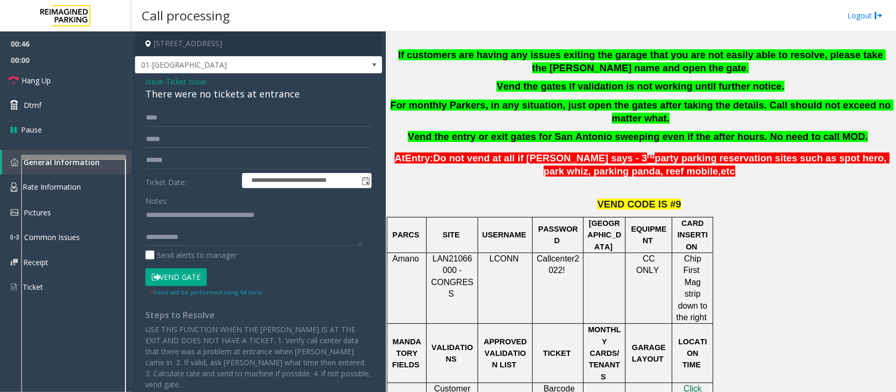
click at [192, 278] on button "Vend Gate" at bounding box center [175, 278] width 61 height 18
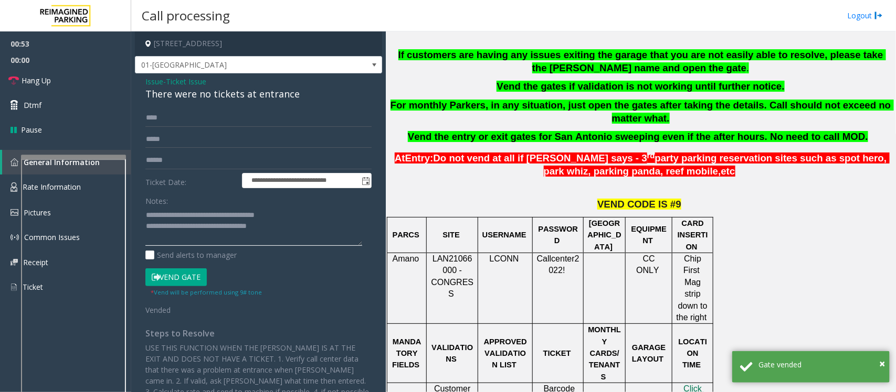
scroll to position [0, 0]
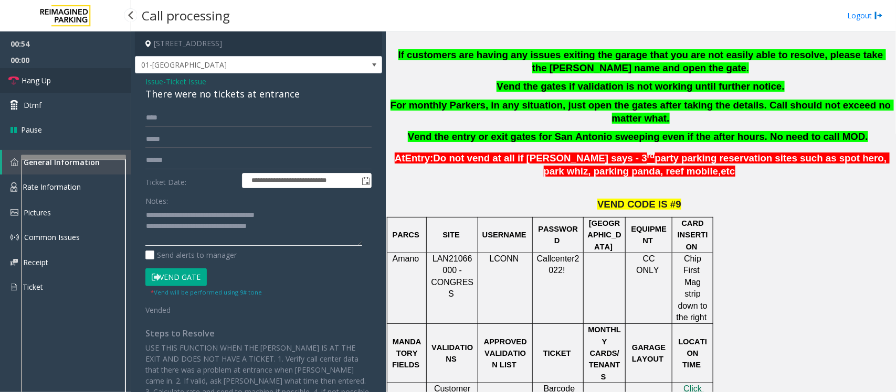
type textarea "**********"
click at [60, 82] on link "Hang Up" at bounding box center [65, 80] width 131 height 25
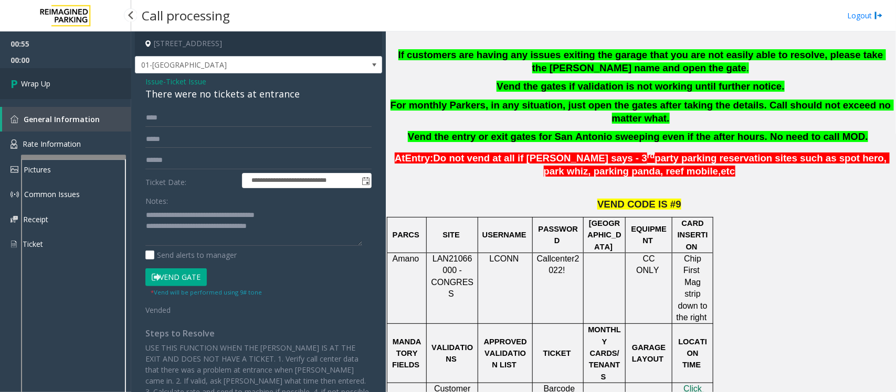
click at [60, 82] on link "Wrap Up" at bounding box center [65, 83] width 131 height 31
